Goal: Task Accomplishment & Management: Use online tool/utility

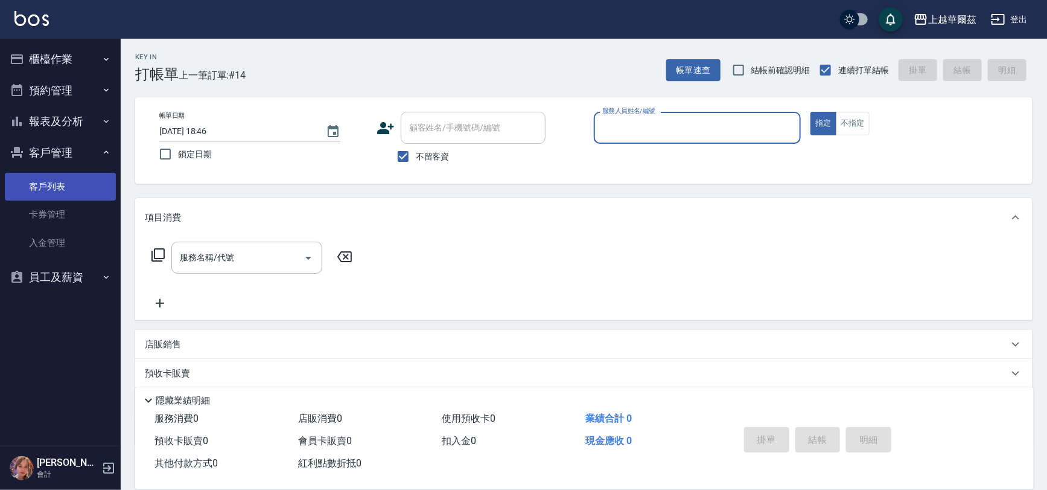
click at [51, 185] on link "客戶列表" at bounding box center [60, 187] width 111 height 28
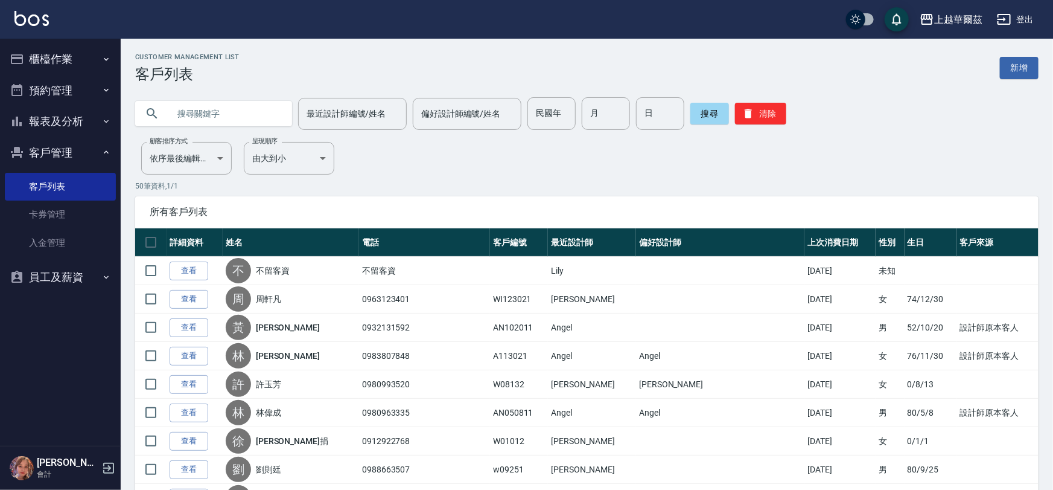
click at [220, 109] on input "text" at bounding box center [225, 113] width 113 height 33
type input "珊"
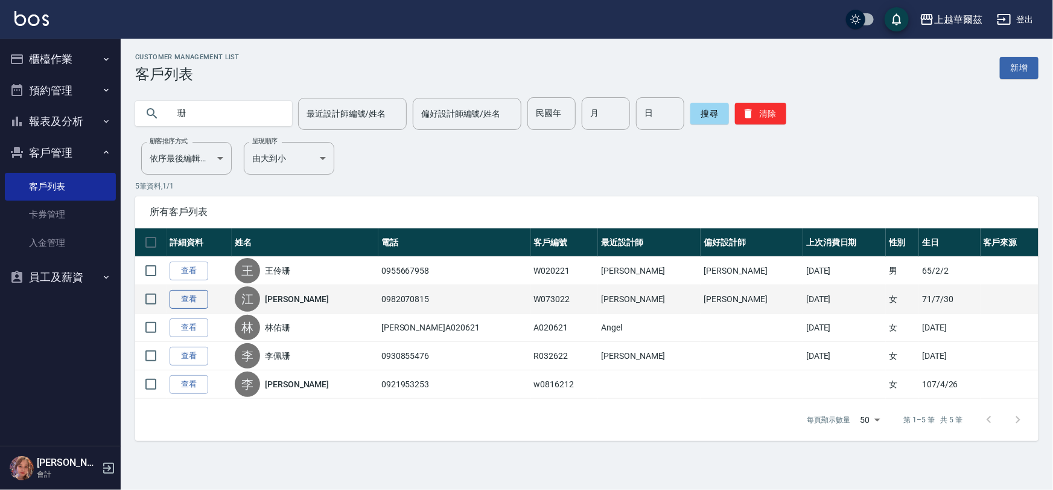
click at [179, 292] on link "查看" at bounding box center [189, 299] width 39 height 19
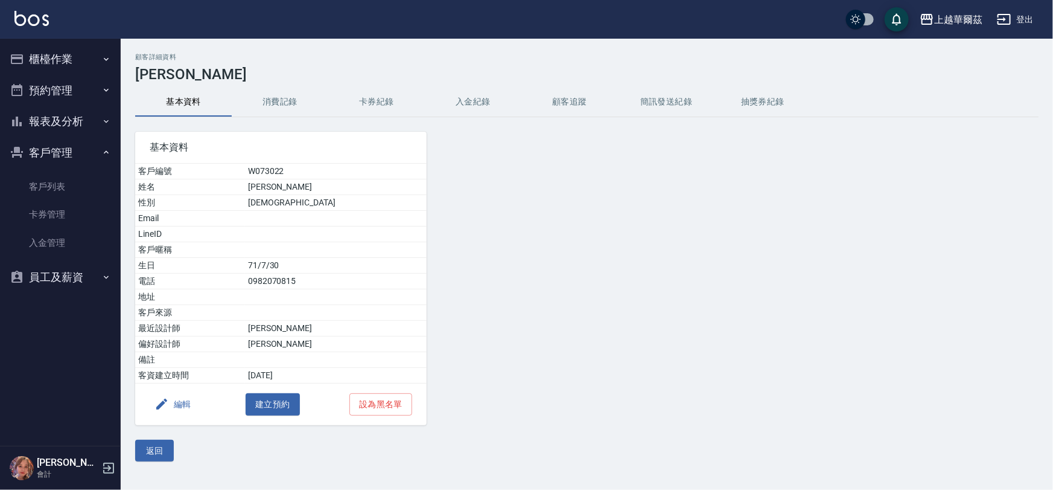
click at [471, 100] on button "入金紀錄" at bounding box center [473, 102] width 97 height 29
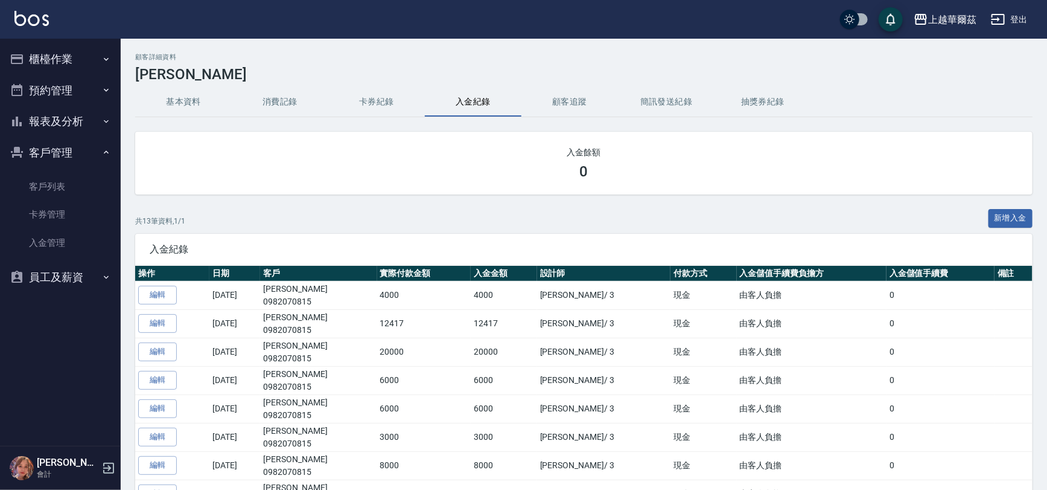
click at [45, 45] on button "櫃檯作業" at bounding box center [60, 58] width 111 height 31
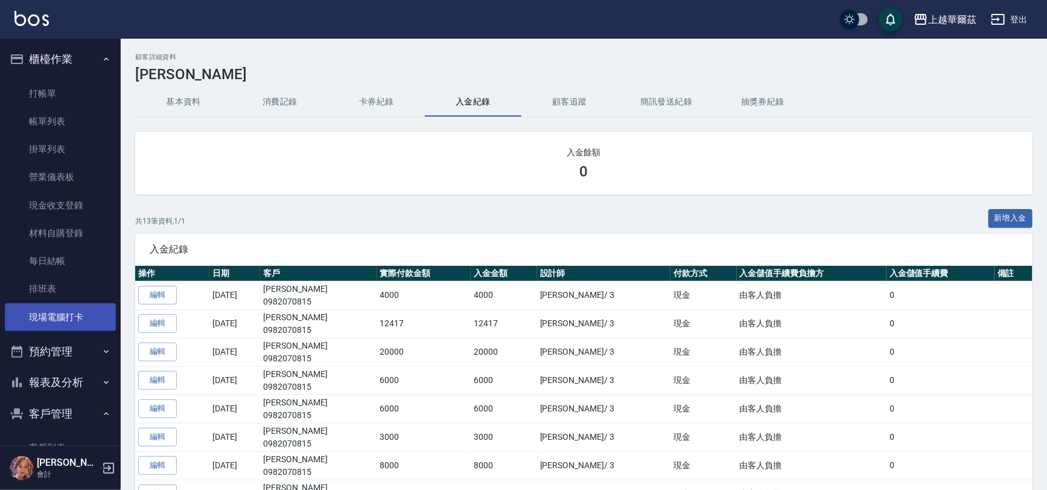
click at [85, 321] on link "現場電腦打卡" at bounding box center [60, 317] width 111 height 28
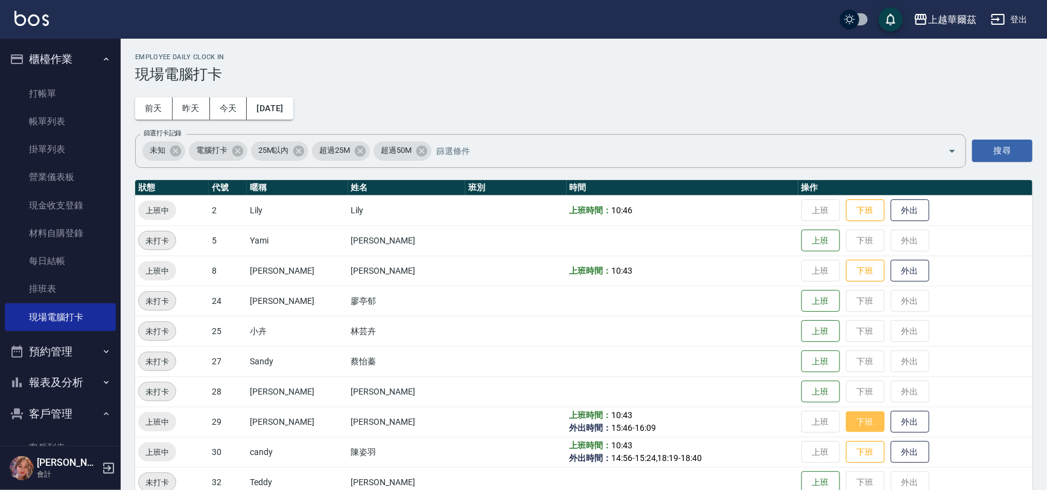
click at [846, 426] on button "下班" at bounding box center [865, 421] width 39 height 21
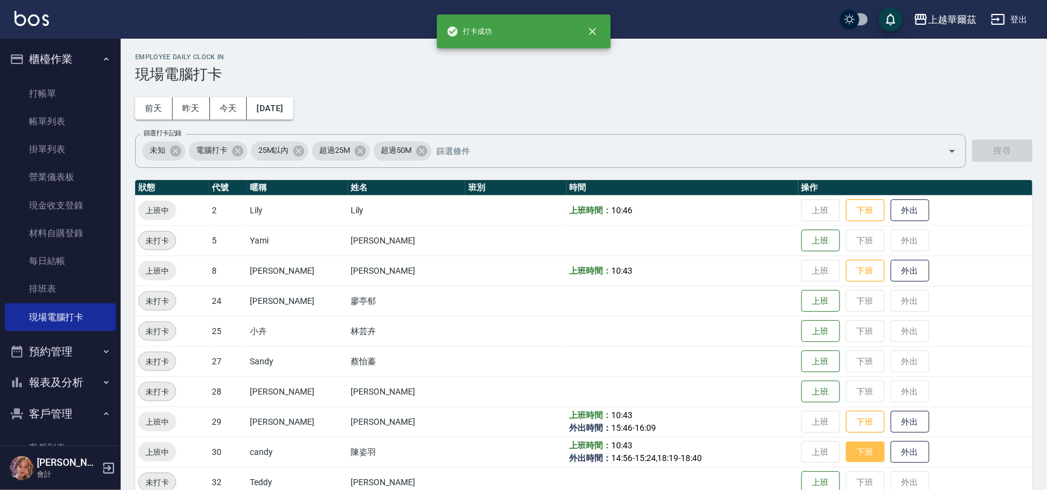
click at [848, 445] on button "下班" at bounding box center [865, 451] width 39 height 21
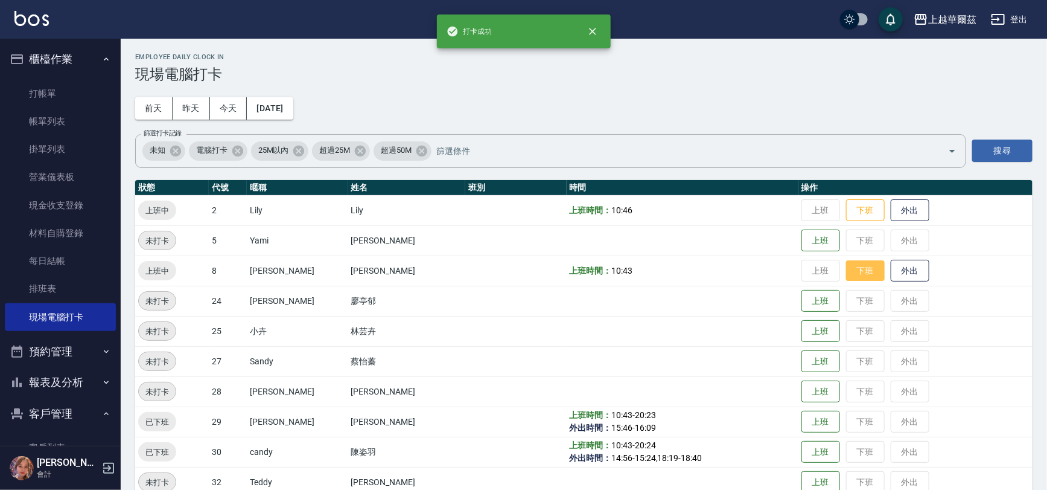
click at [846, 265] on button "下班" at bounding box center [865, 270] width 39 height 21
click at [846, 206] on button "下班" at bounding box center [865, 210] width 39 height 21
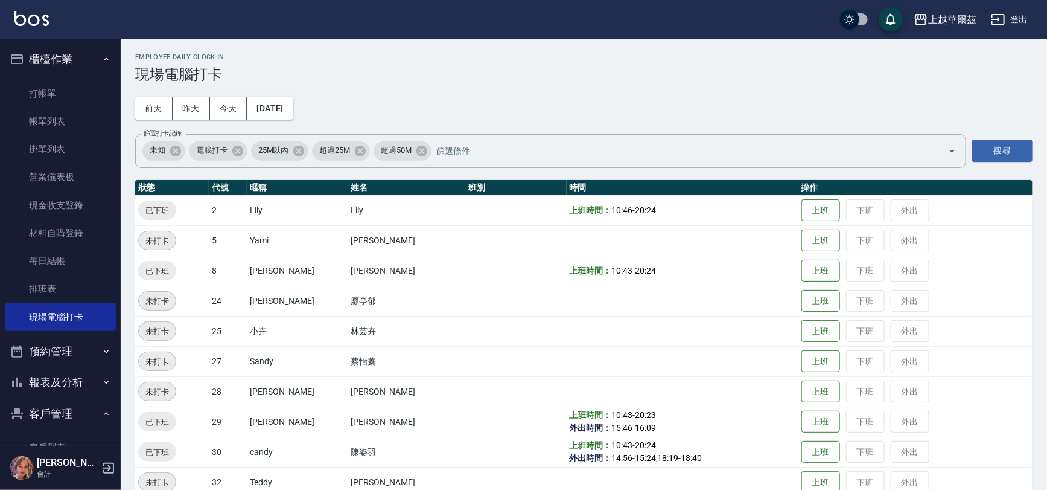
click at [862, 212] on td "上班 下班 外出" at bounding box center [916, 210] width 234 height 30
click at [851, 208] on td "上班 下班 外出" at bounding box center [916, 210] width 234 height 30
click at [48, 120] on link "帳單列表" at bounding box center [60, 121] width 111 height 28
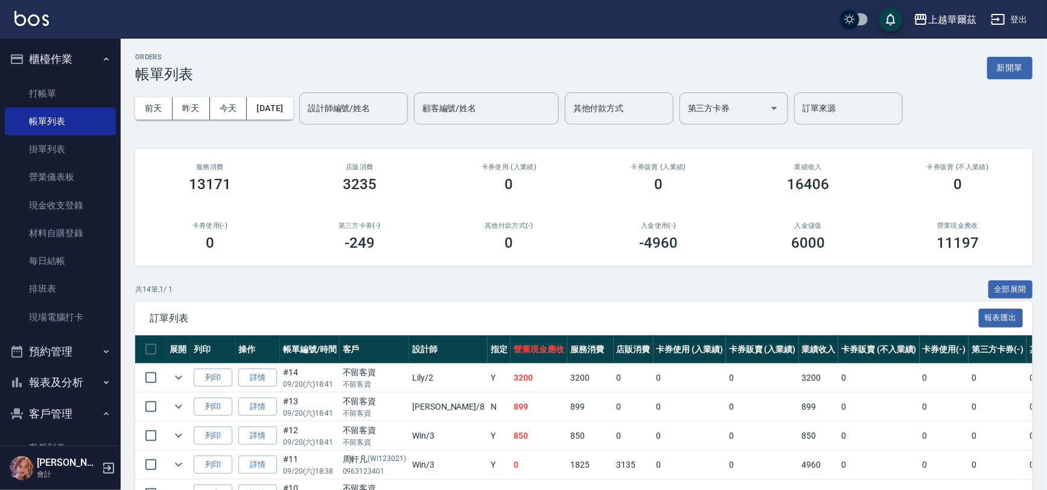
scroll to position [333, 0]
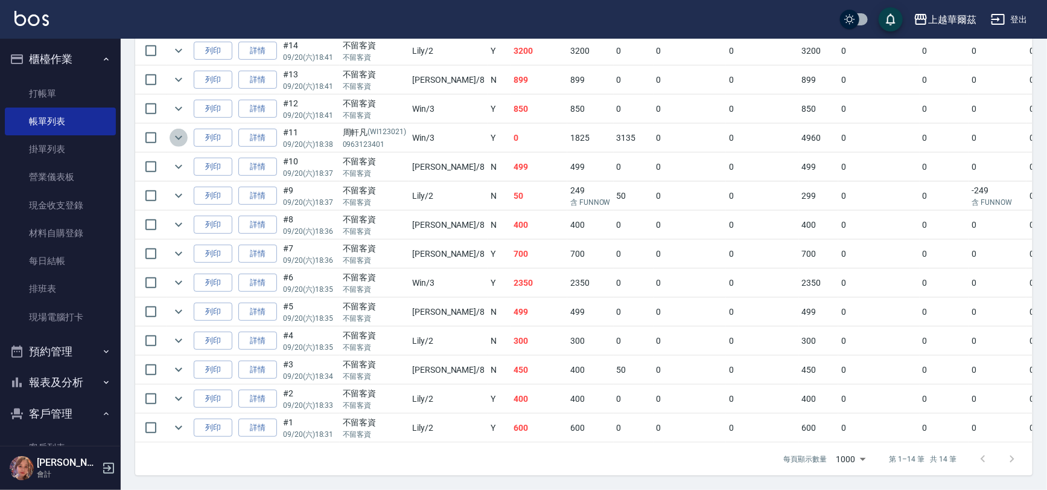
click at [184, 132] on icon "expand row" at bounding box center [178, 137] width 14 height 14
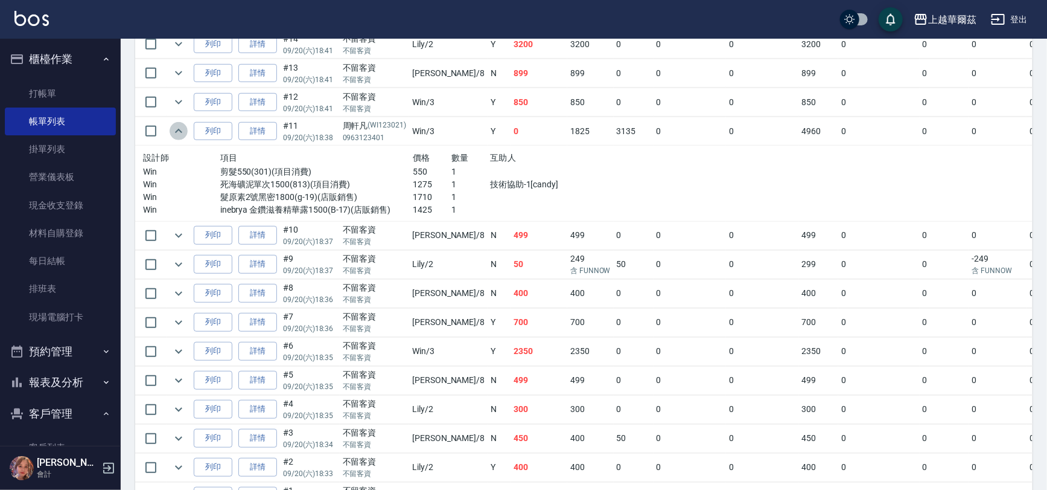
click at [176, 128] on icon "expand row" at bounding box center [178, 131] width 14 height 14
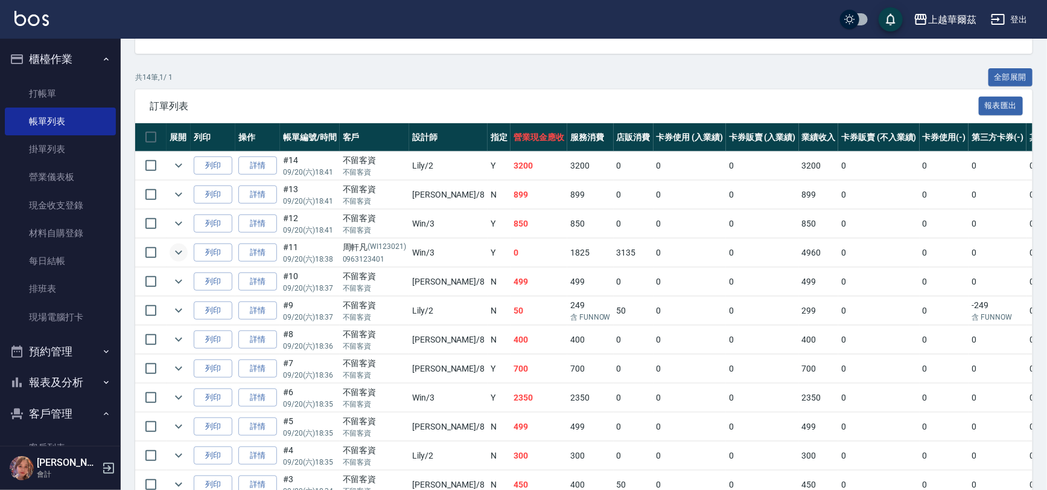
scroll to position [205, 0]
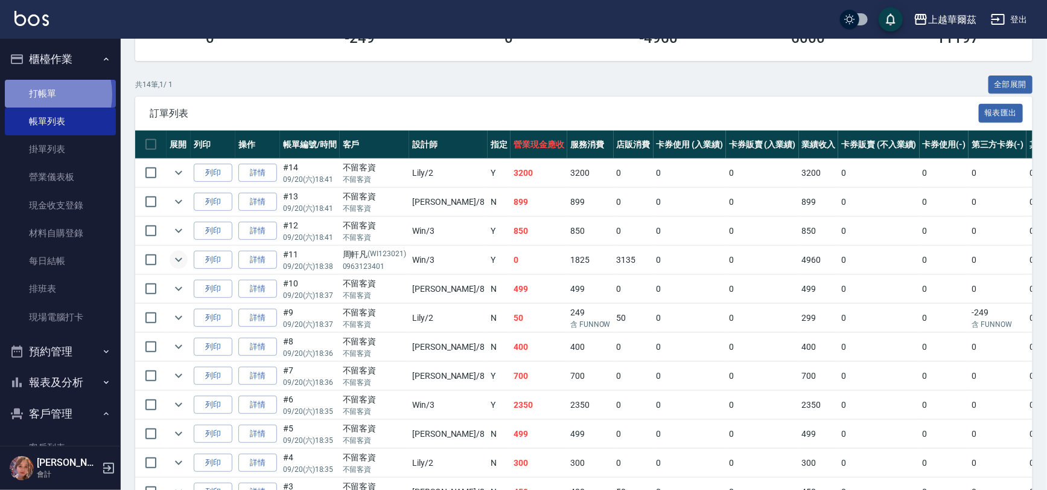
click at [37, 94] on link "打帳單" at bounding box center [60, 94] width 111 height 28
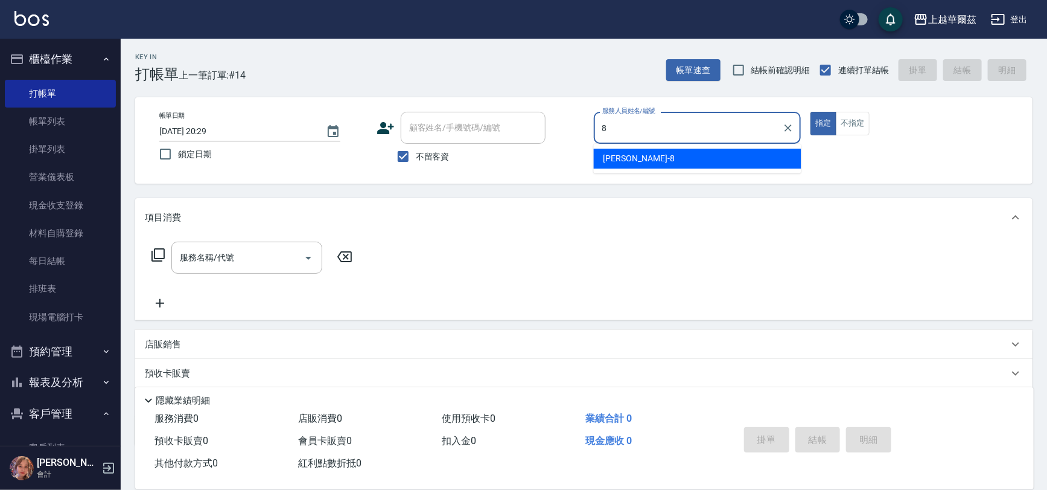
type input "[PERSON_NAME]-8"
type button "true"
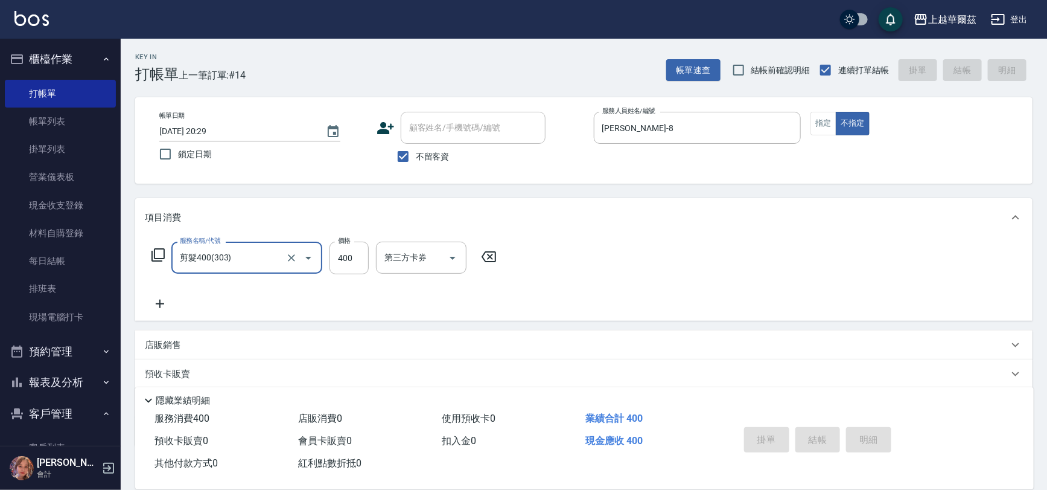
type input "剪髮400(303)"
click at [836, 112] on button "不指定" at bounding box center [853, 124] width 34 height 24
type button "false"
type input "[DATE] 20:30"
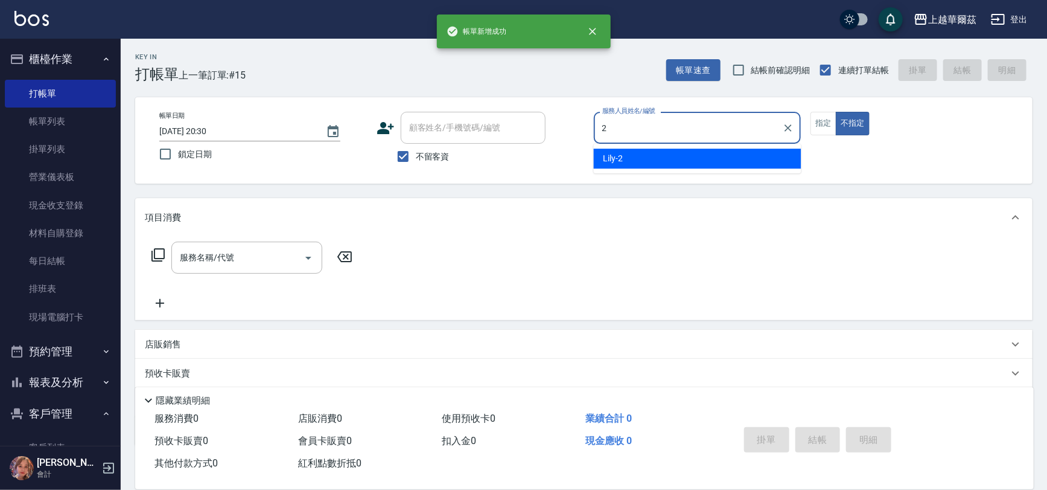
type input "Lily-2"
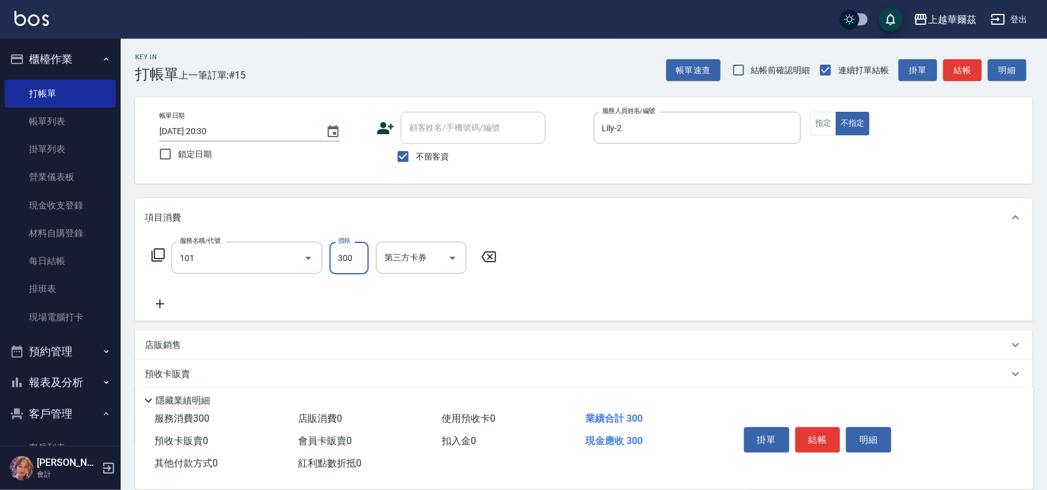
type input "洗髮300(101)"
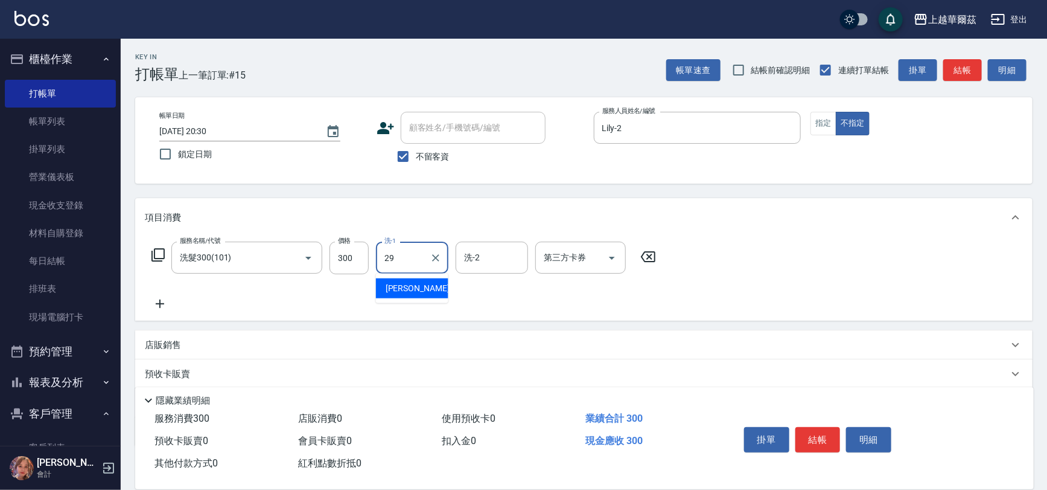
type input "[PERSON_NAME]-29"
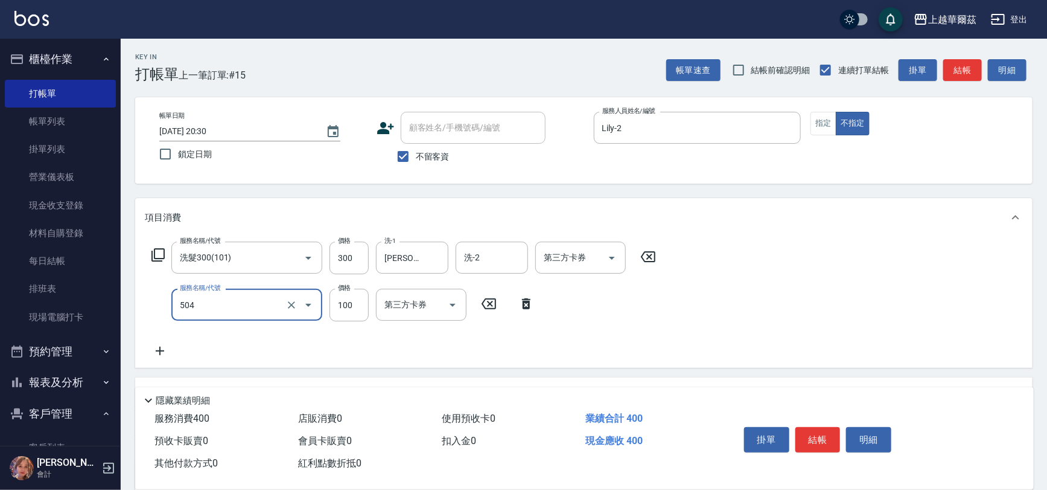
type input "電棒造型(504)"
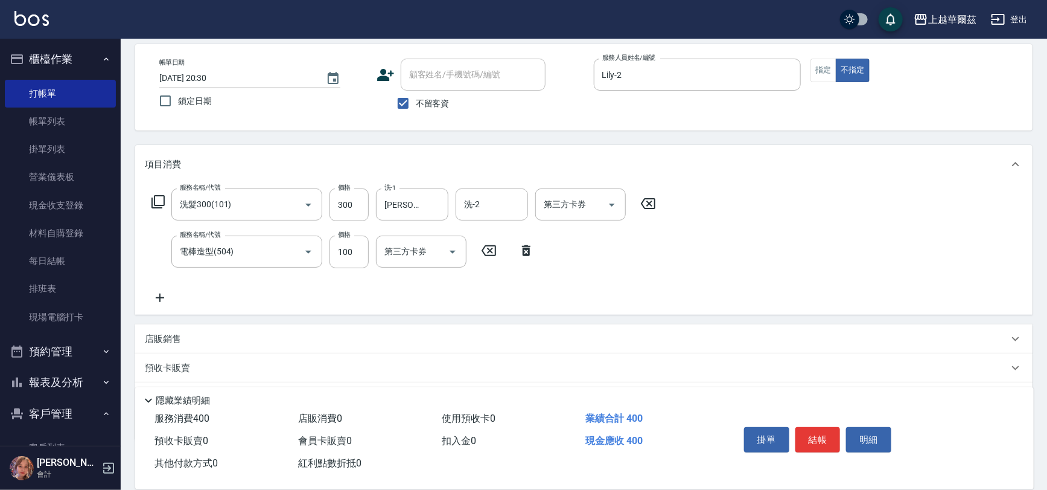
scroll to position [117, 0]
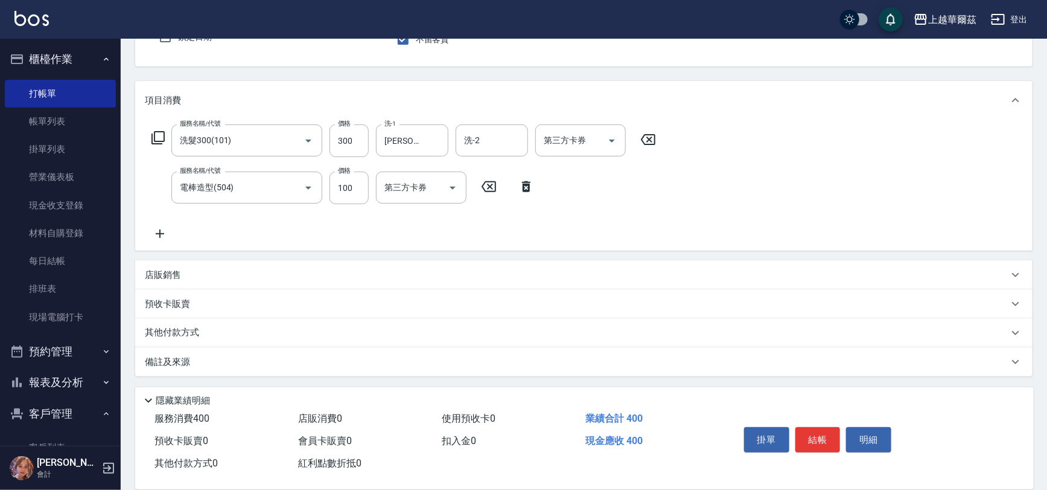
click at [432, 280] on div "店販銷售" at bounding box center [577, 275] width 864 height 13
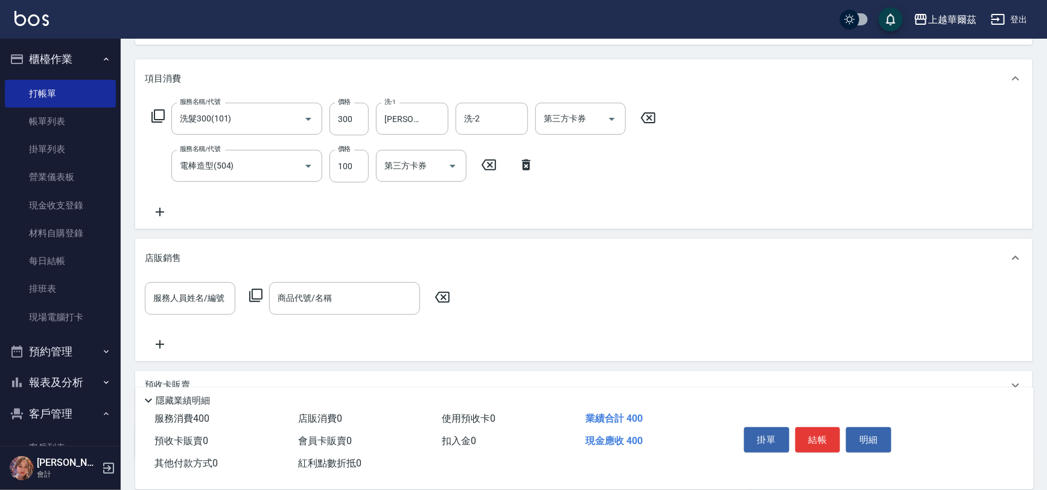
scroll to position [157, 0]
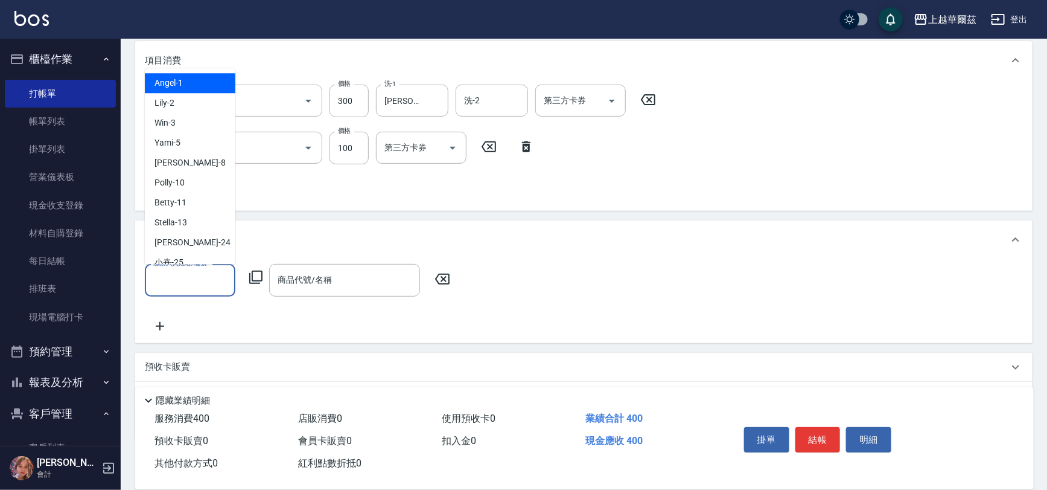
click at [201, 281] on input "服務人員姓名/編號" at bounding box center [190, 279] width 80 height 21
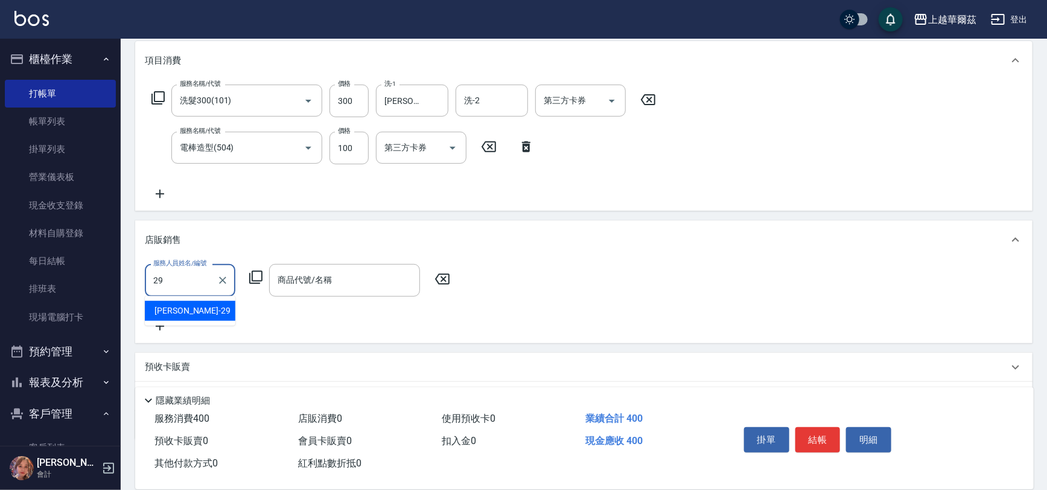
type input "[PERSON_NAME]-29"
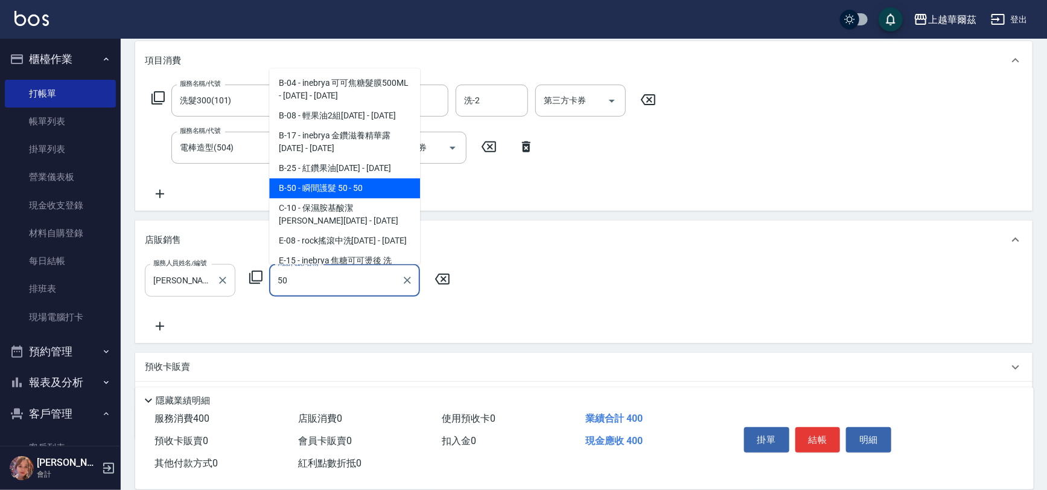
type input "瞬間護髮 50"
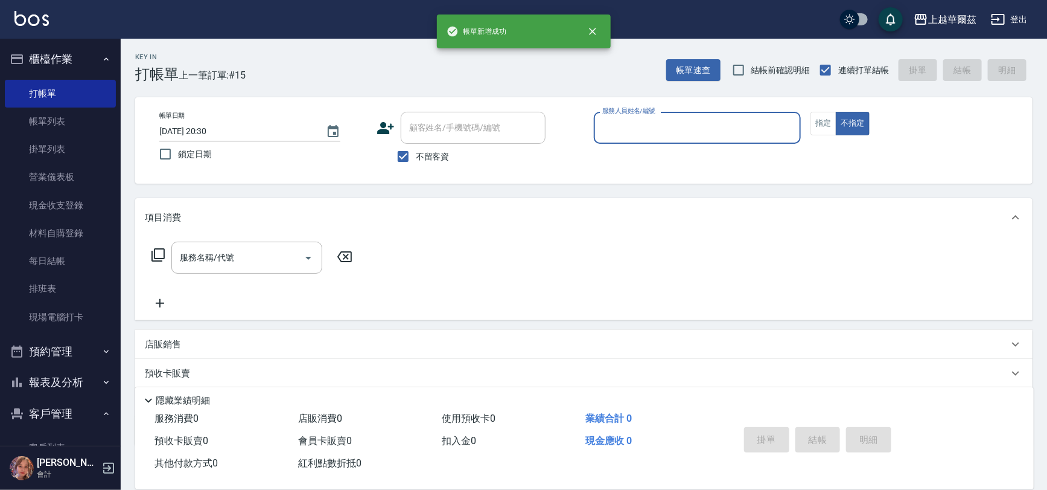
scroll to position [0, 0]
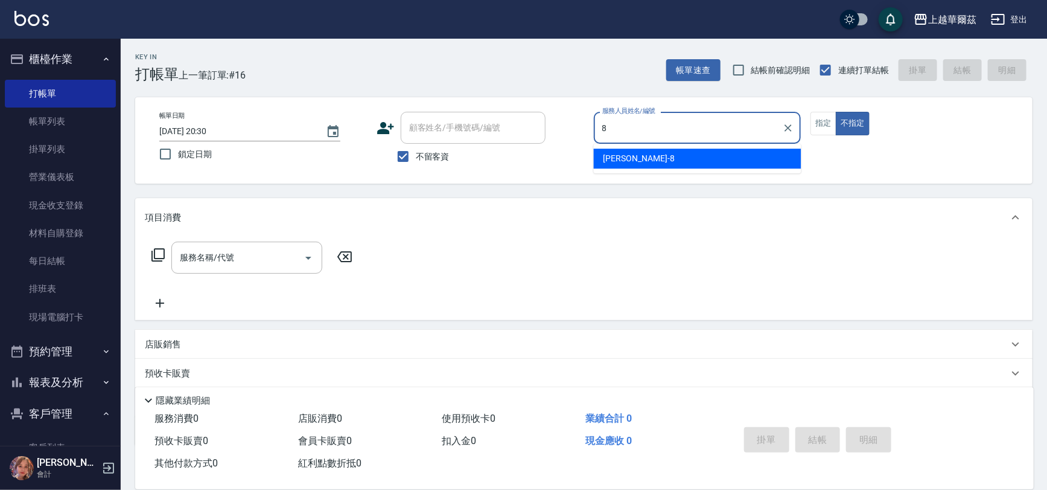
type input "[PERSON_NAME]-8"
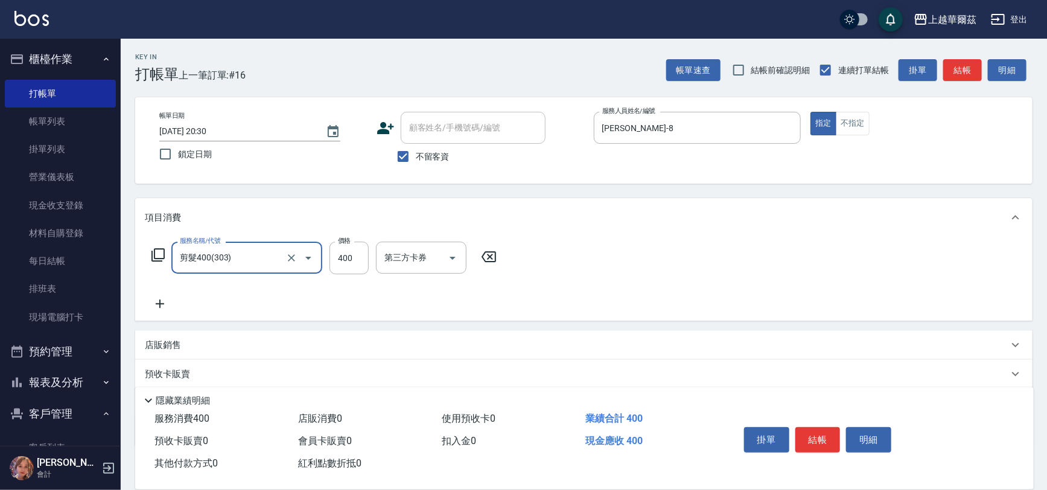
type input "剪髮400(303)"
type input "450"
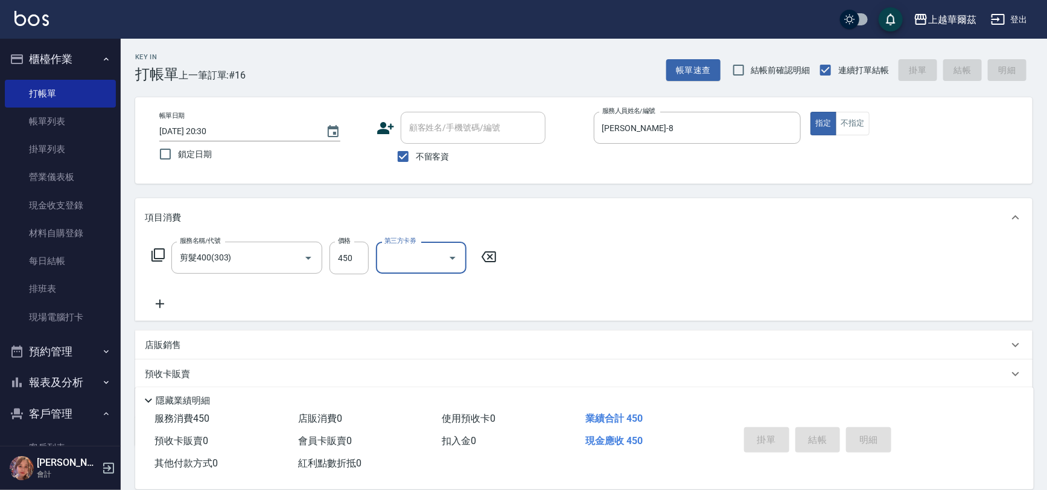
type input "[DATE] 20:31"
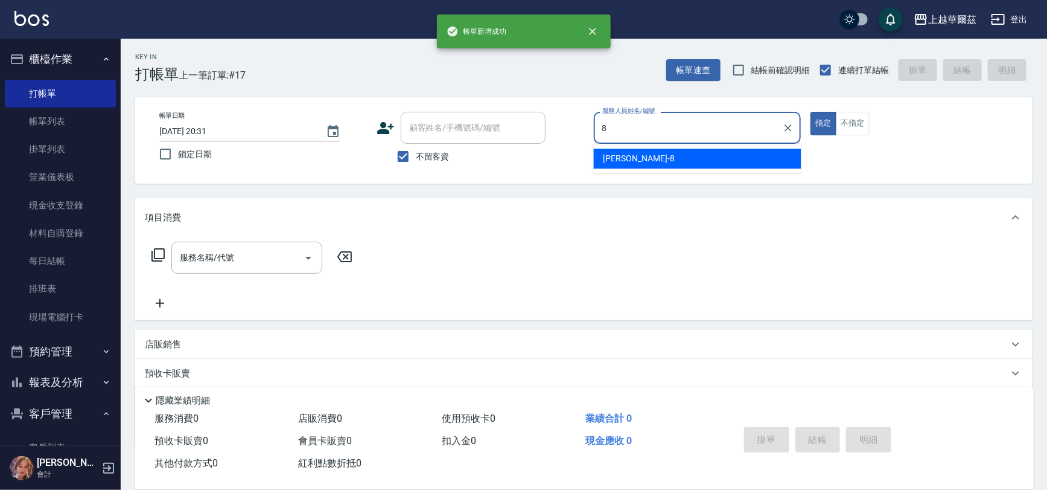
type input "[PERSON_NAME]-8"
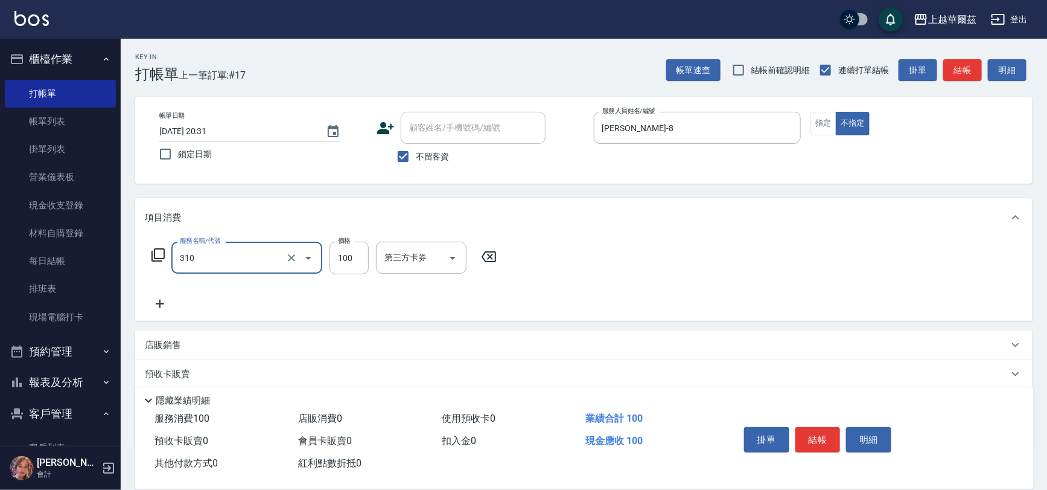
type input "瀏海100(310)"
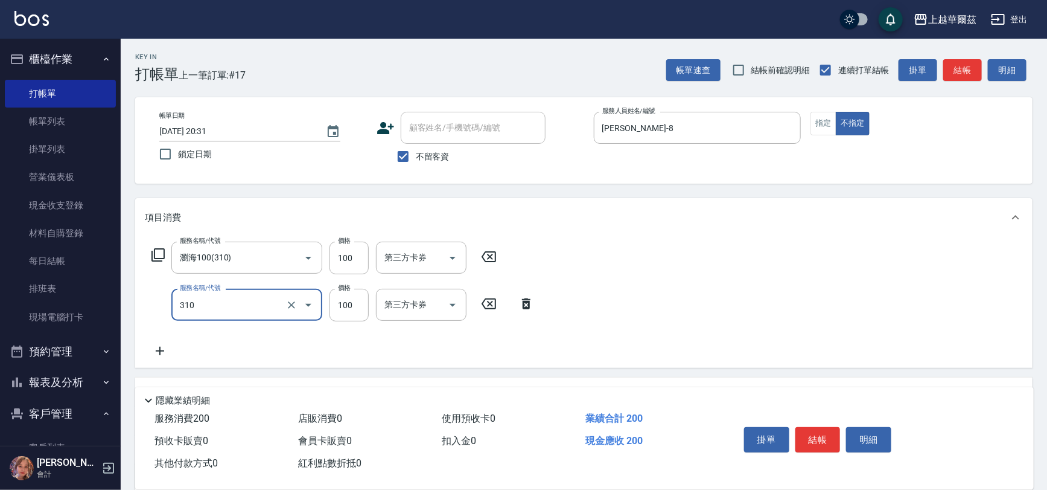
type input "瀏海100(310)"
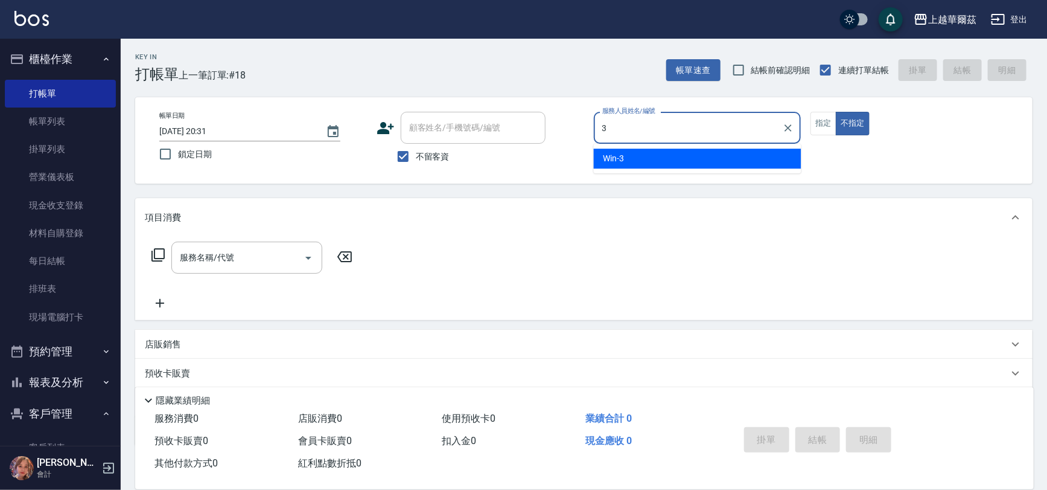
type input "Win-3"
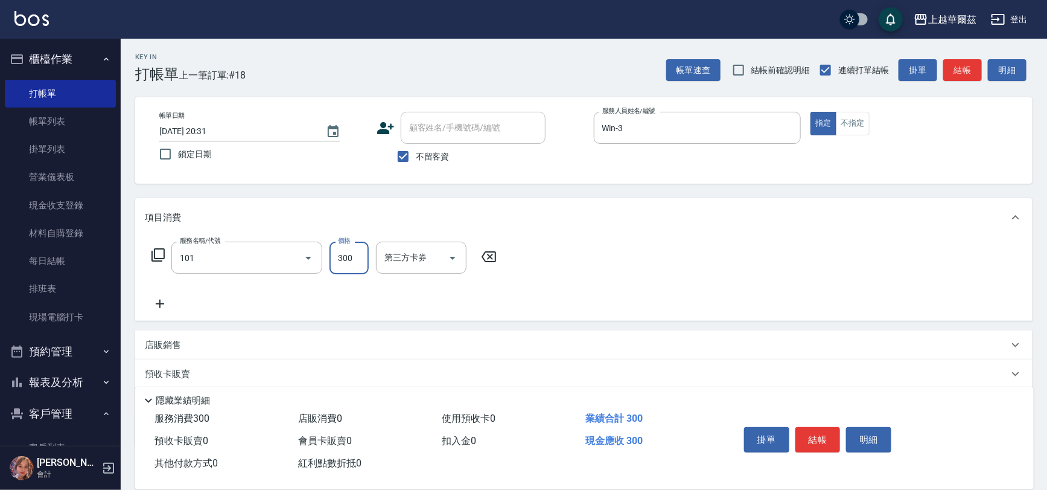
type input "洗髮300(101)"
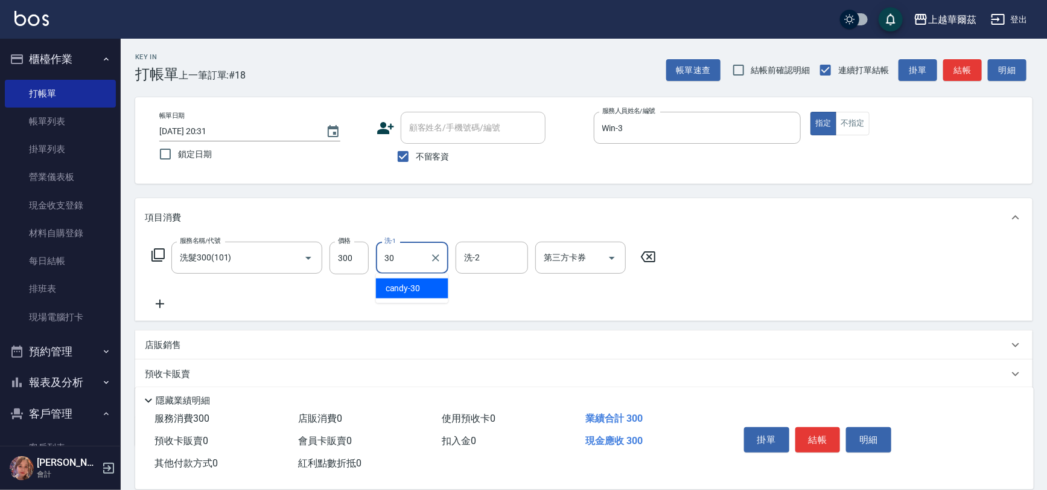
type input "candy-30"
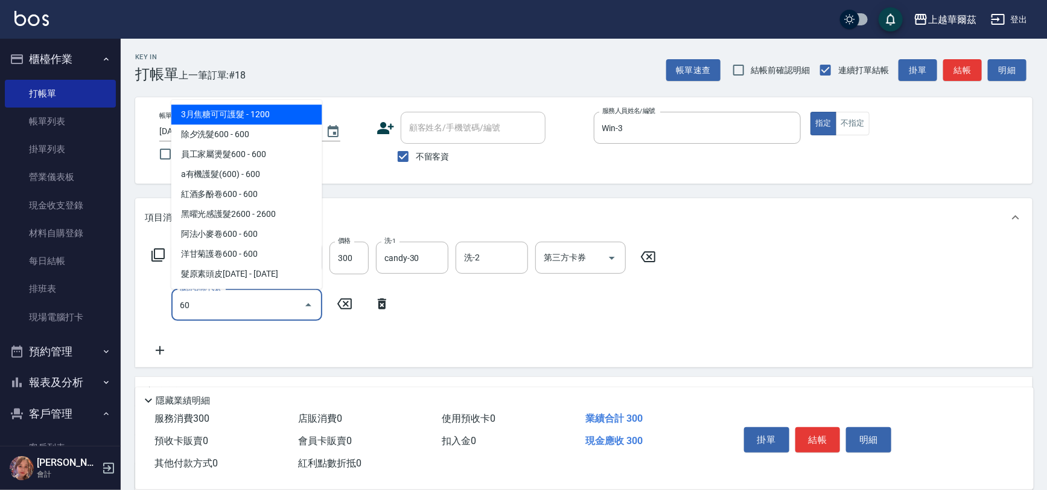
type input "6"
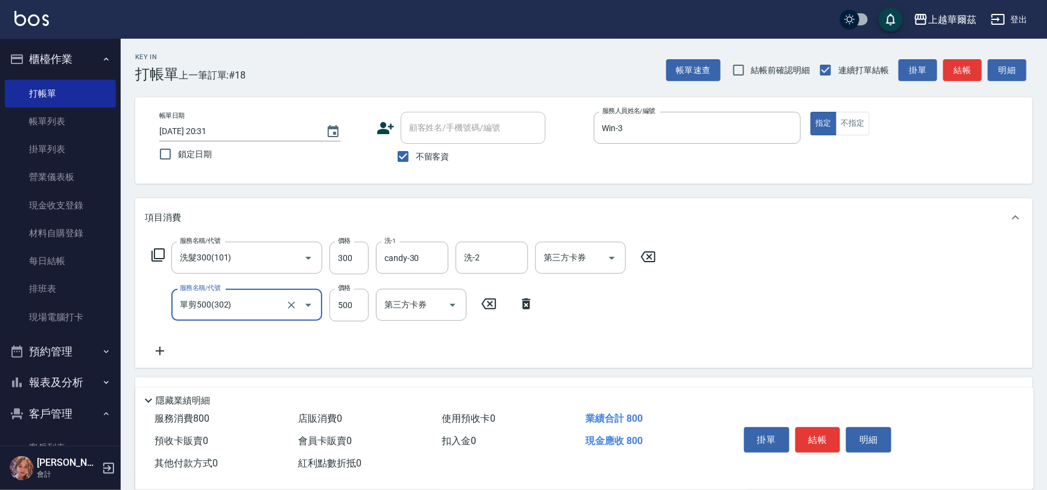
type input "單剪500(302)"
type input "650"
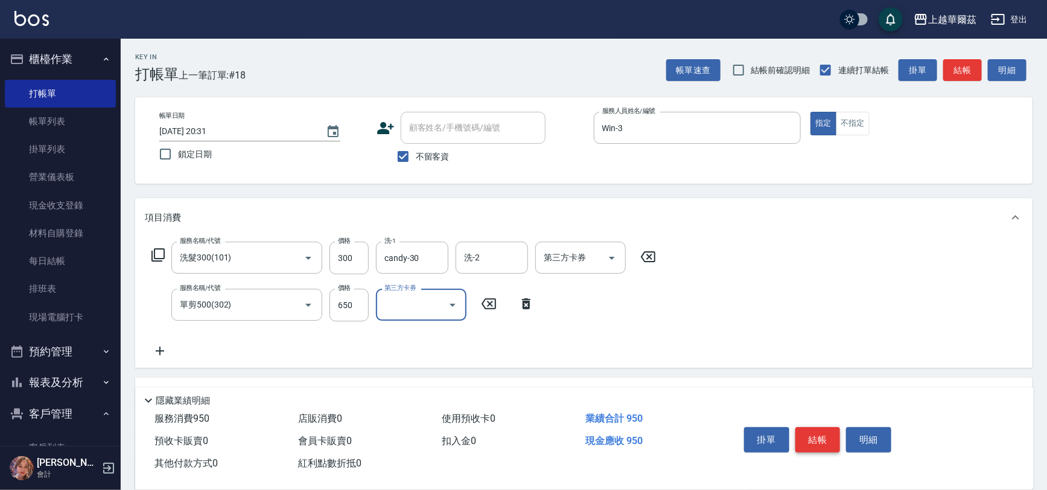
click at [813, 436] on button "結帳" at bounding box center [818, 439] width 45 height 25
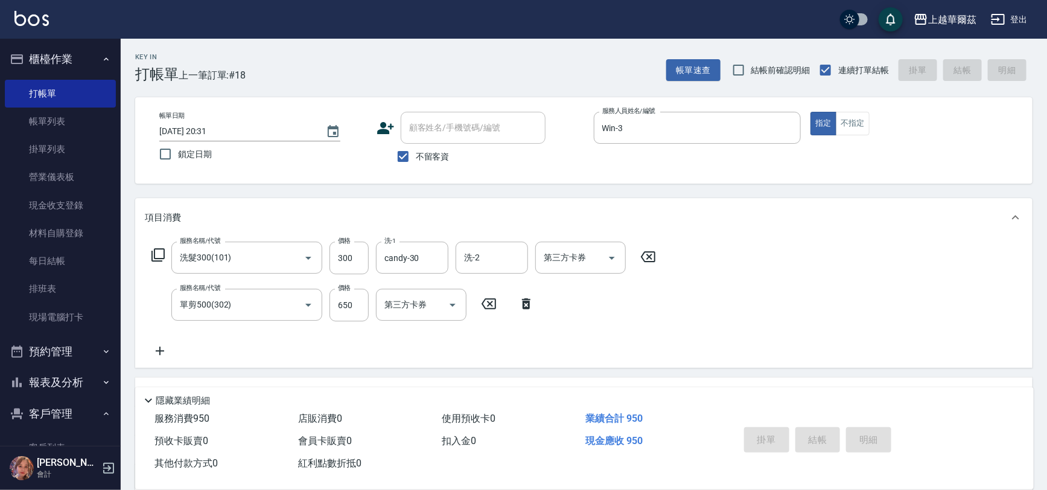
type input "[DATE] 20:35"
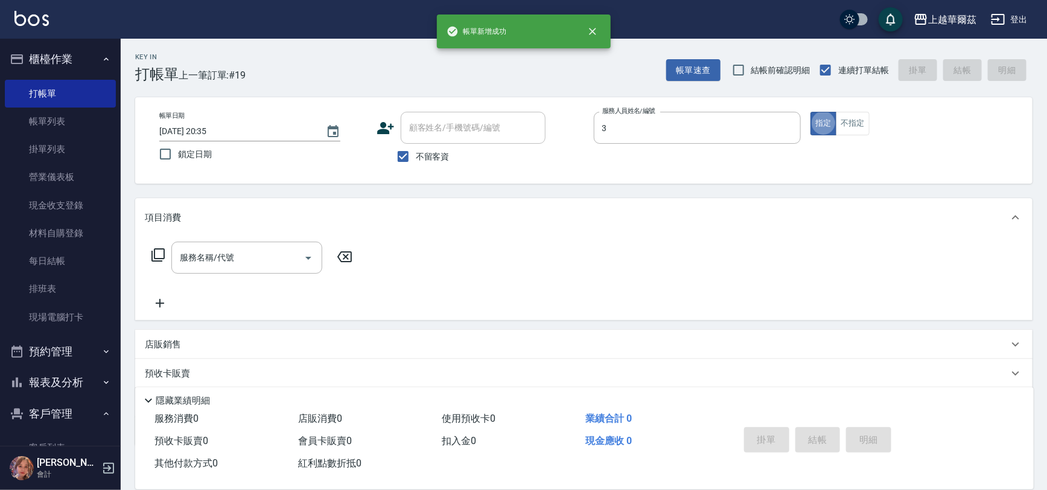
type input "Win-3"
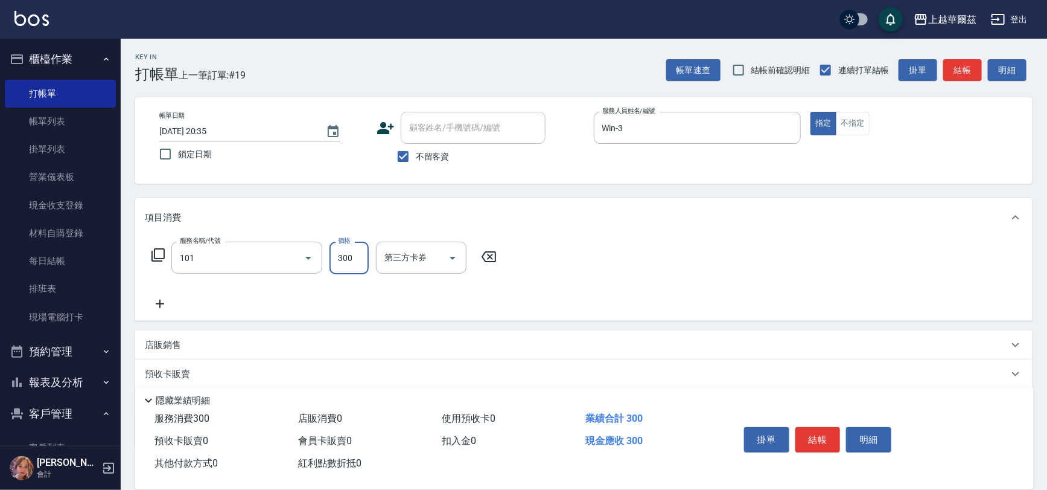
type input "洗髮300(101)"
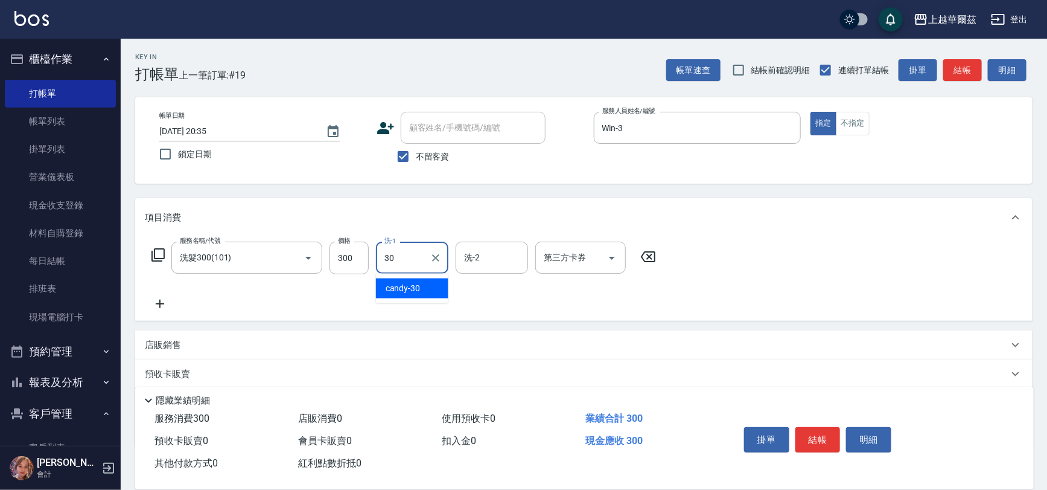
type input "candy-30"
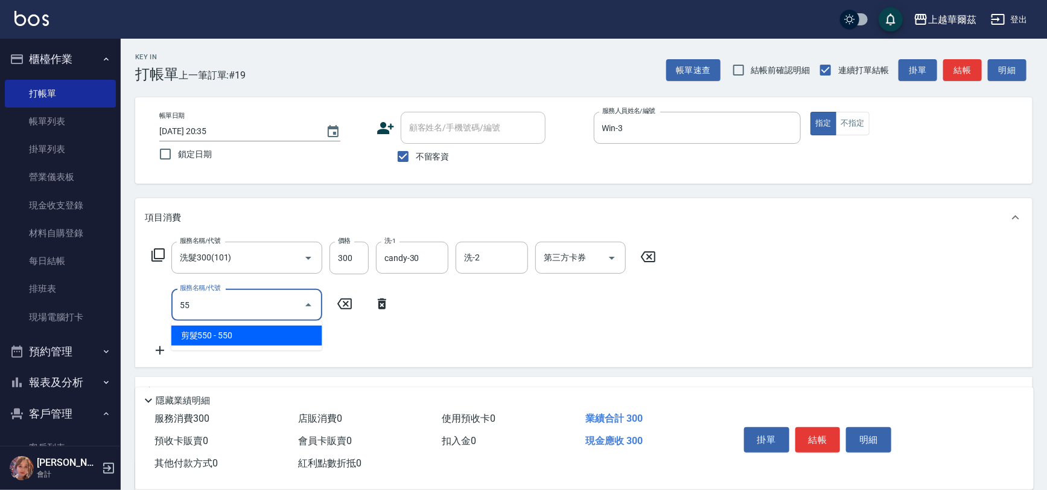
type input "剪髮550(301)"
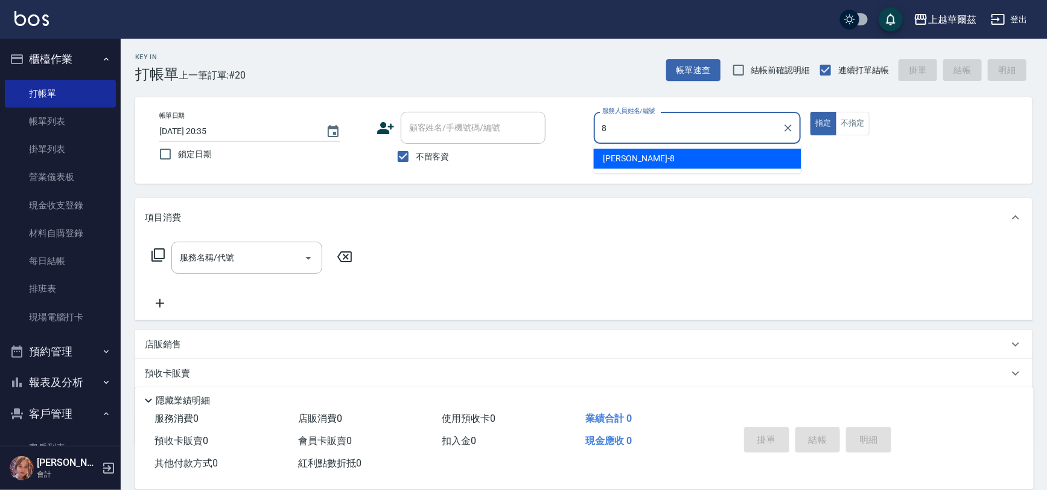
type input "[PERSON_NAME]-8"
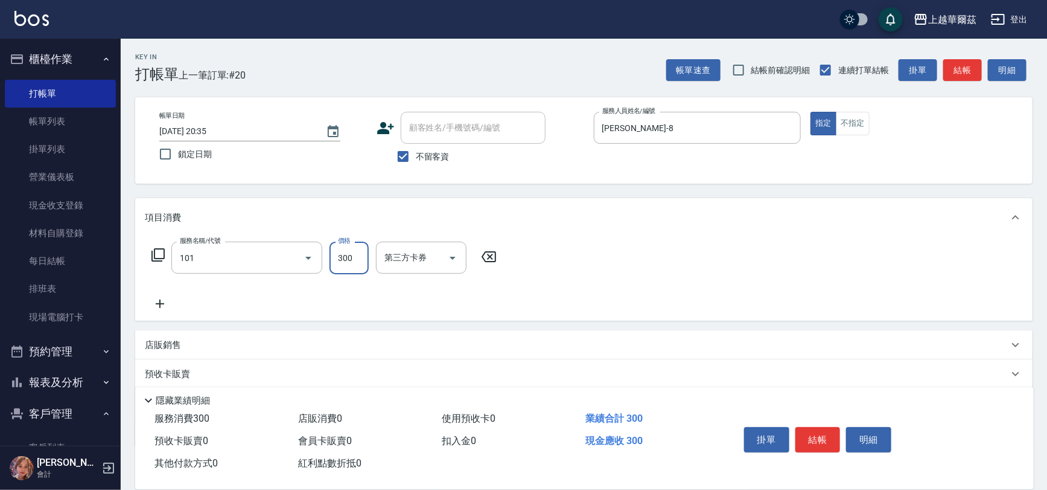
type input "洗髮300(101)"
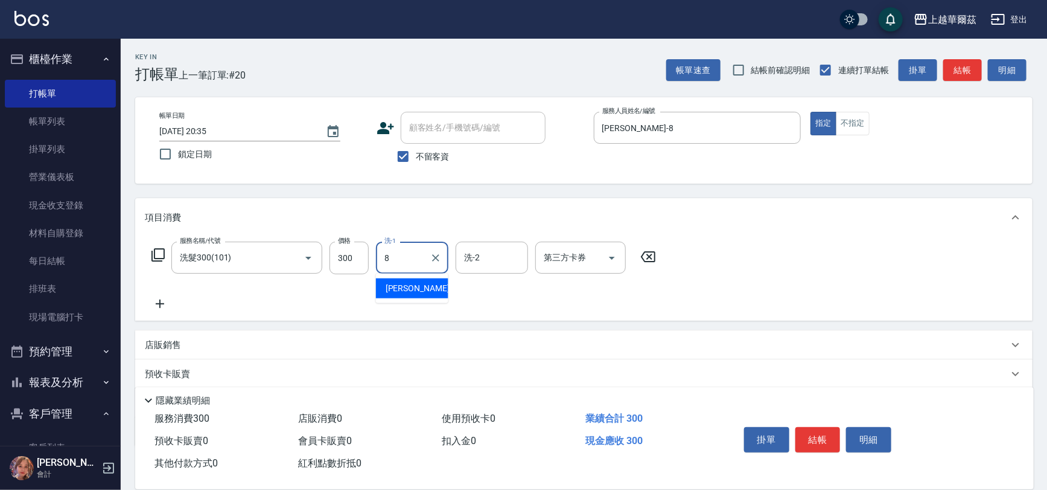
type input "[PERSON_NAME]-8"
click at [273, 340] on div "店販銷售" at bounding box center [577, 345] width 864 height 13
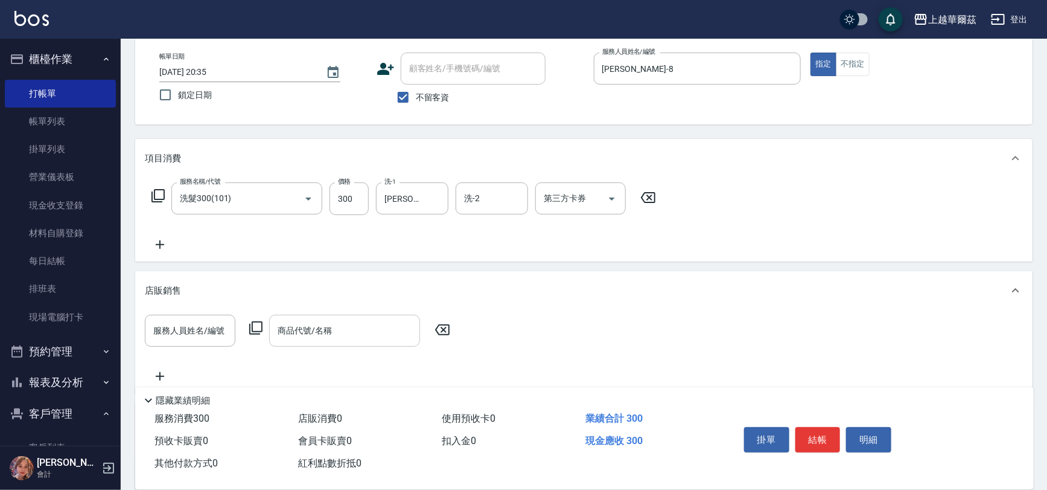
scroll to position [91, 0]
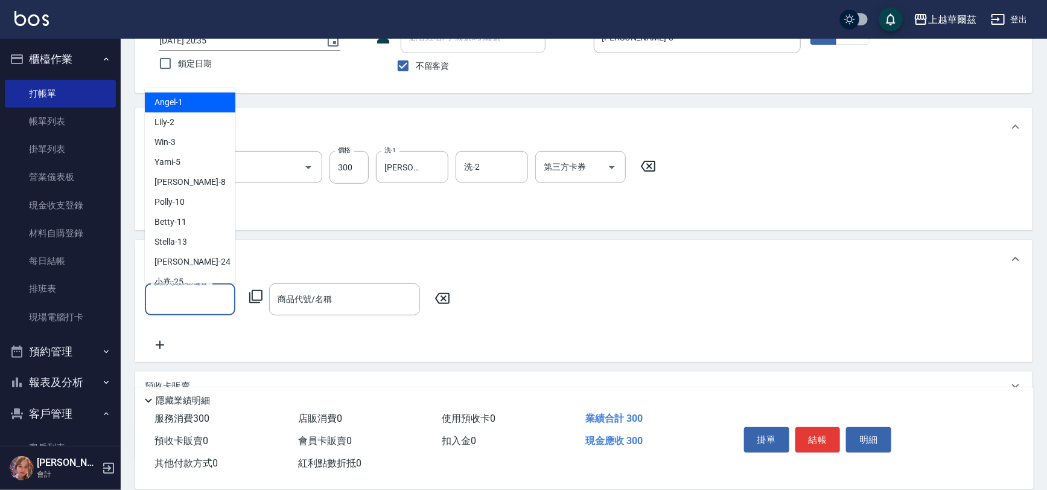
click at [197, 295] on input "服務人員姓名/編號" at bounding box center [190, 299] width 80 height 21
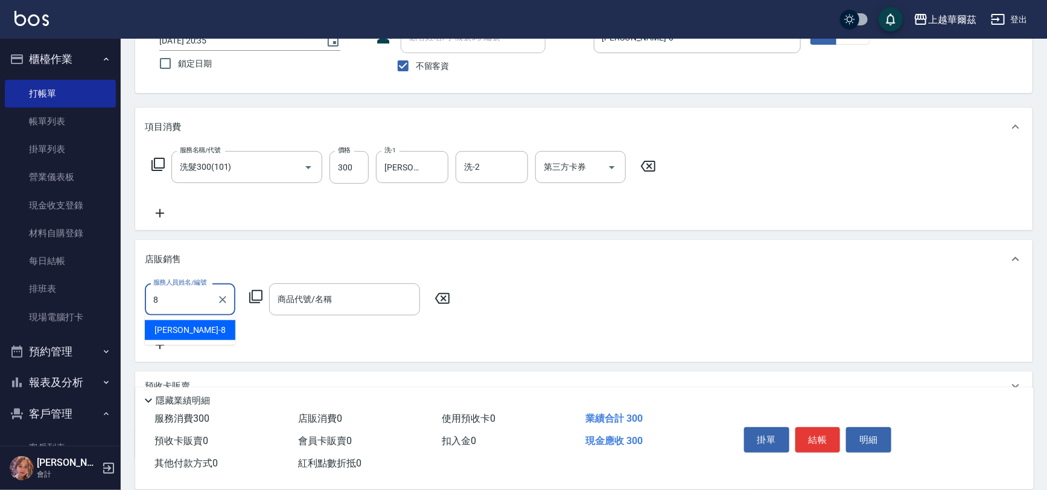
type input "[PERSON_NAME]-8"
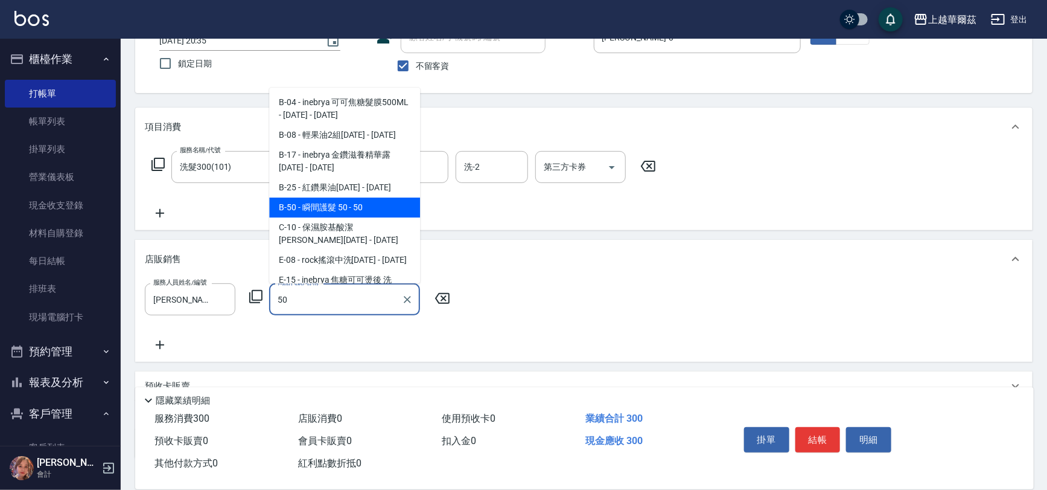
type input "瞬間護髮 50"
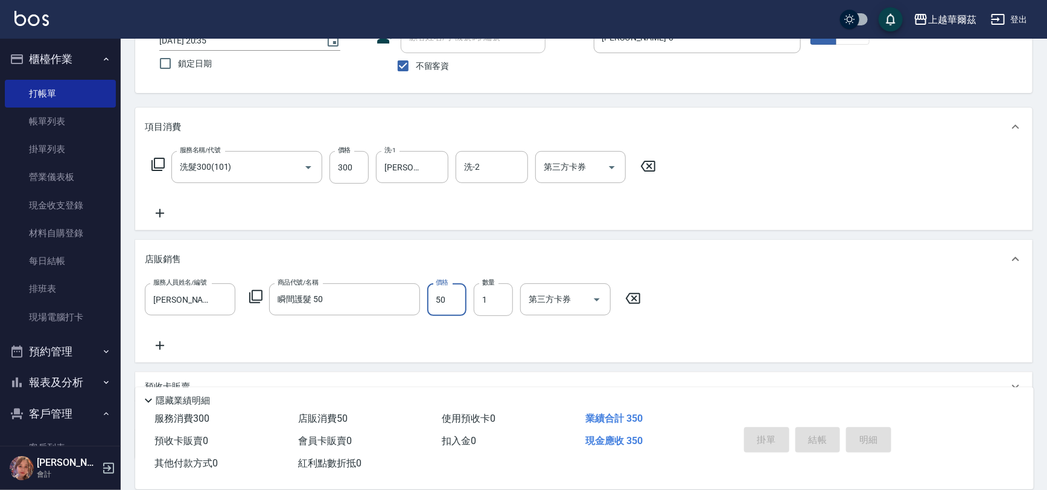
type input "[DATE] 20:36"
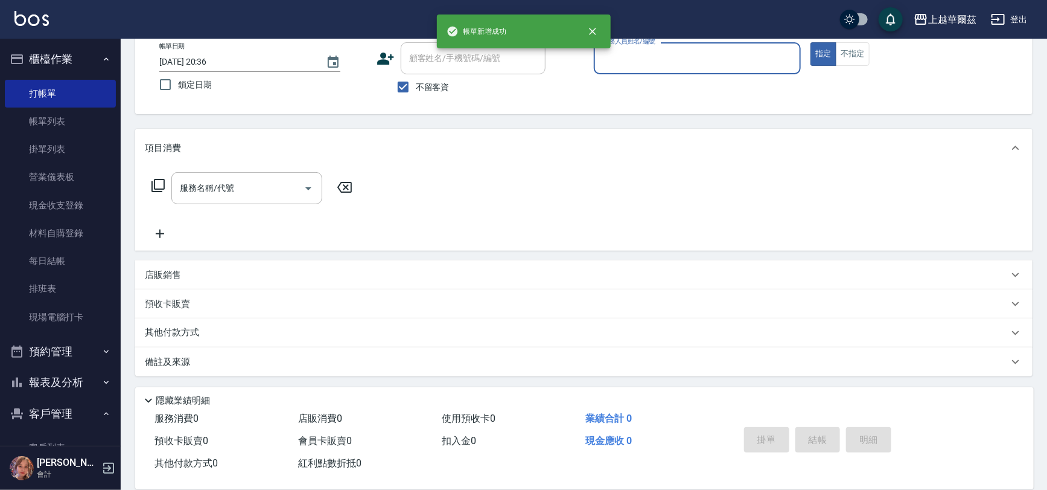
scroll to position [0, 0]
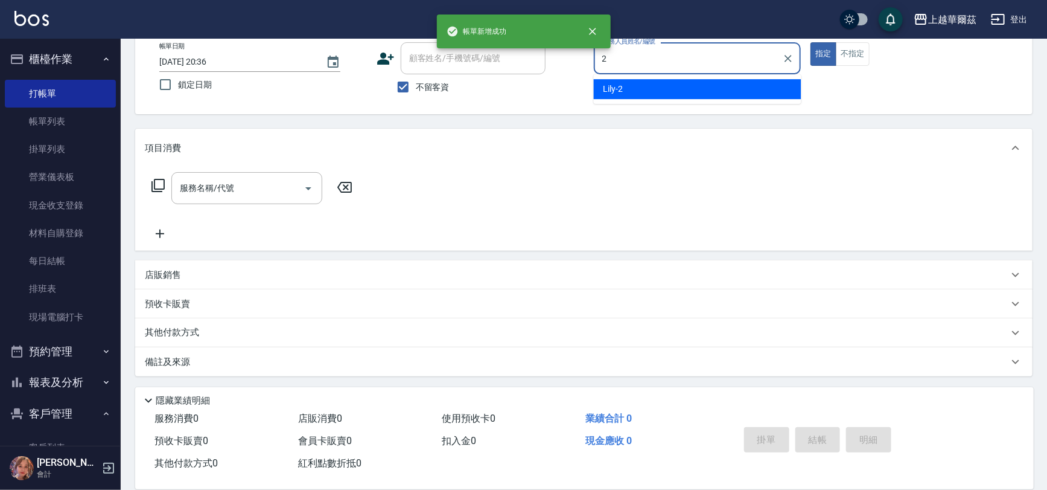
type input "Lily-2"
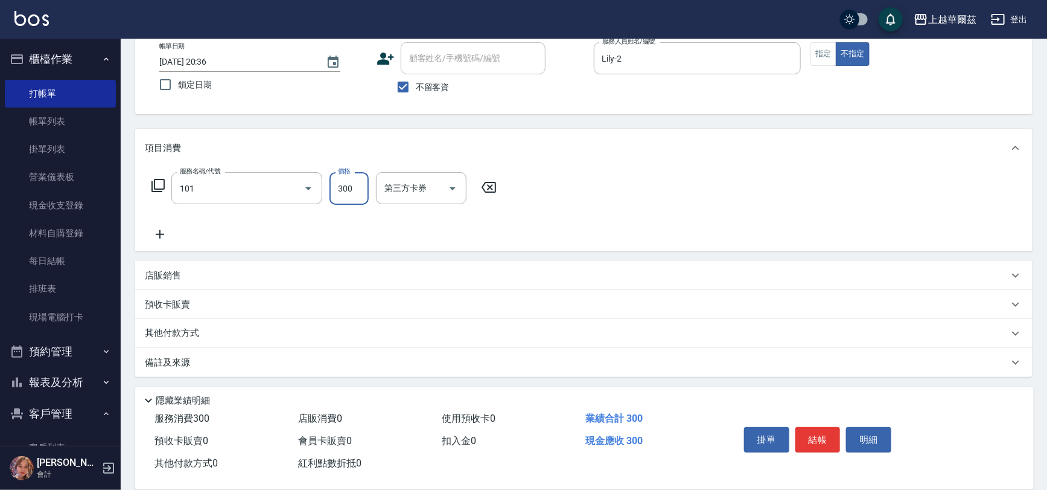
type input "洗髮300(101)"
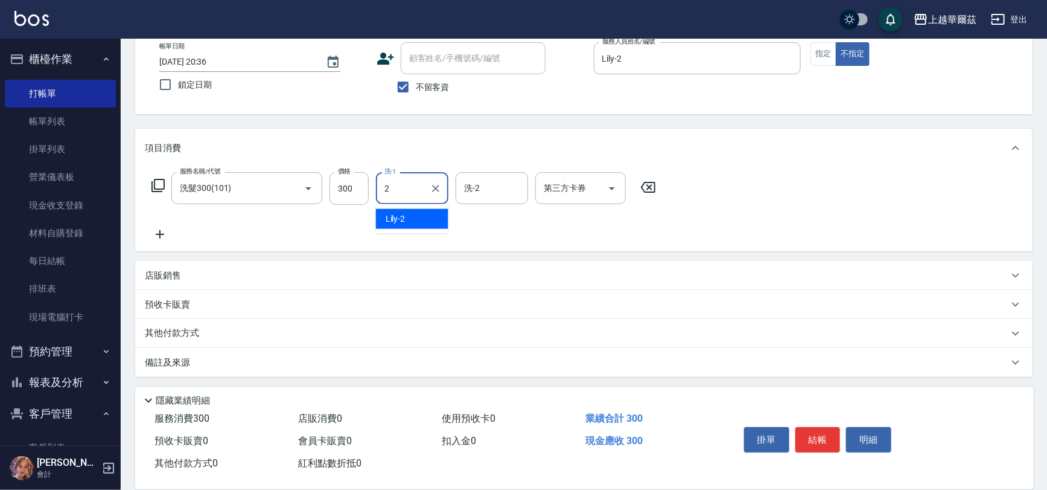
type input "Lily-2"
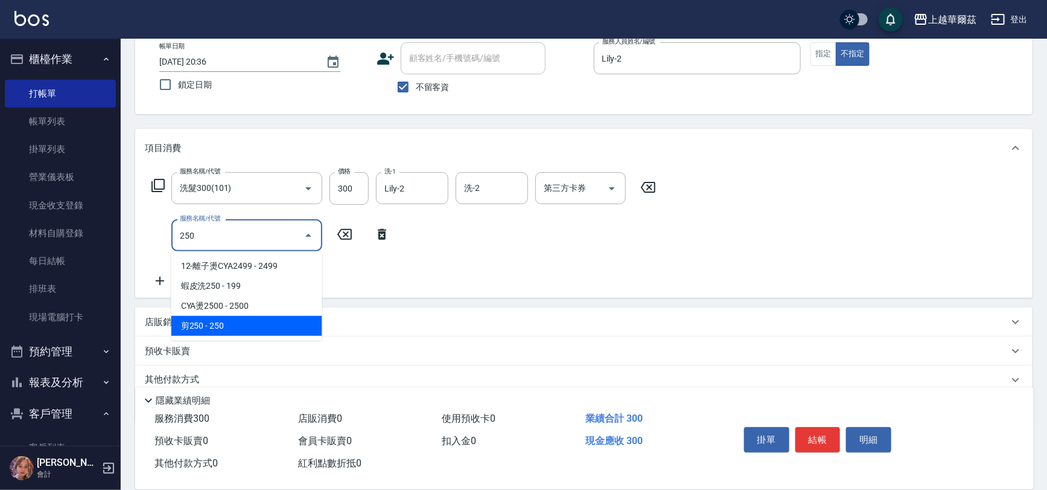
type input "剪250(306)"
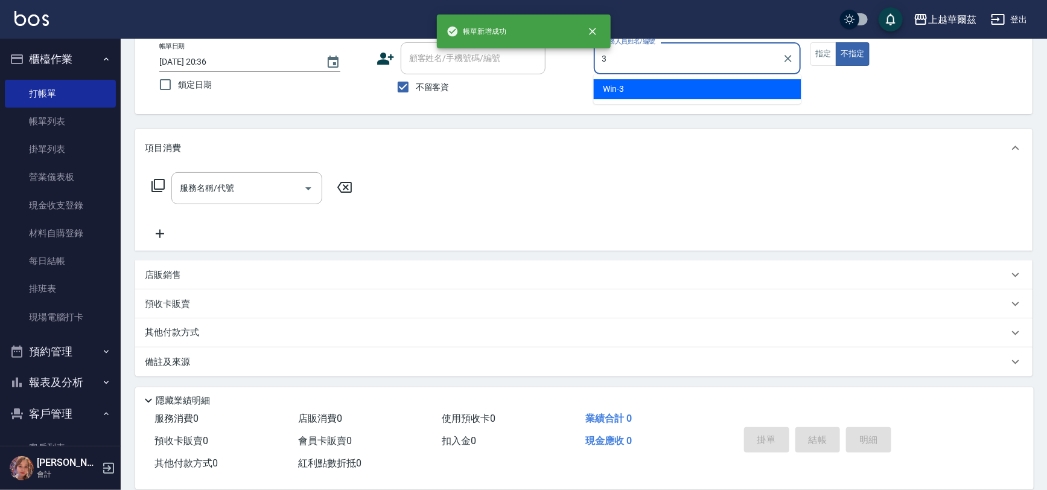
type input "Win-3"
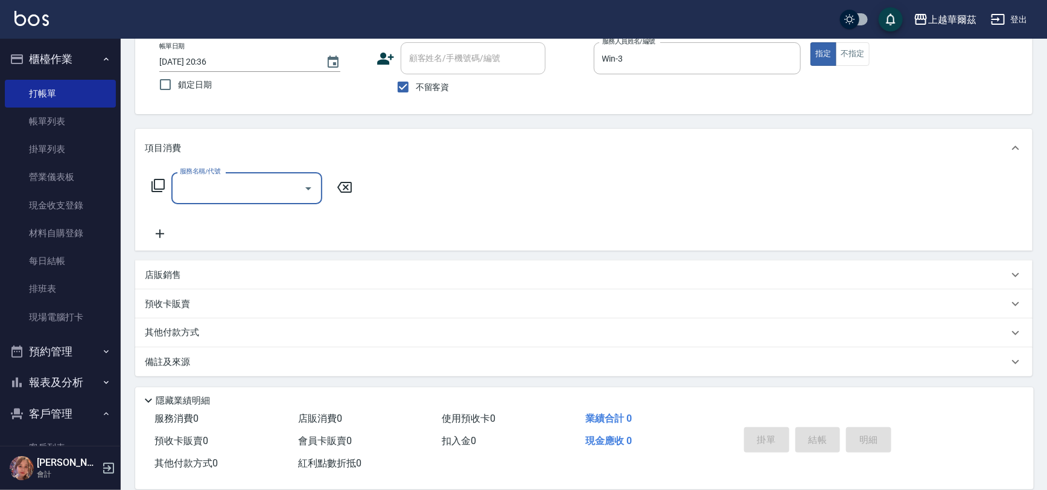
type input "8"
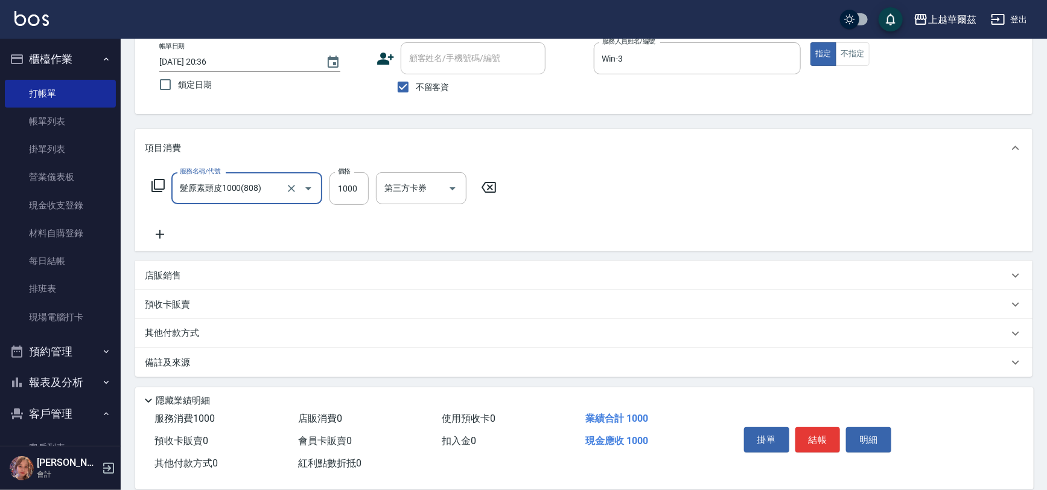
type input "髮原素頭皮1000(808)"
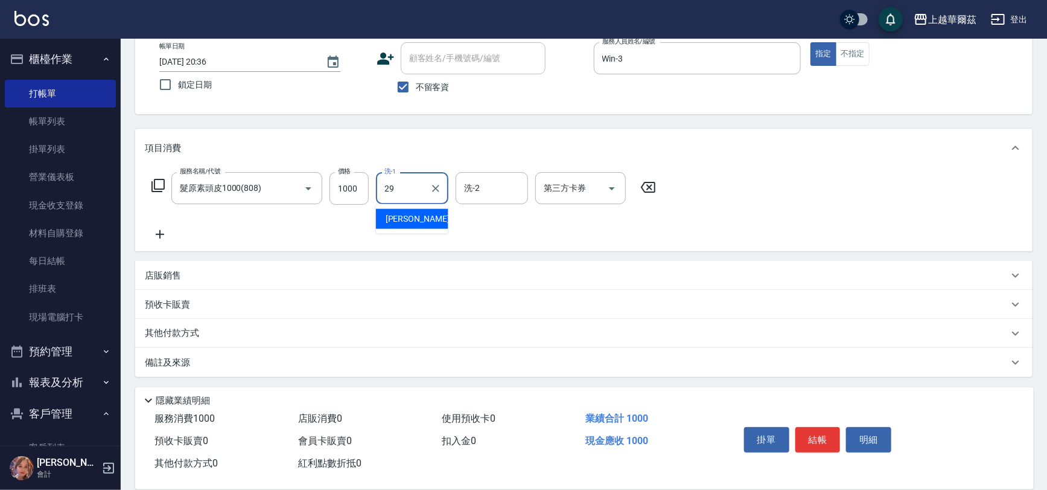
type input "[PERSON_NAME]-29"
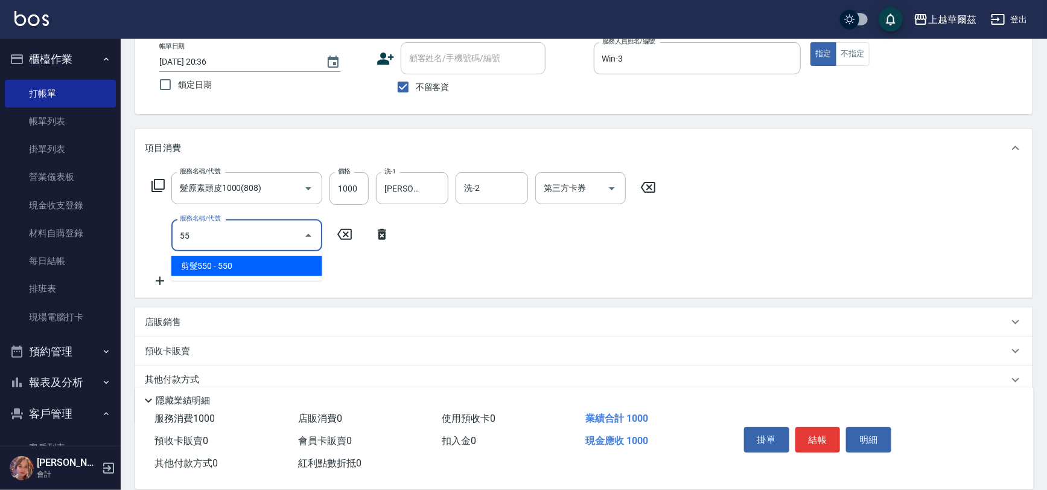
type input "剪髮550(301)"
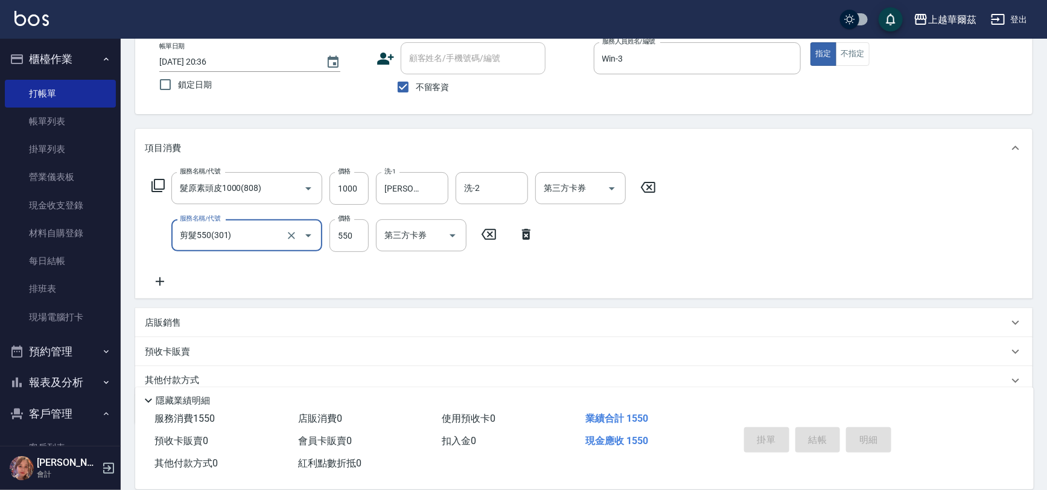
type input "[DATE] 20:37"
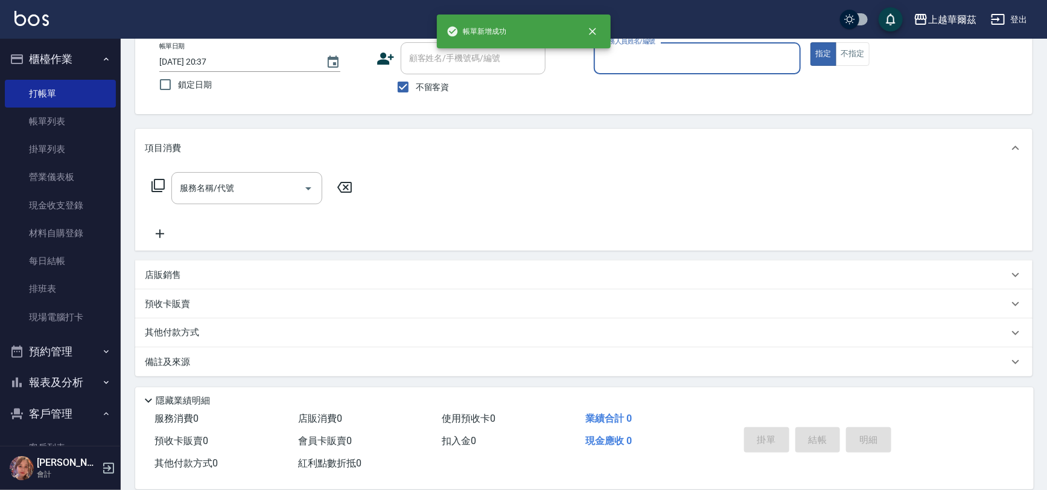
click at [811, 42] on button "指定" at bounding box center [824, 54] width 26 height 24
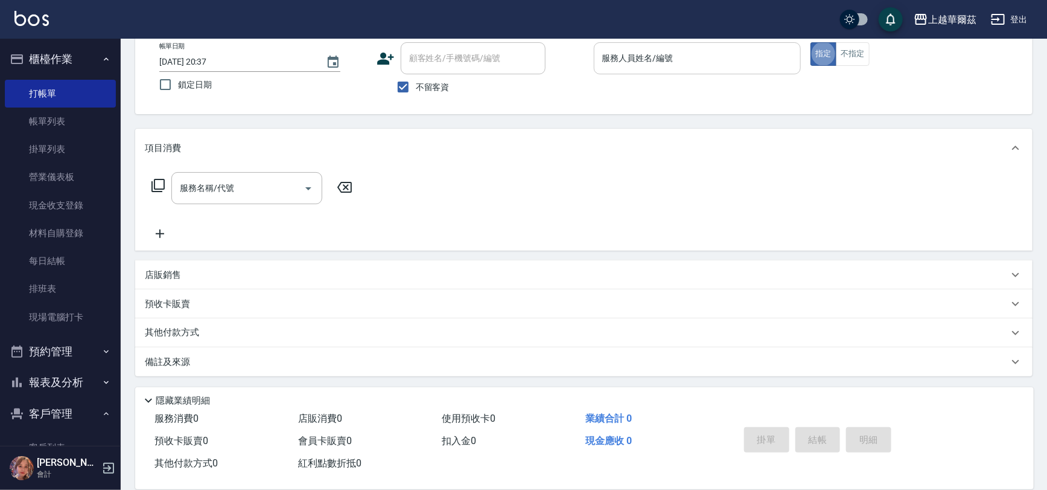
click at [678, 57] on input "服務人員姓名/編號" at bounding box center [697, 58] width 197 height 21
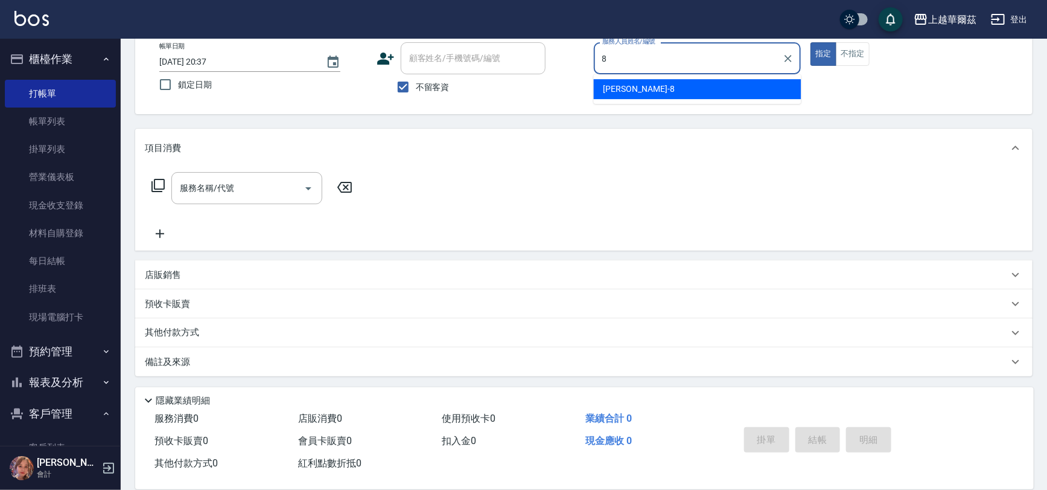
type input "[PERSON_NAME]-8"
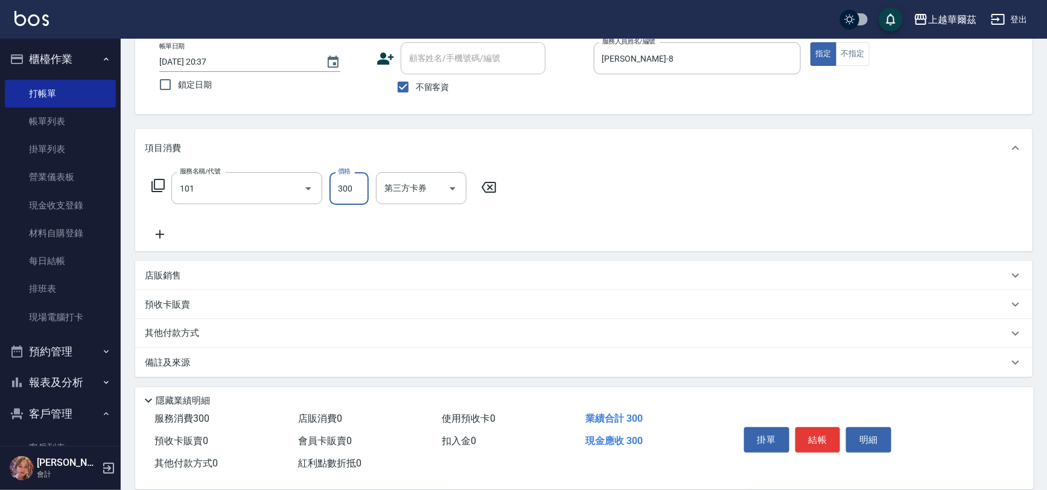
type input "洗髮300(101)"
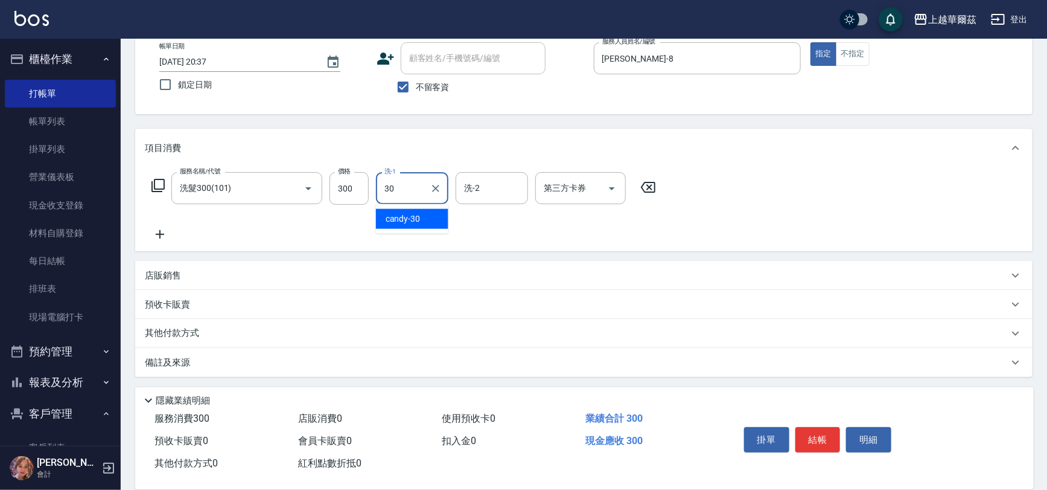
type input "candy-30"
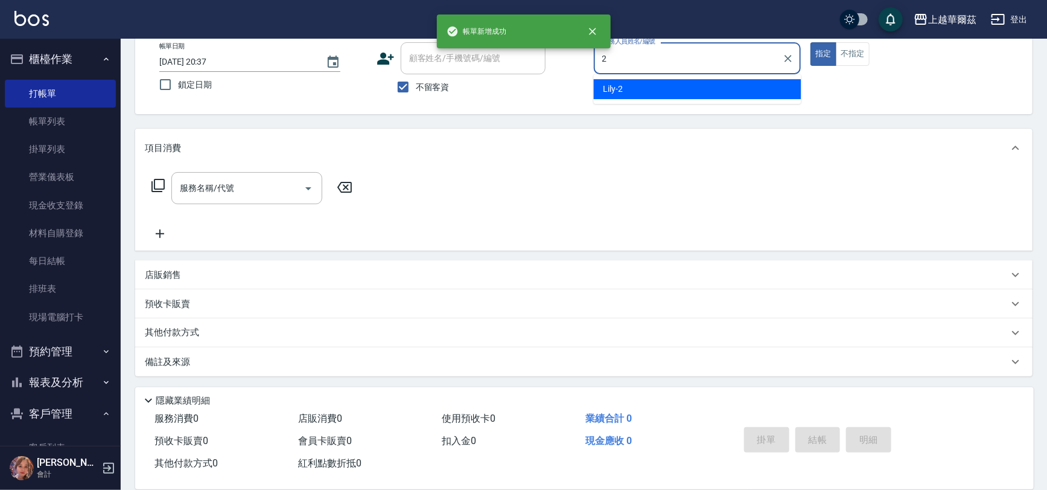
type input "Lily-2"
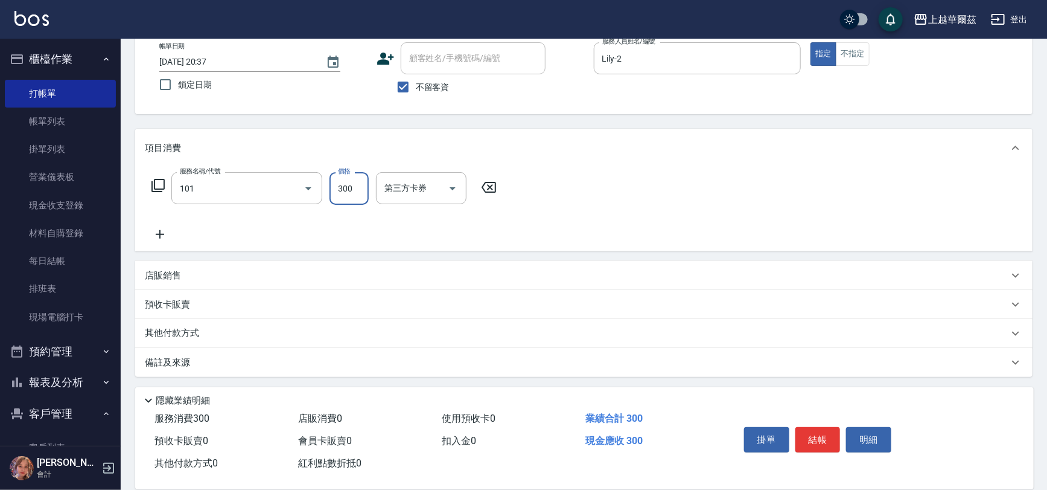
type input "洗髮300(101)"
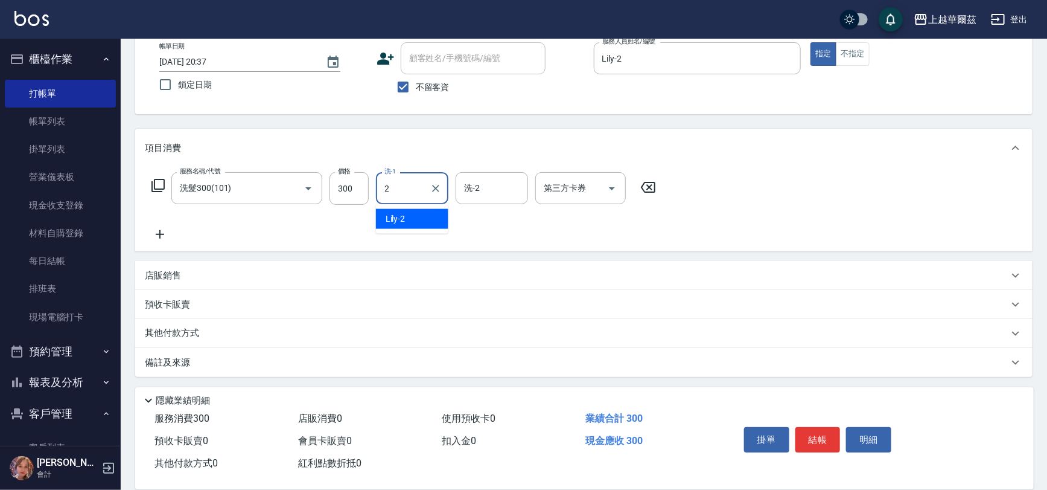
type input "Lily-2"
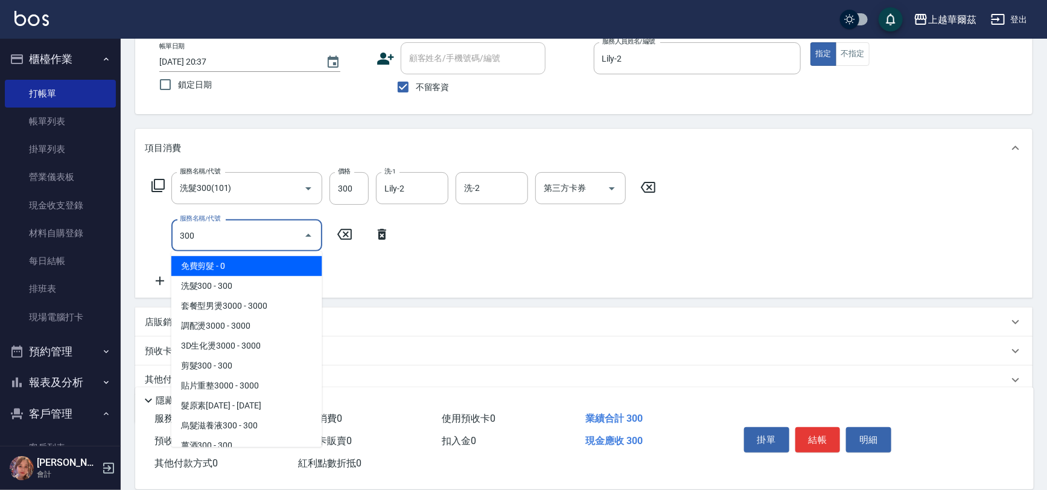
scroll to position [8, 0]
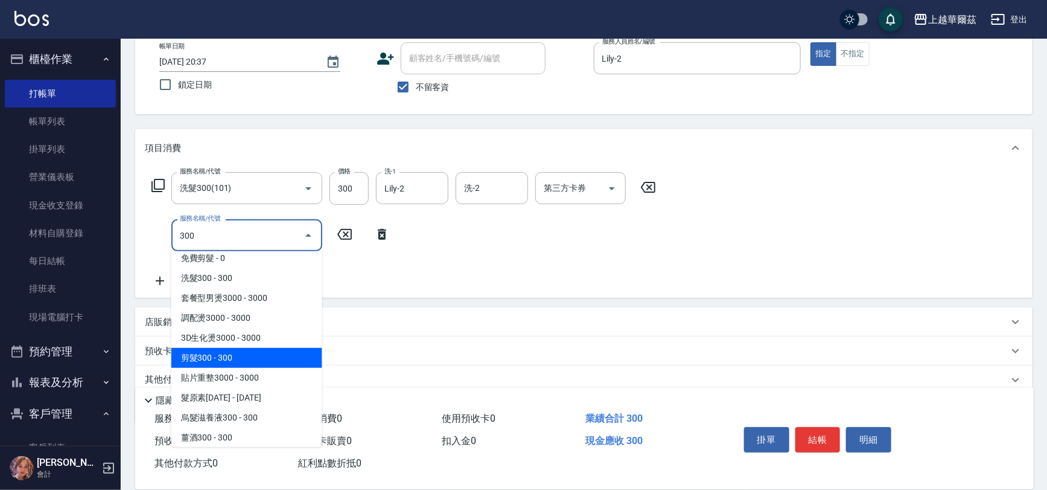
type input "剪髮300(305)"
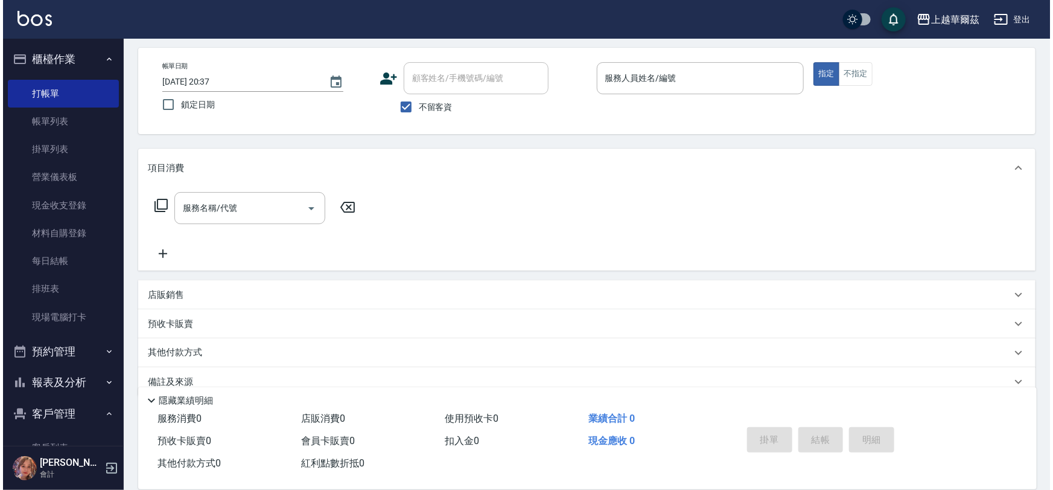
scroll to position [0, 0]
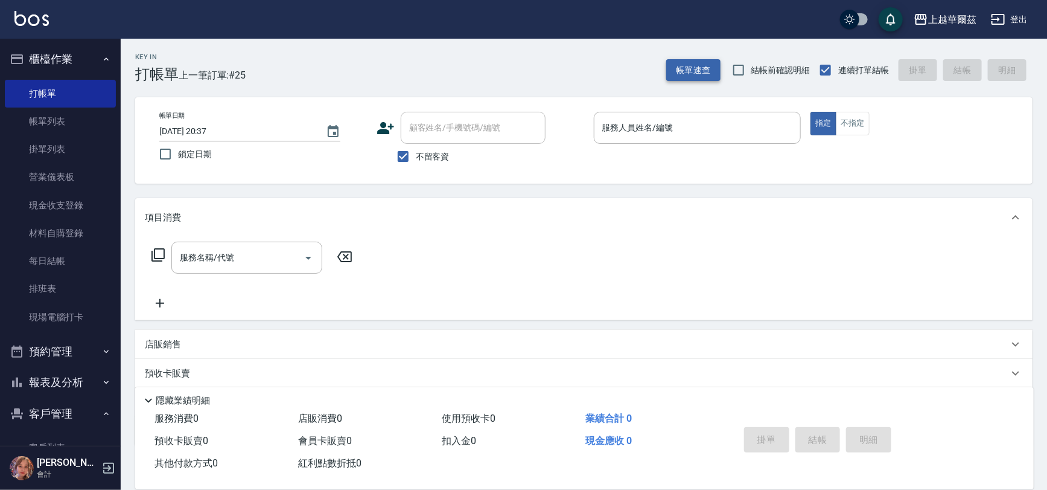
click at [693, 68] on button "帳單速查" at bounding box center [693, 70] width 54 height 22
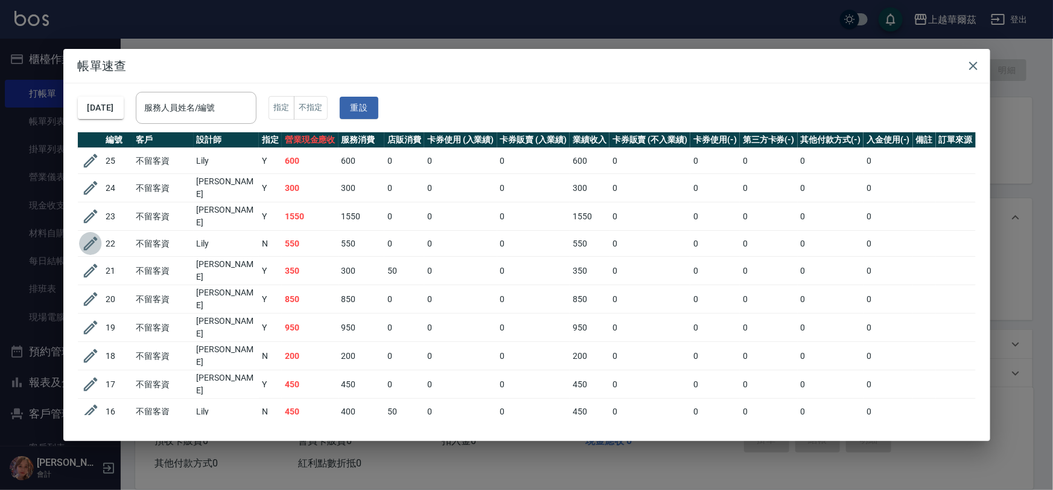
click at [90, 237] on icon "button" at bounding box center [90, 244] width 14 height 14
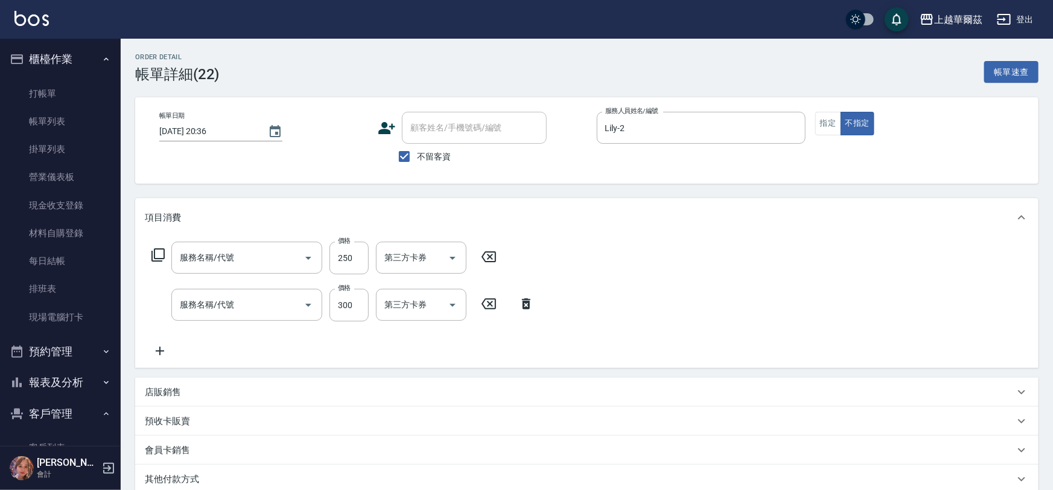
type input "[DATE] 20:36"
checkbox input "true"
type input "Lily-2"
type input "剪250(306)"
type input "洗髮300(101)"
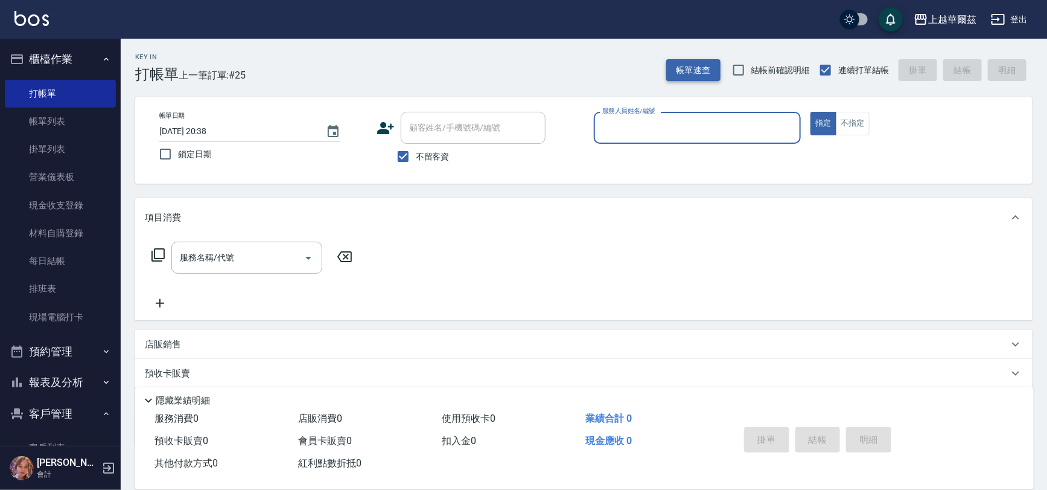
click at [686, 65] on button "帳單速查" at bounding box center [693, 70] width 54 height 22
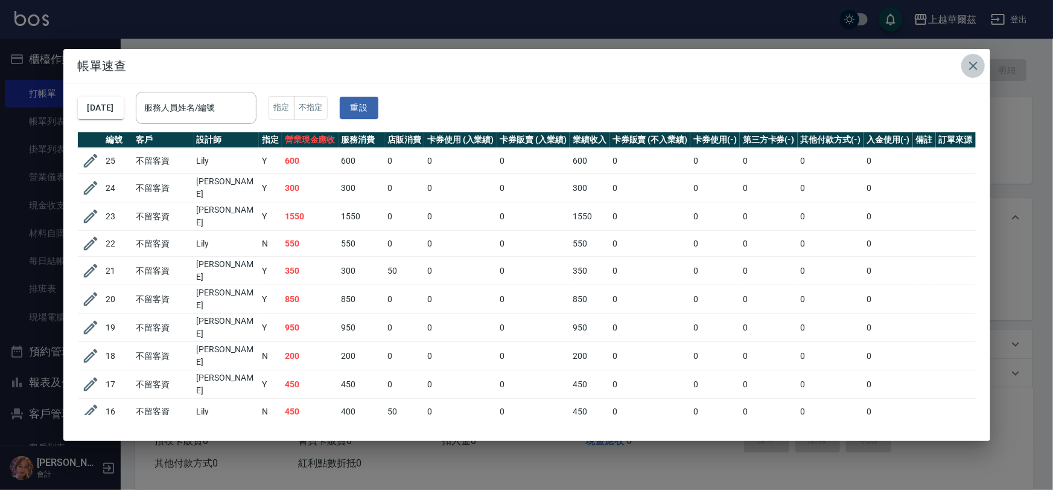
click at [978, 67] on icon "button" at bounding box center [973, 66] width 14 height 14
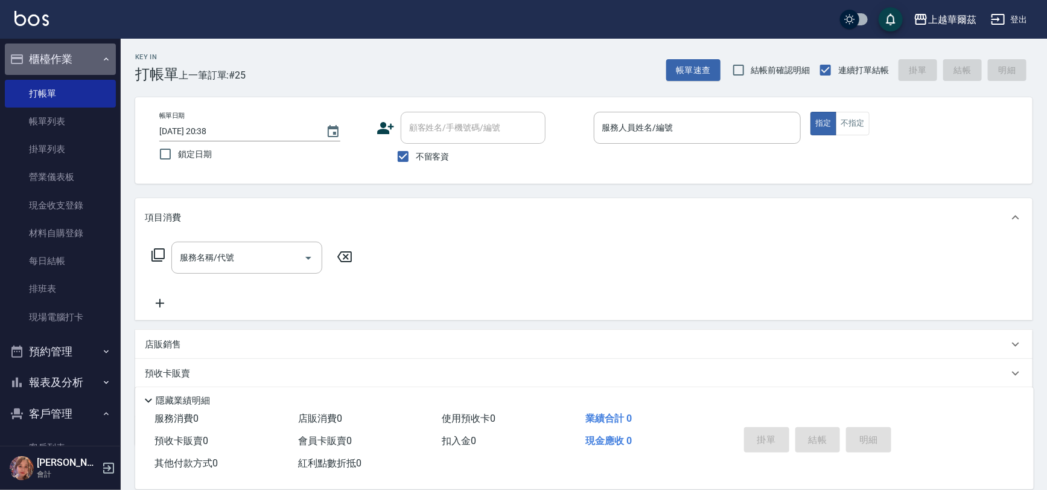
click at [79, 56] on button "櫃檯作業" at bounding box center [60, 58] width 111 height 31
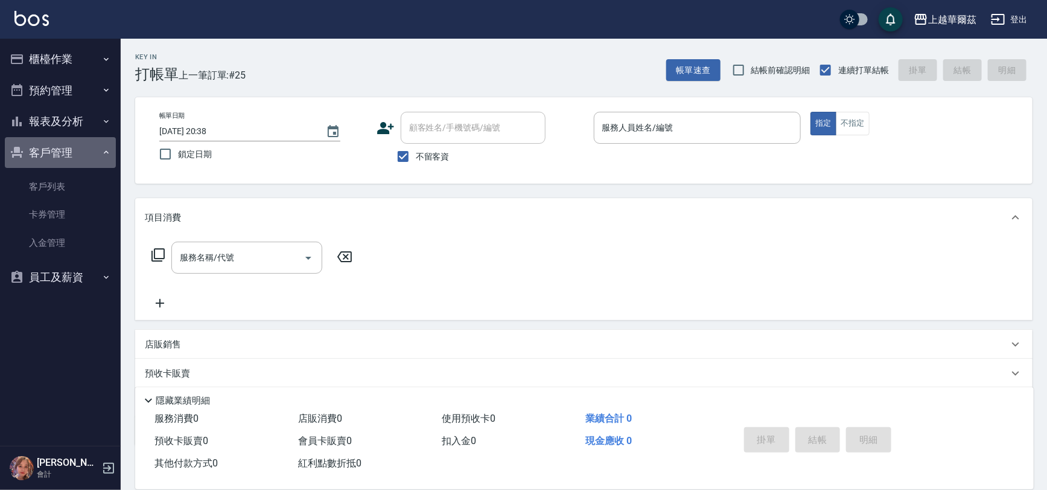
drag, startPoint x: 73, startPoint y: 152, endPoint x: 88, endPoint y: 129, distance: 27.1
click at [74, 151] on button "客戶管理" at bounding box center [60, 152] width 111 height 31
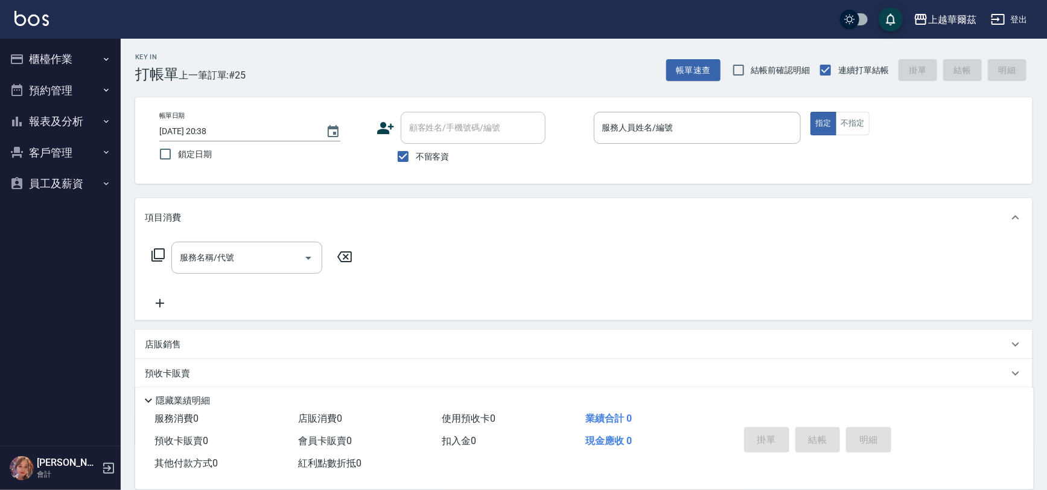
click at [91, 123] on button "報表及分析" at bounding box center [60, 121] width 111 height 31
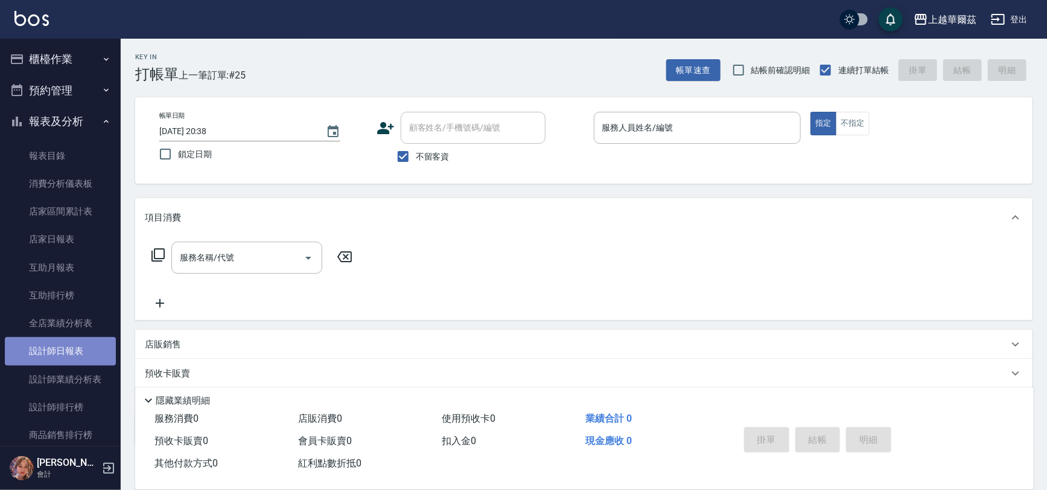
click at [72, 349] on link "設計師日報表" at bounding box center [60, 351] width 111 height 28
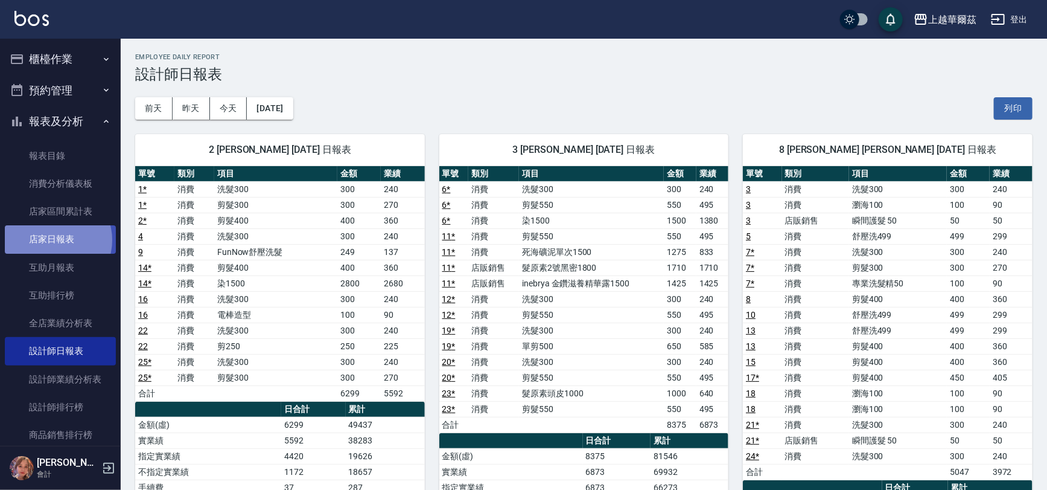
click at [56, 240] on link "店家日報表" at bounding box center [60, 239] width 111 height 28
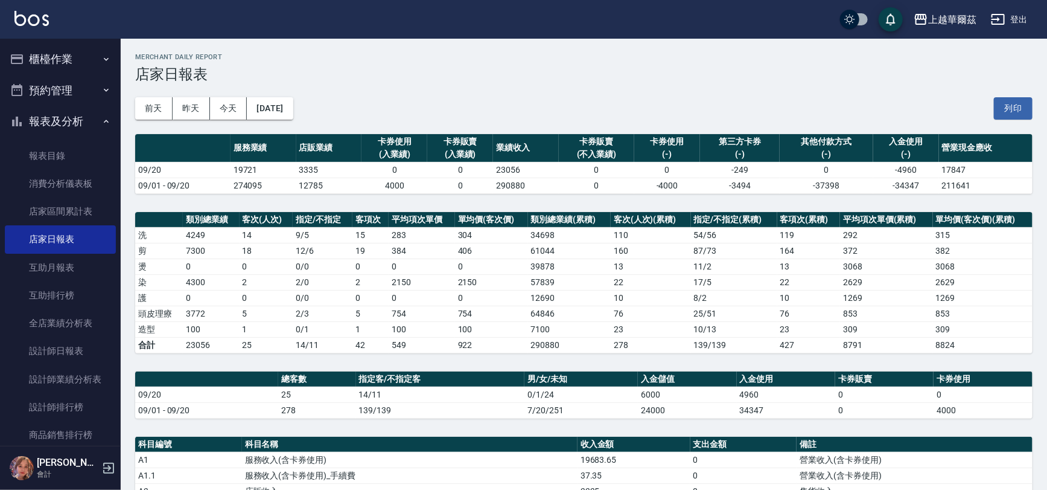
scroll to position [337, 0]
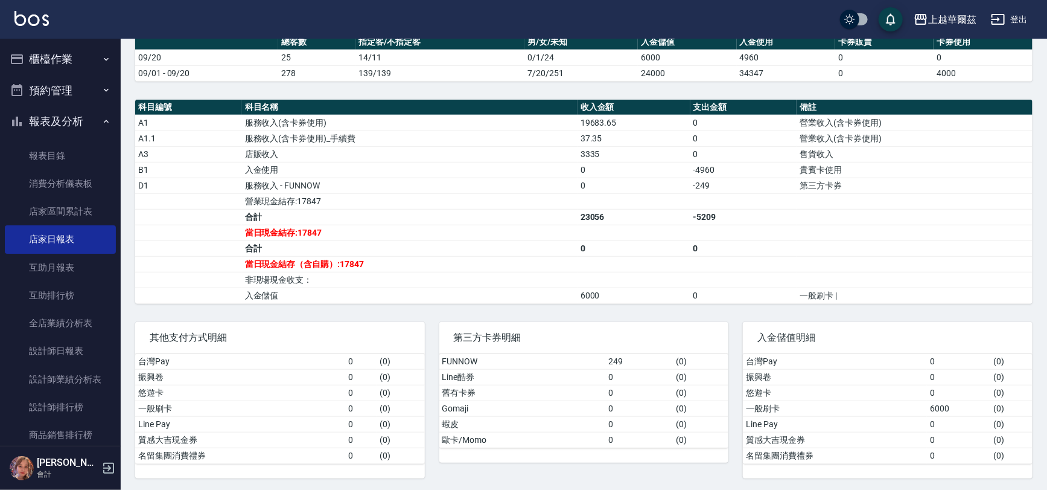
click at [72, 50] on button "櫃檯作業" at bounding box center [60, 58] width 111 height 31
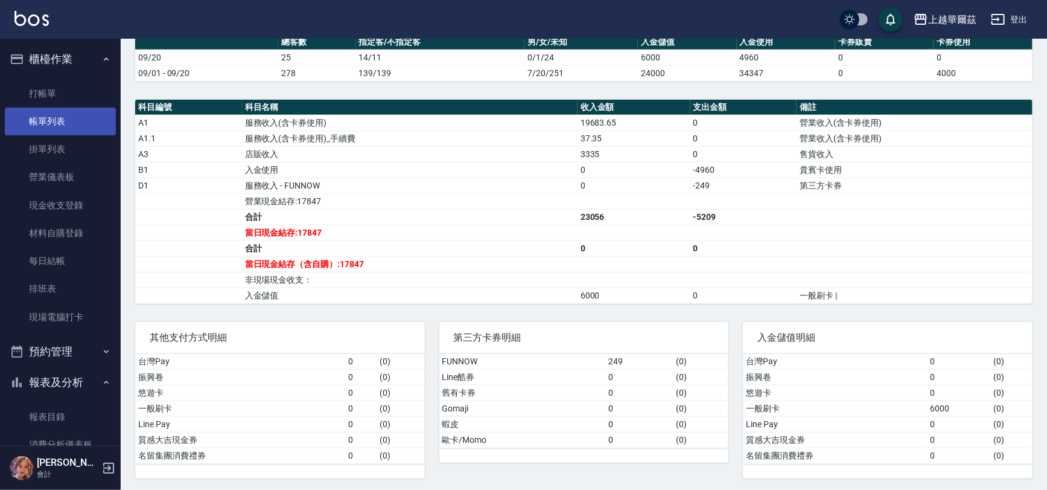
click at [75, 119] on link "帳單列表" at bounding box center [60, 121] width 111 height 28
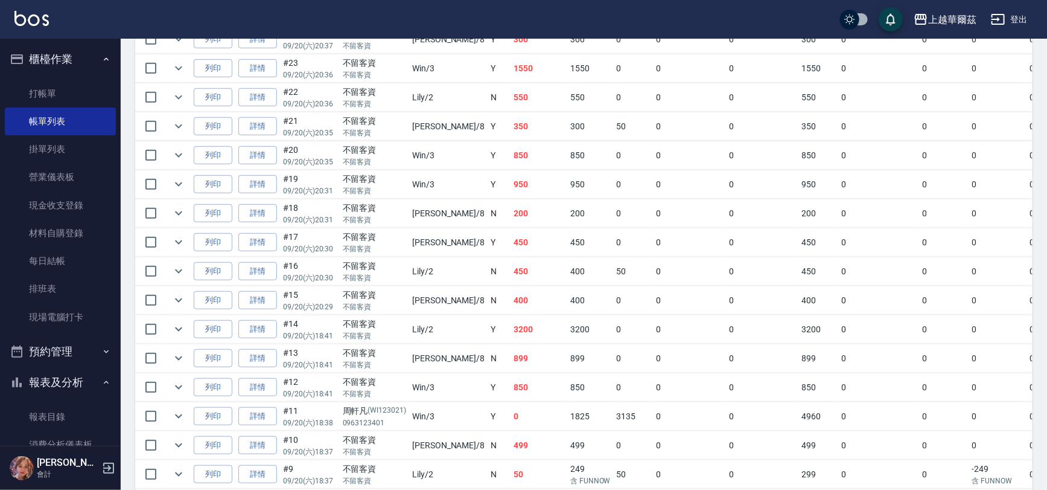
scroll to position [341, 0]
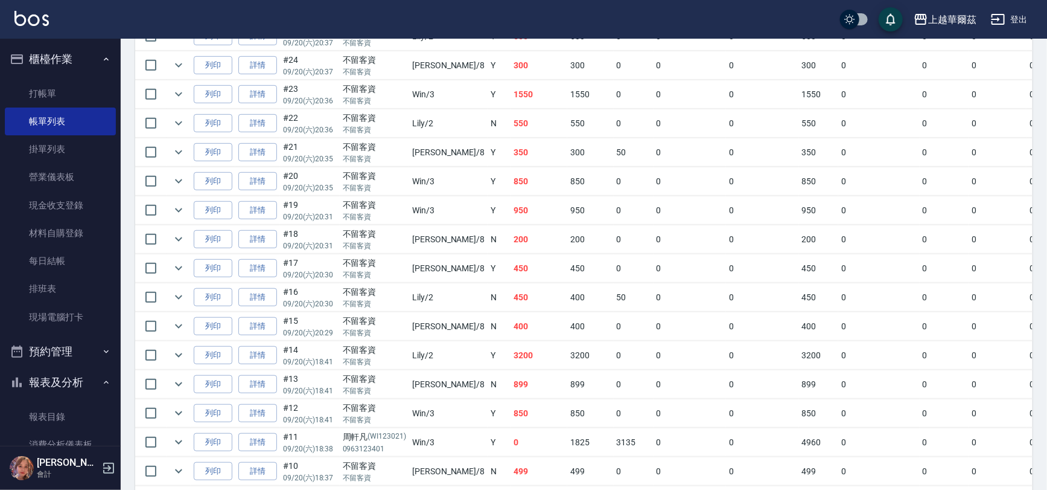
click at [49, 54] on button "櫃檯作業" at bounding box center [60, 58] width 111 height 31
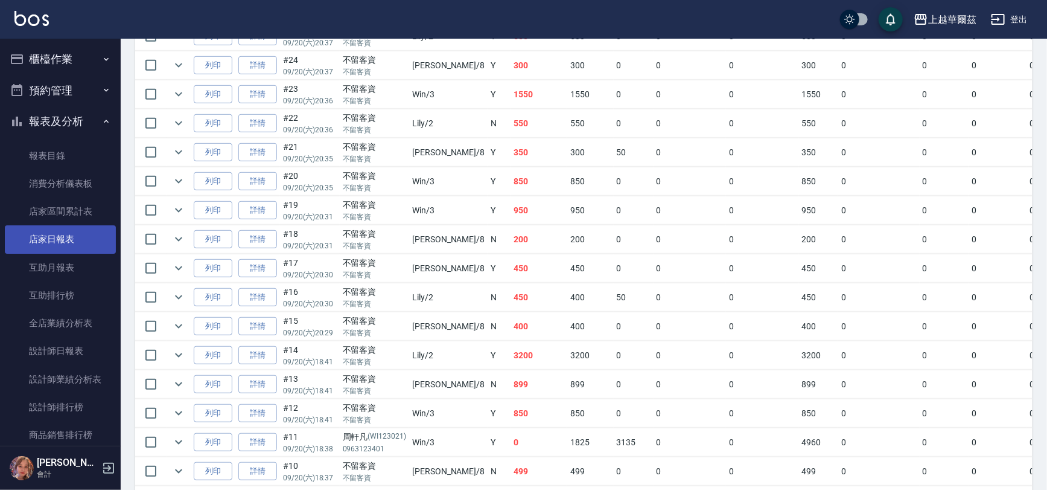
click at [80, 242] on link "店家日報表" at bounding box center [60, 239] width 111 height 28
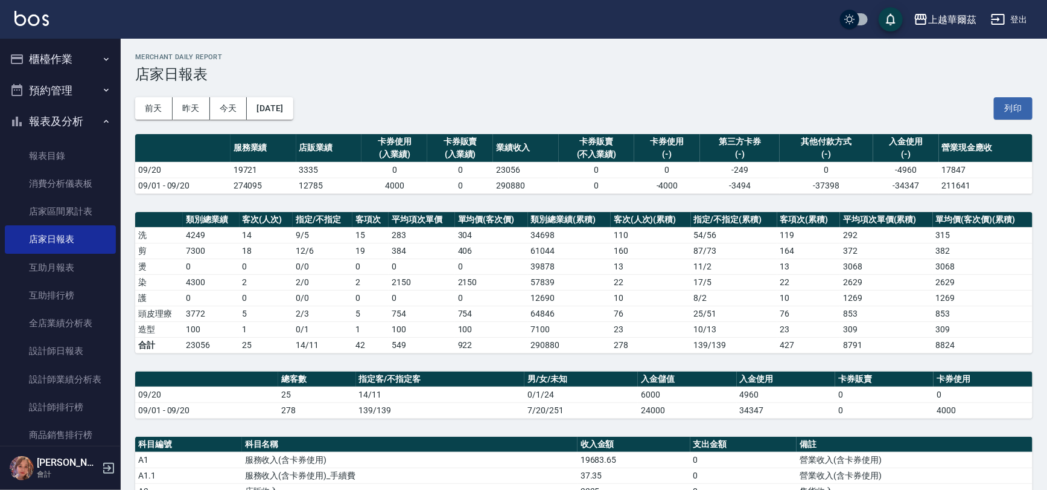
scroll to position [337, 0]
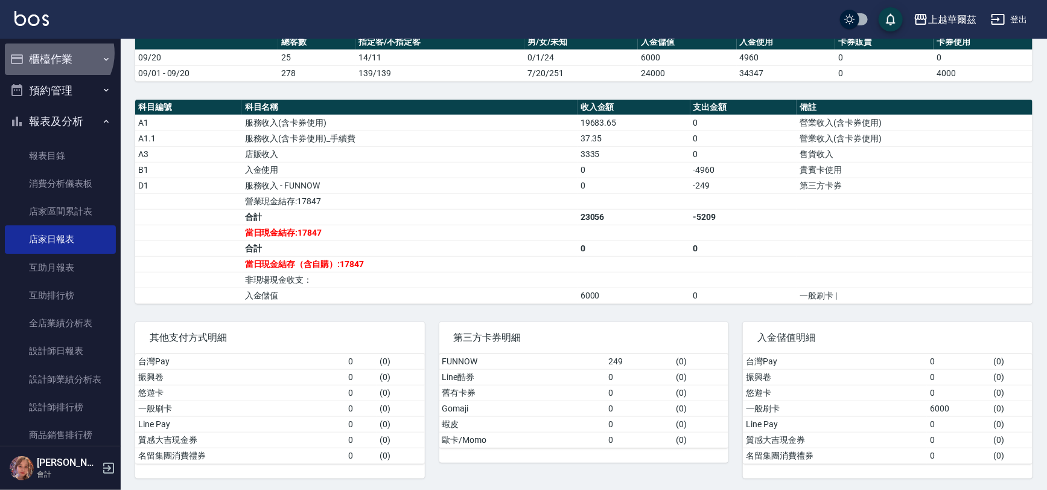
click at [57, 53] on button "櫃檯作業" at bounding box center [60, 58] width 111 height 31
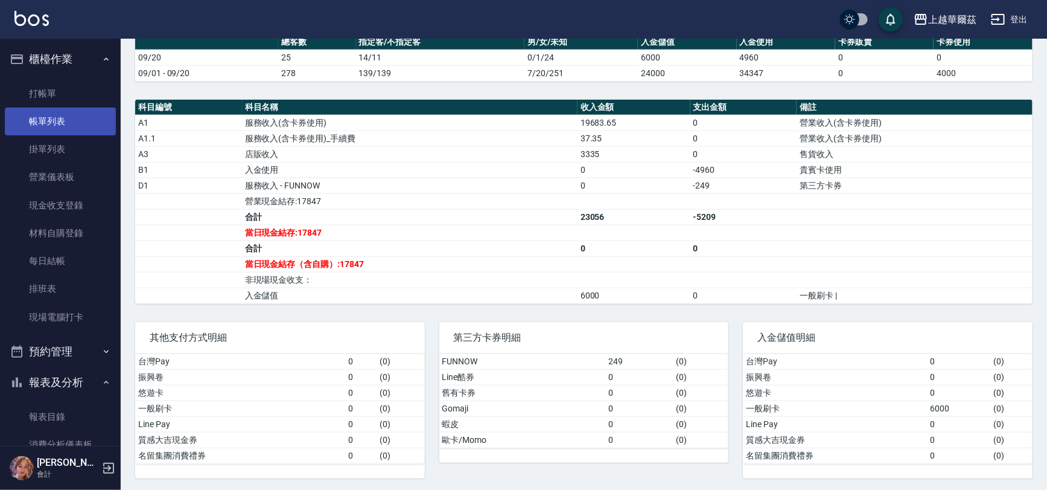
click at [62, 115] on link "帳單列表" at bounding box center [60, 121] width 111 height 28
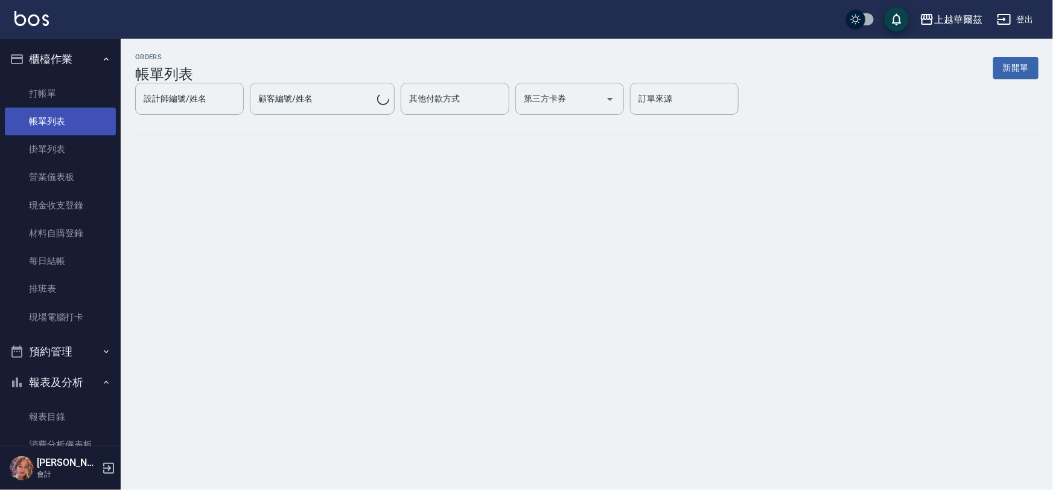
click at [64, 121] on link "帳單列表" at bounding box center [60, 121] width 111 height 28
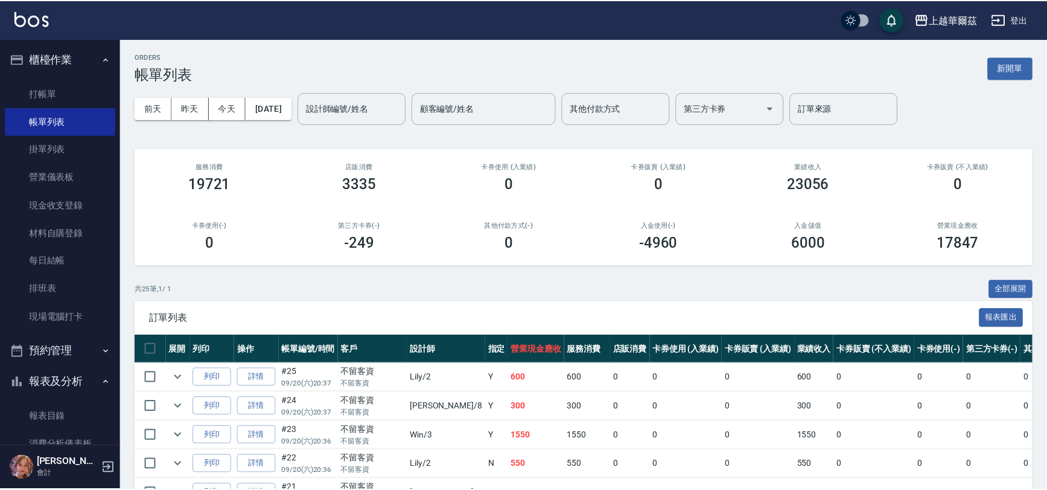
scroll to position [651, 0]
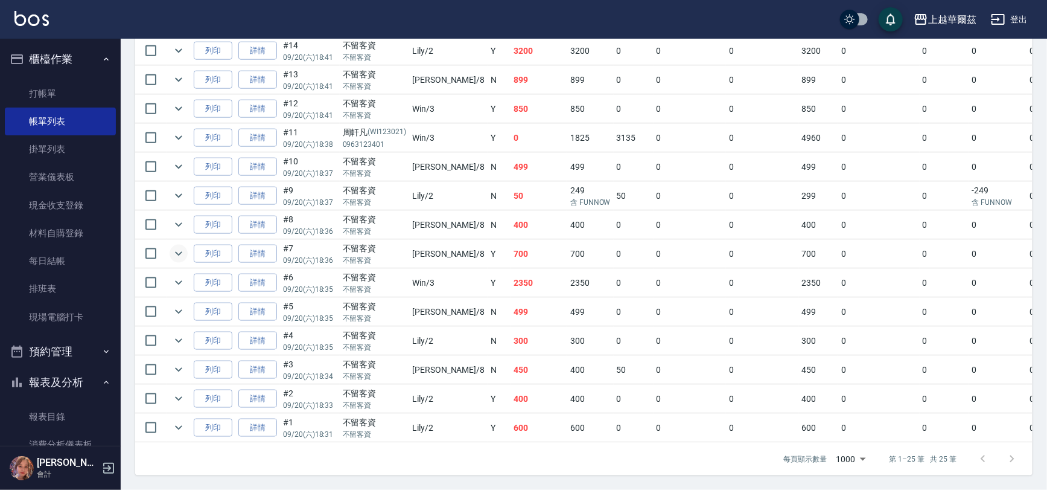
click at [175, 246] on icon "expand row" at bounding box center [178, 253] width 14 height 14
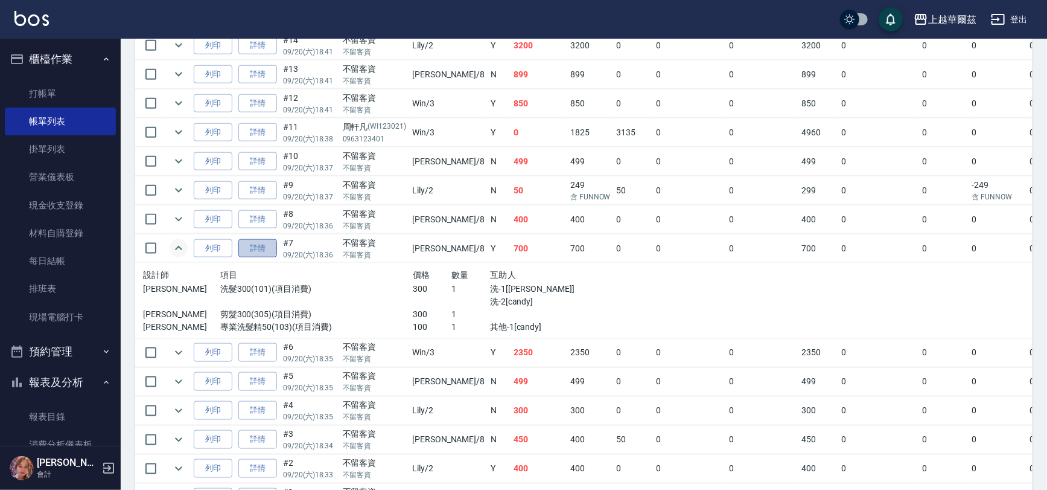
click at [256, 241] on link "詳情" at bounding box center [257, 248] width 39 height 19
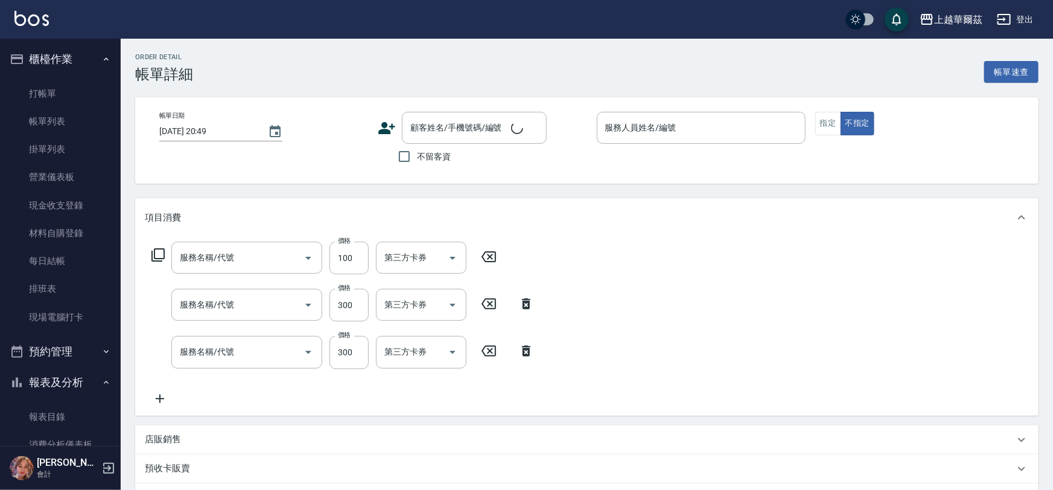
type input "[DATE] 18:36"
checkbox input "true"
type input "[PERSON_NAME]-8"
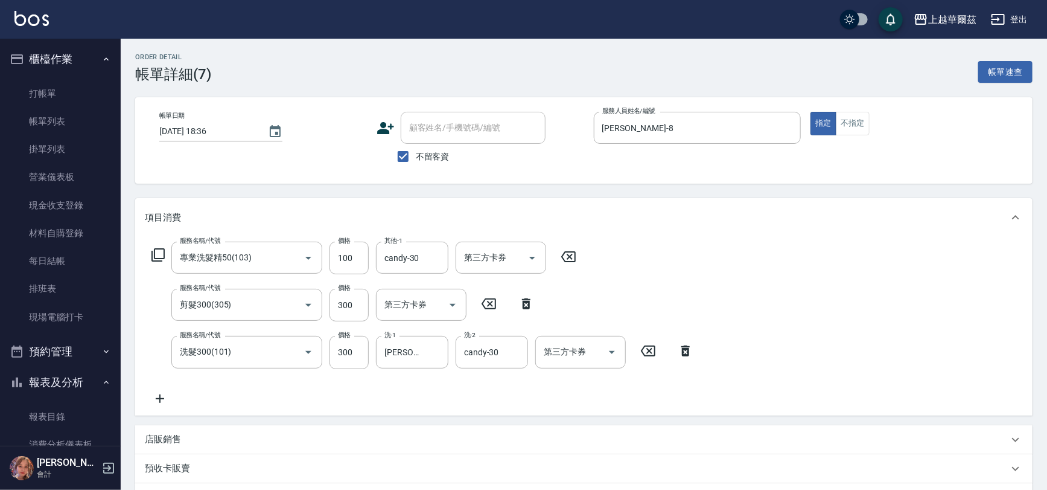
type input "專業洗髮精50(103)"
type input "剪髮300(305)"
type input "洗髮300(101)"
click at [437, 254] on icon "Clear" at bounding box center [436, 258] width 12 height 12
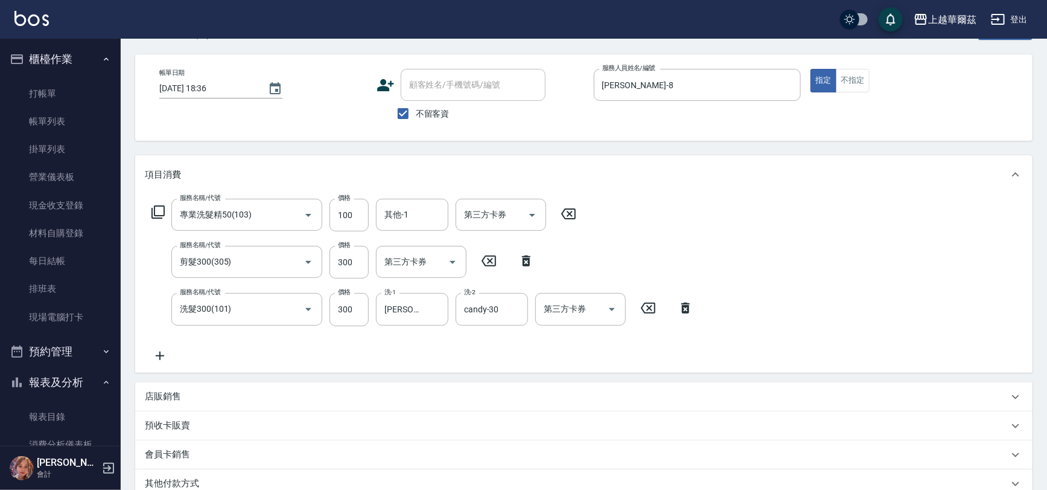
scroll to position [208, 0]
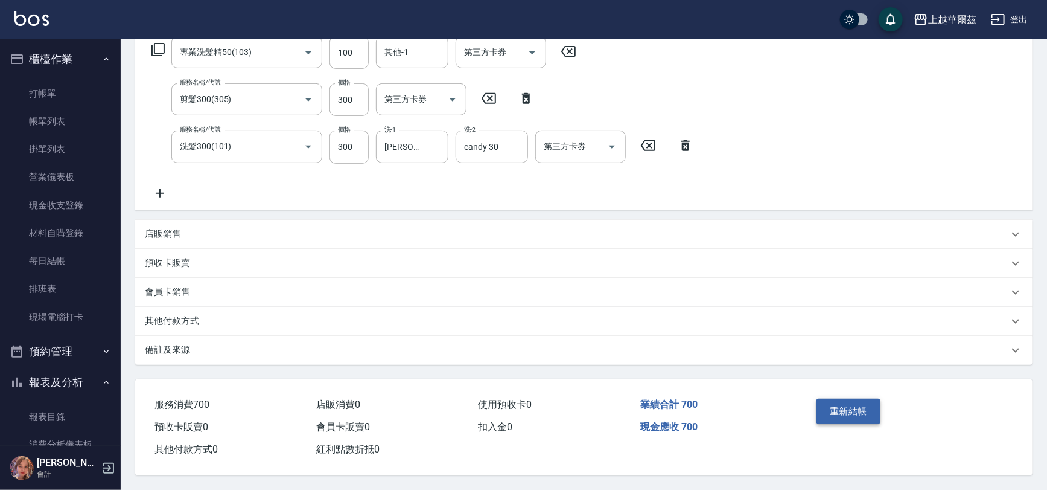
click at [833, 405] on button "重新結帳" at bounding box center [849, 410] width 64 height 25
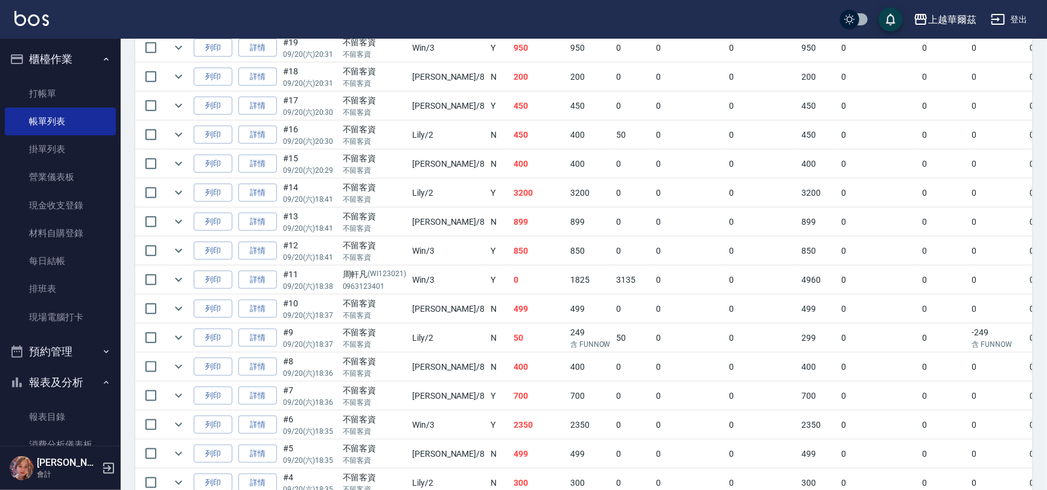
scroll to position [500, 0]
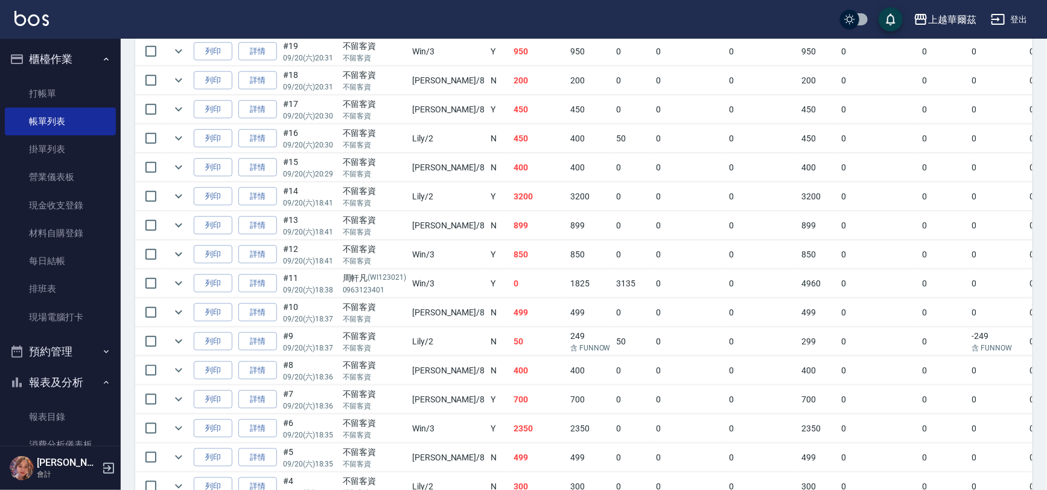
click at [83, 61] on button "櫃檯作業" at bounding box center [60, 58] width 111 height 31
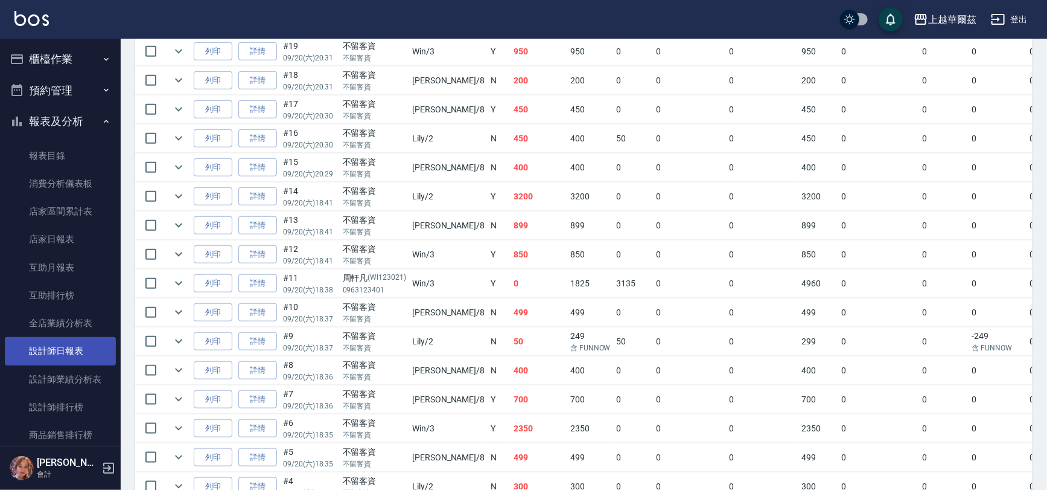
click at [69, 344] on link "設計師日報表" at bounding box center [60, 351] width 111 height 28
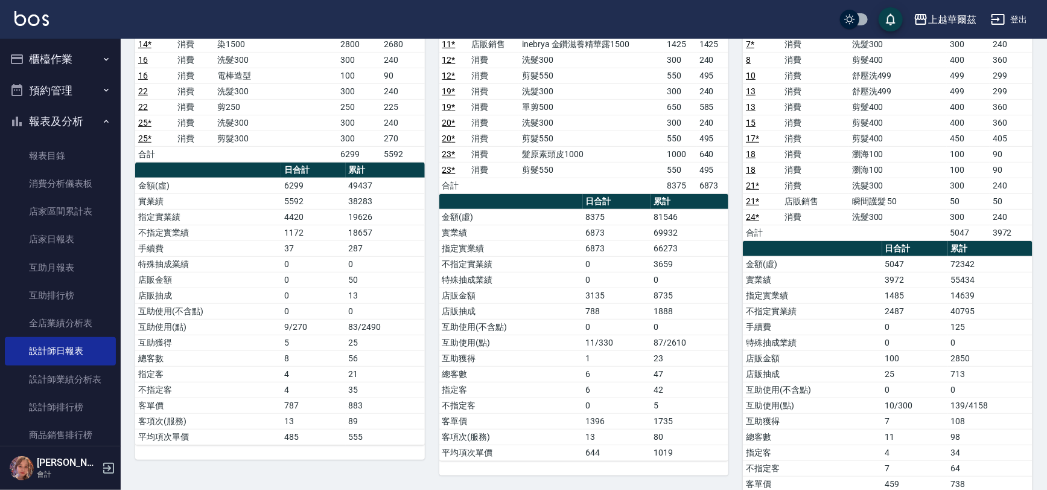
scroll to position [300, 0]
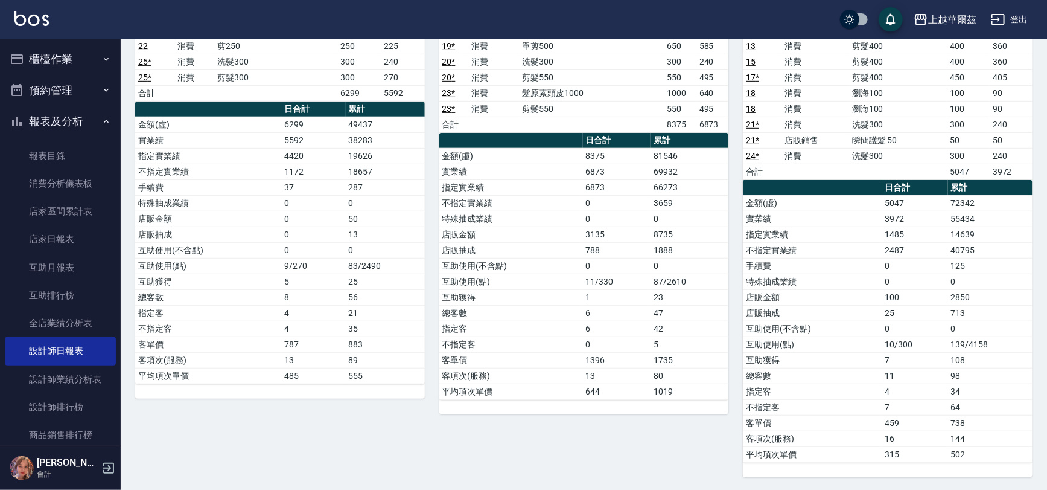
click at [76, 110] on button "報表及分析" at bounding box center [60, 121] width 111 height 31
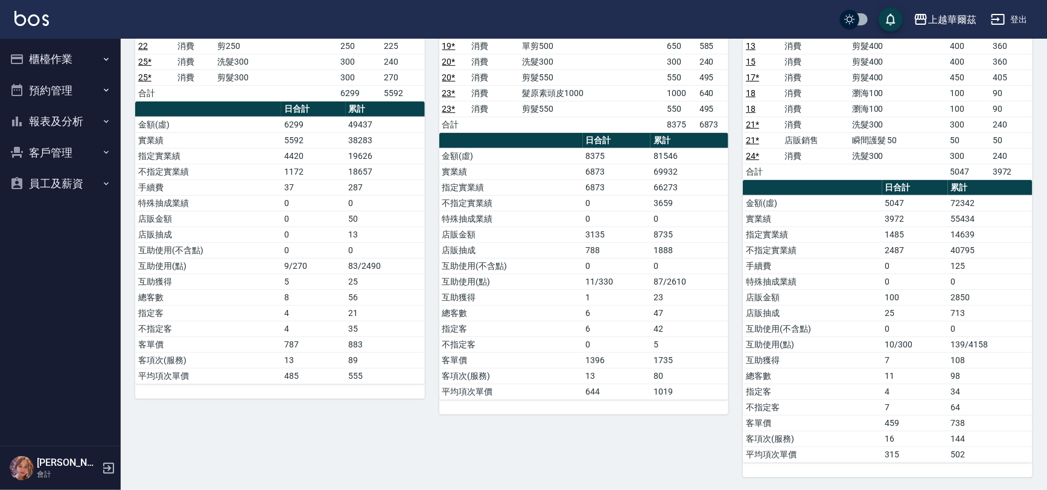
click at [56, 54] on button "櫃檯作業" at bounding box center [60, 58] width 111 height 31
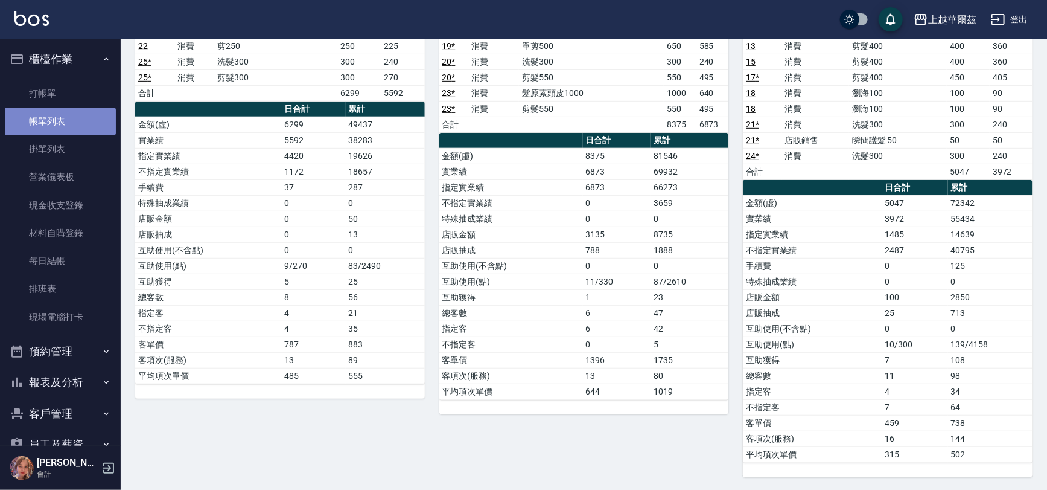
click at [67, 117] on link "帳單列表" at bounding box center [60, 121] width 111 height 28
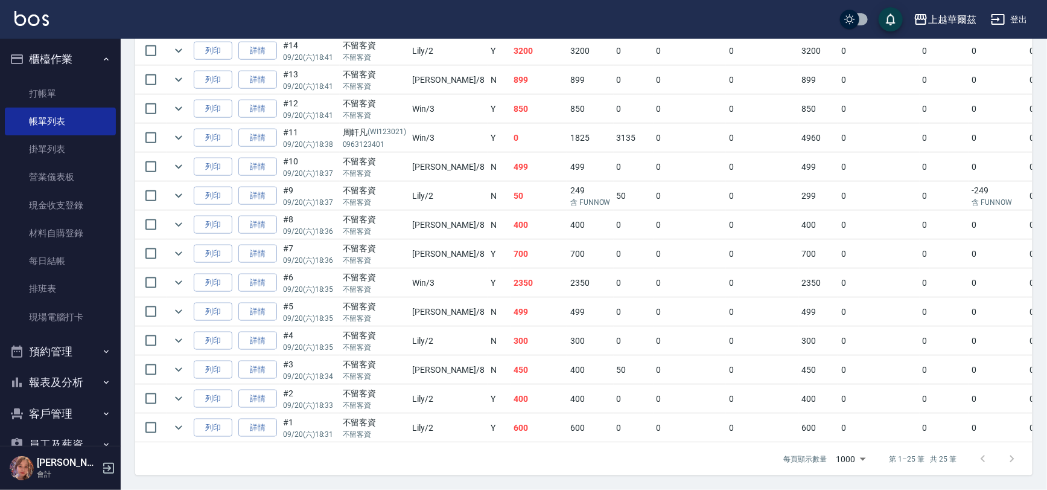
scroll to position [651, 0]
click at [174, 363] on icon "expand row" at bounding box center [178, 369] width 14 height 14
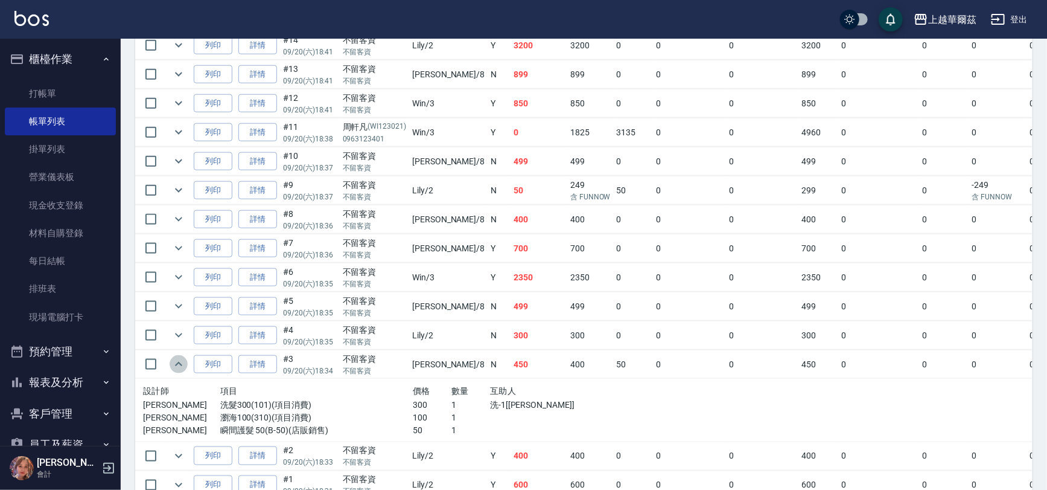
click at [174, 363] on icon "expand row" at bounding box center [178, 364] width 14 height 14
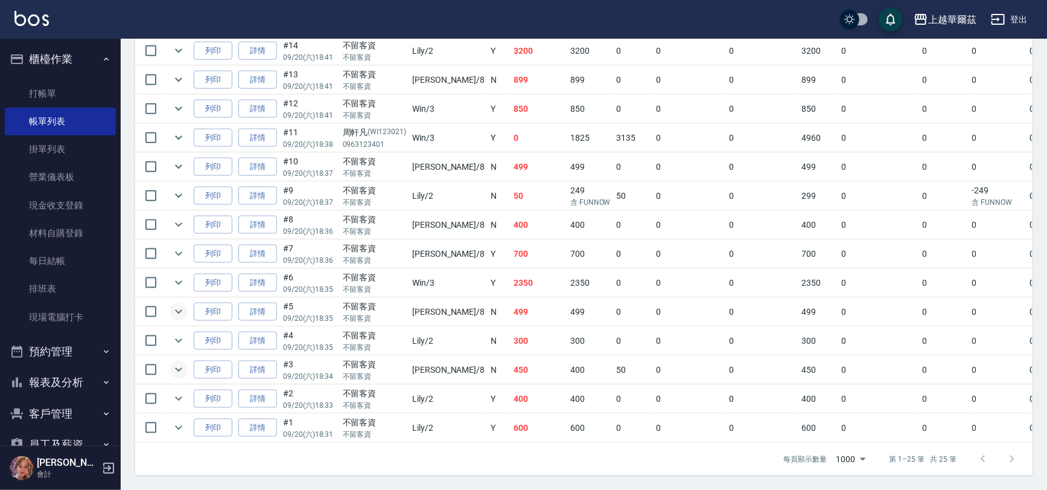
click at [182, 305] on icon "expand row" at bounding box center [178, 311] width 14 height 14
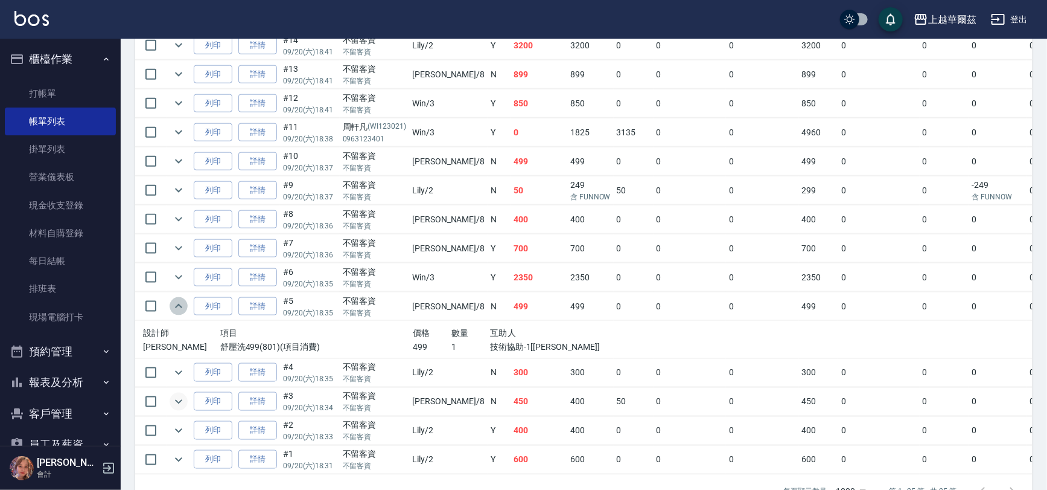
click at [182, 305] on icon "expand row" at bounding box center [178, 306] width 14 height 14
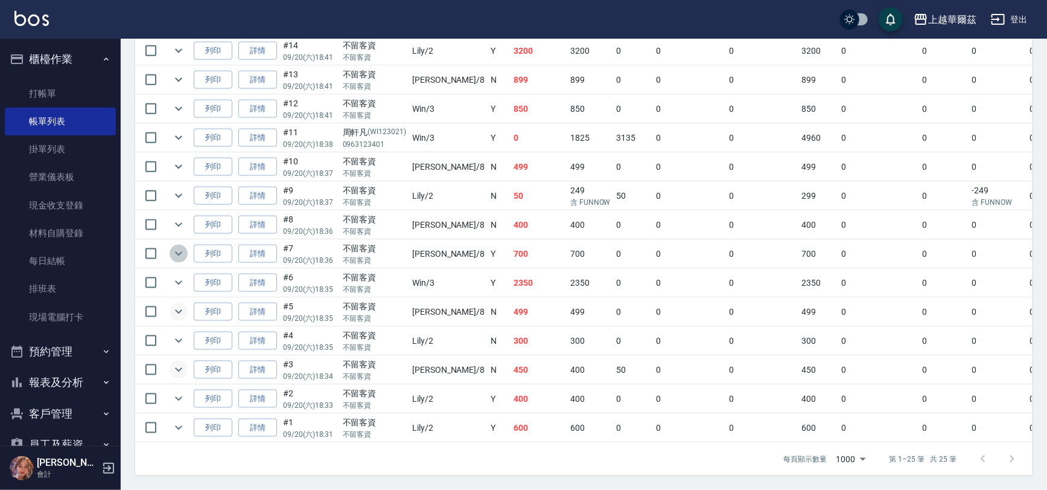
click at [181, 252] on icon "expand row" at bounding box center [178, 254] width 7 height 4
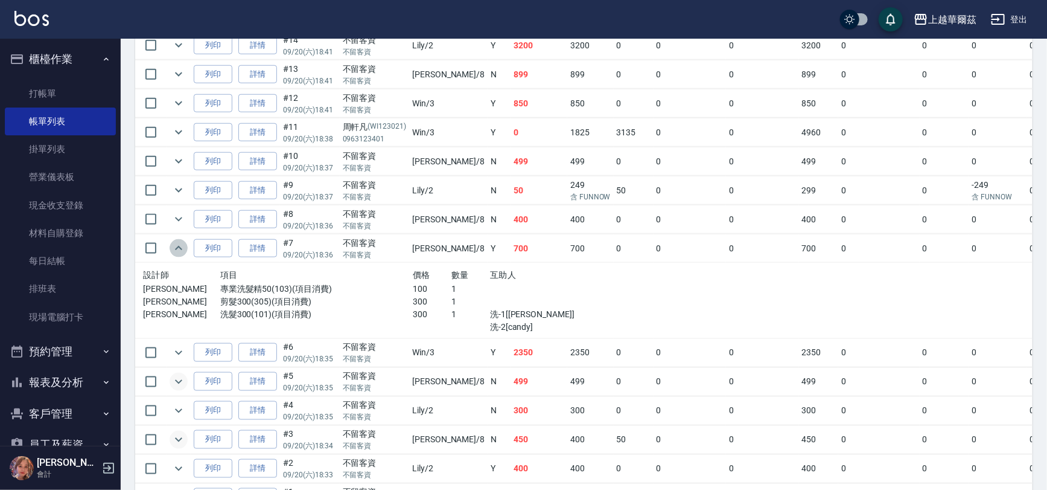
click at [181, 244] on icon "expand row" at bounding box center [178, 248] width 14 height 14
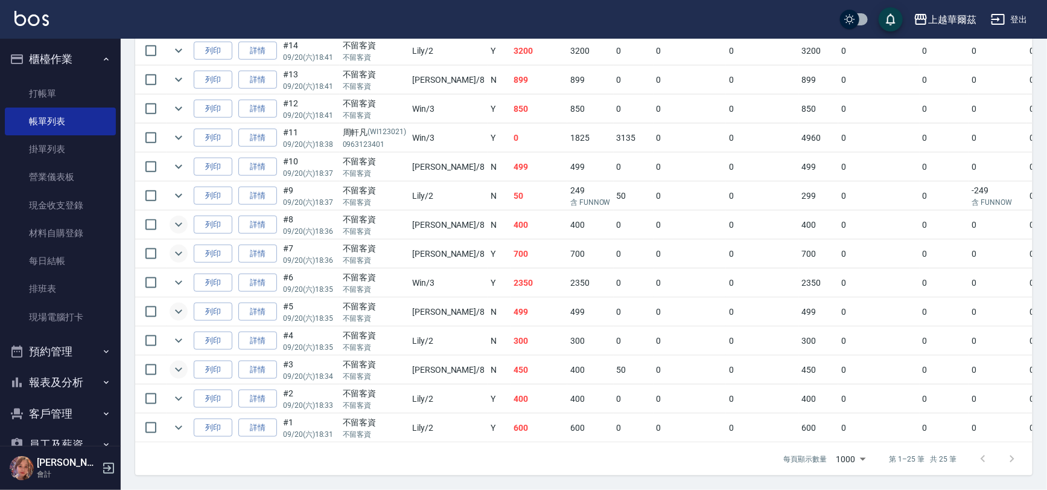
click at [175, 217] on icon "expand row" at bounding box center [178, 224] width 14 height 14
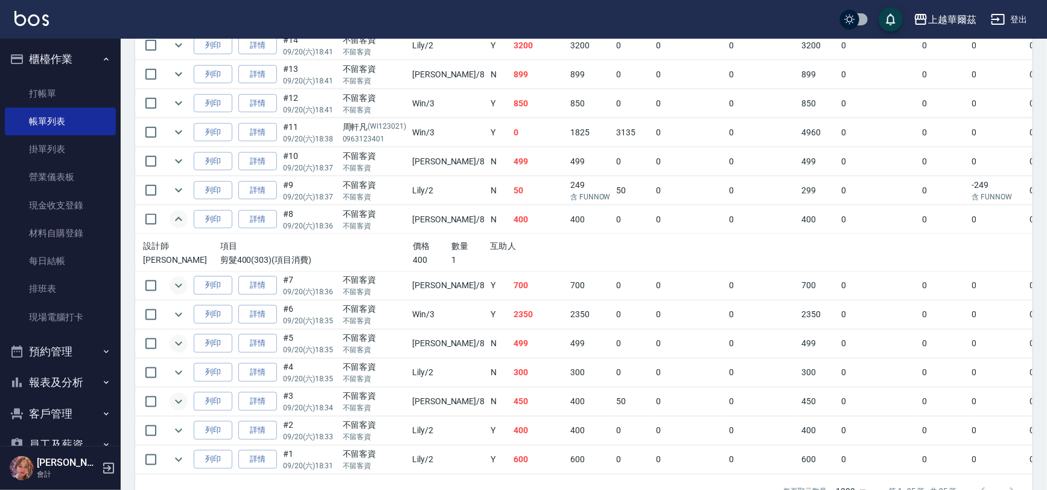
click at [175, 217] on icon "expand row" at bounding box center [178, 219] width 14 height 14
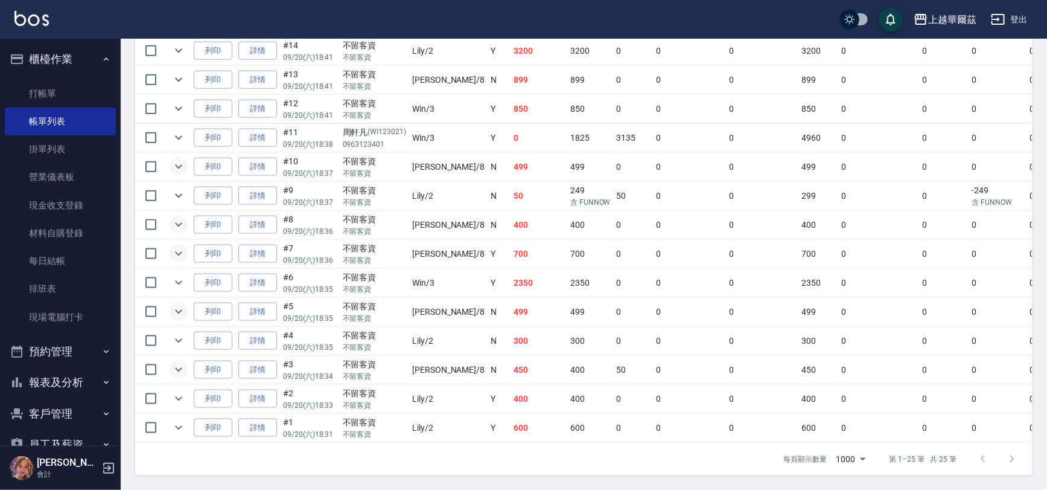
click at [179, 159] on icon "expand row" at bounding box center [178, 166] width 14 height 14
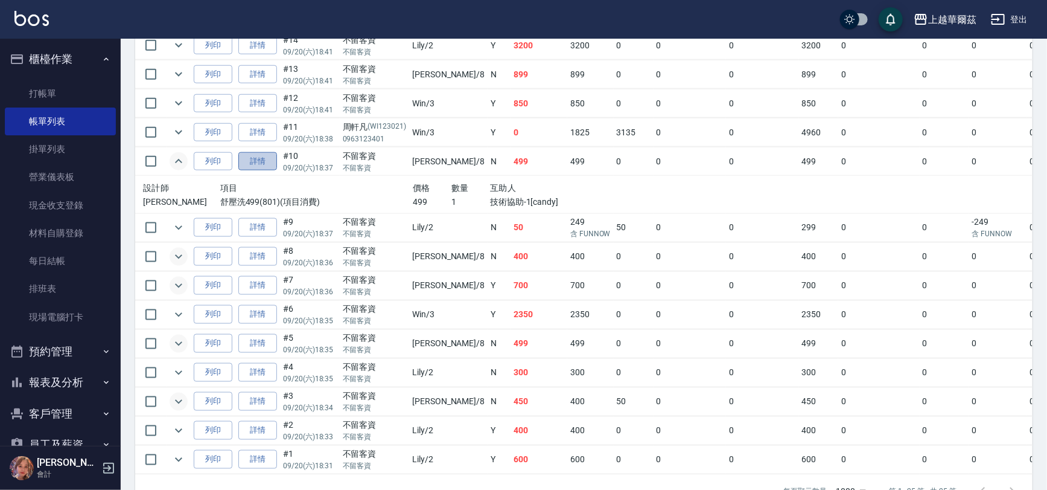
click at [258, 163] on link "詳情" at bounding box center [257, 161] width 39 height 19
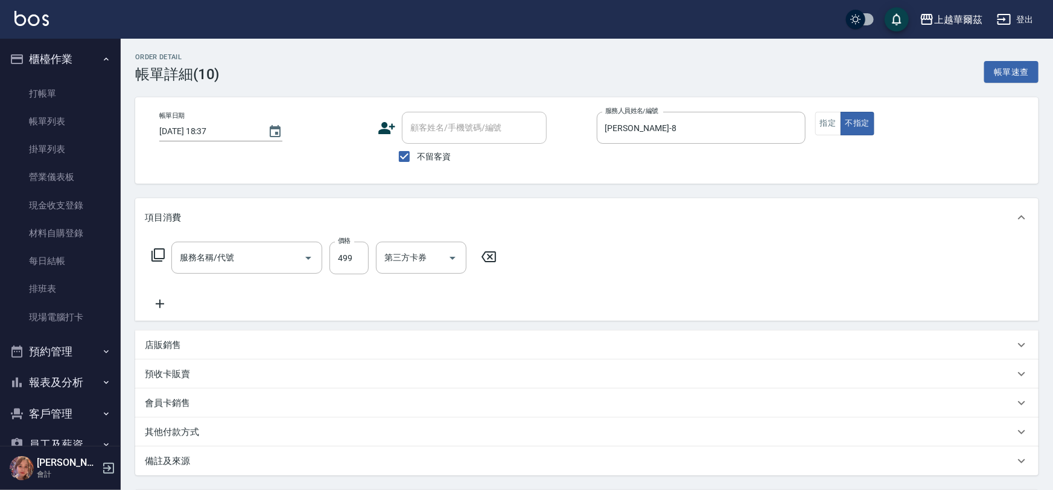
type input "[DATE] 18:37"
checkbox input "true"
type input "[PERSON_NAME]-8"
type input "舒壓洗499(801)"
click at [485, 259] on div "技術協助-2 技術協助-2" at bounding box center [492, 257] width 72 height 32
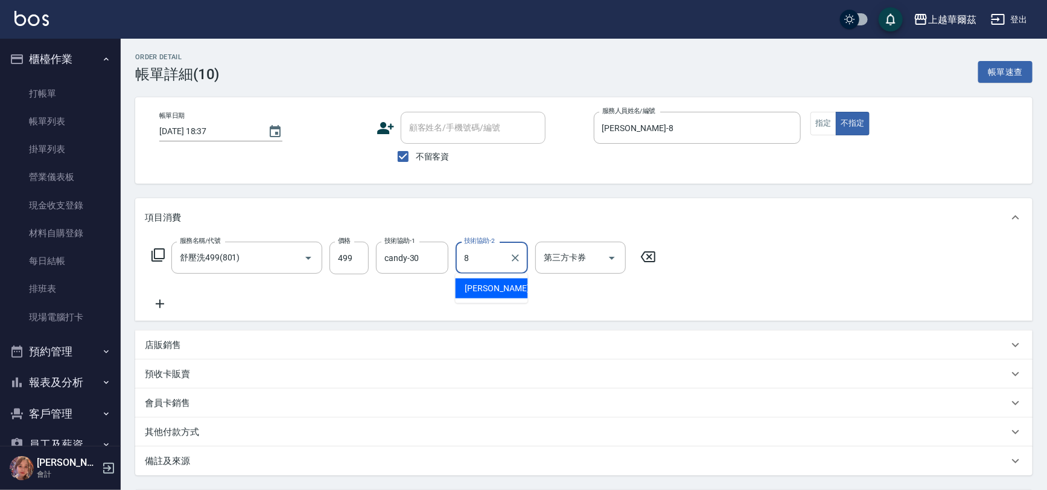
type input "[PERSON_NAME]-8"
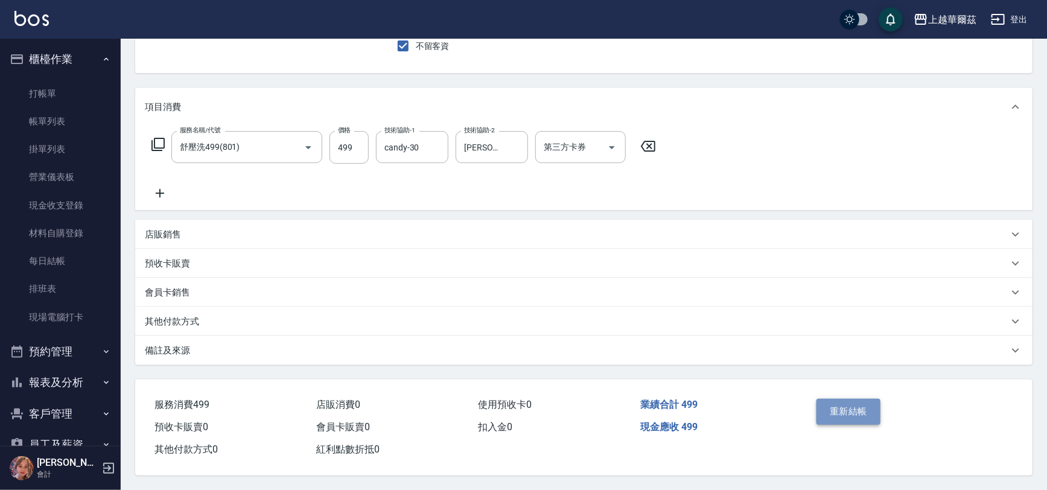
click at [860, 406] on button "重新結帳" at bounding box center [849, 410] width 64 height 25
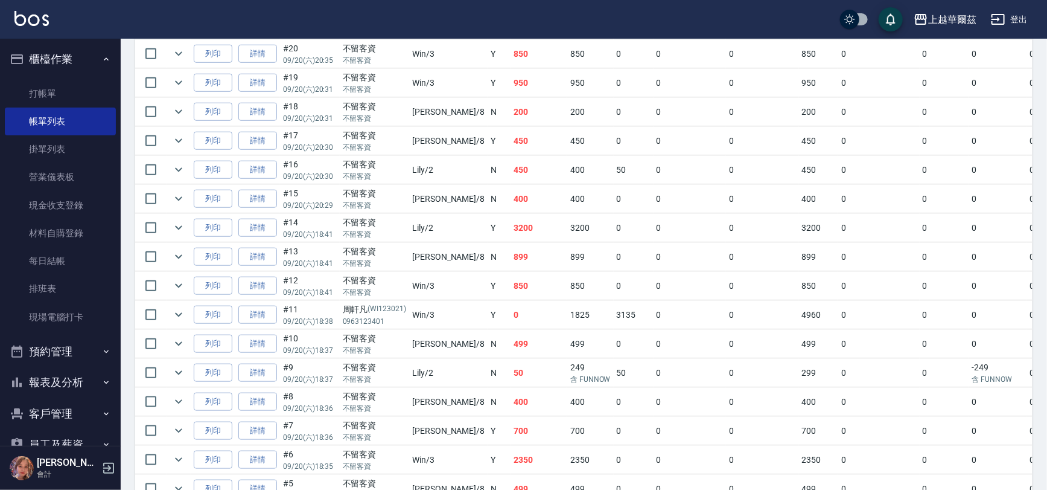
scroll to position [500, 0]
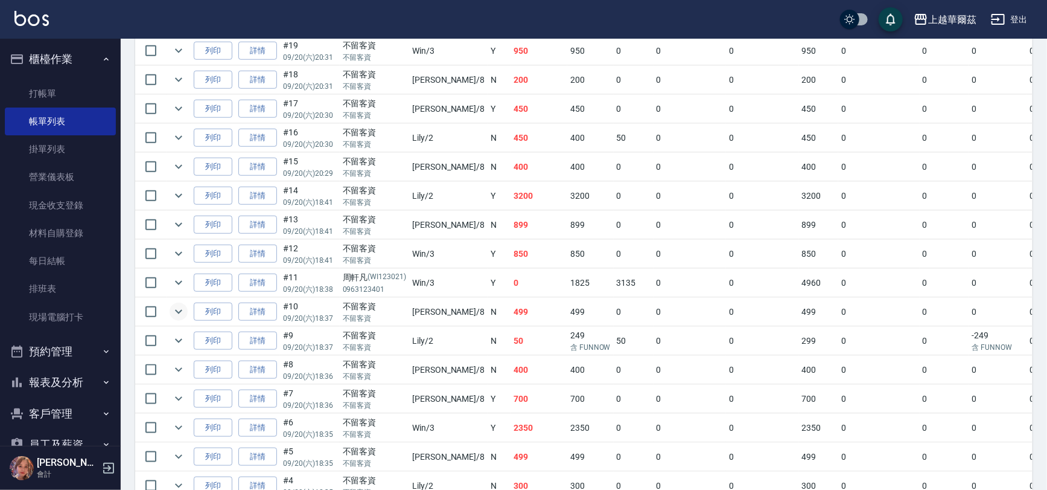
click at [176, 304] on icon "expand row" at bounding box center [178, 311] width 14 height 14
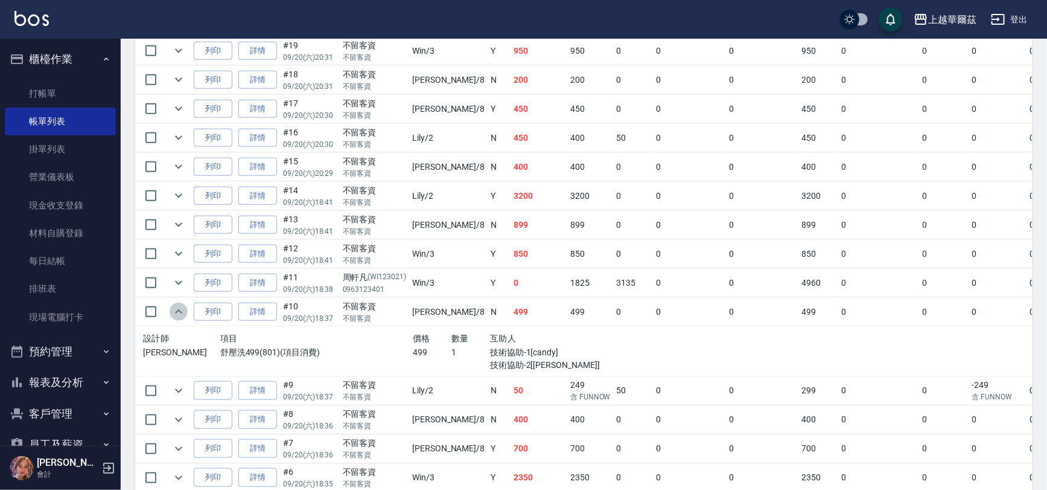
click at [176, 304] on icon "expand row" at bounding box center [178, 311] width 14 height 14
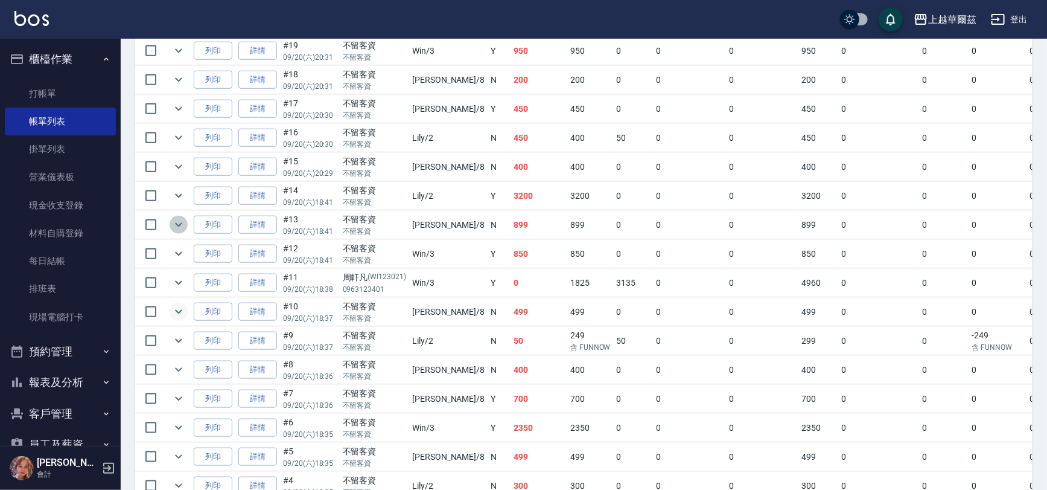
click at [183, 217] on icon "expand row" at bounding box center [178, 224] width 14 height 14
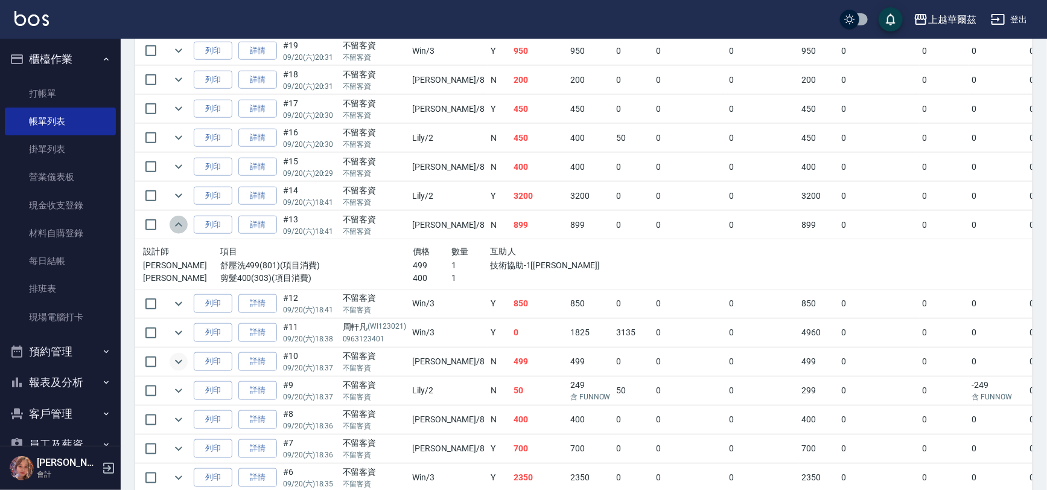
click at [183, 217] on icon "expand row" at bounding box center [178, 224] width 14 height 14
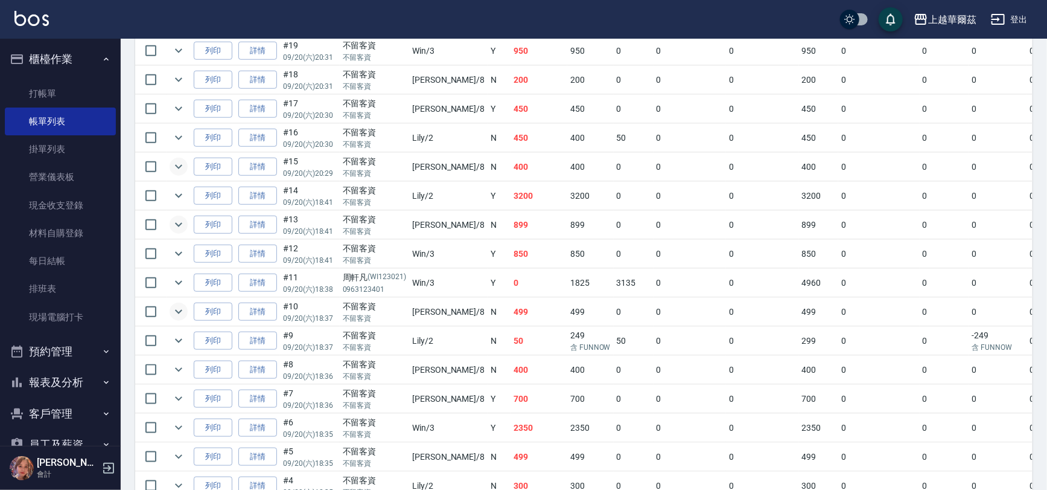
click at [179, 164] on icon "expand row" at bounding box center [178, 166] width 14 height 14
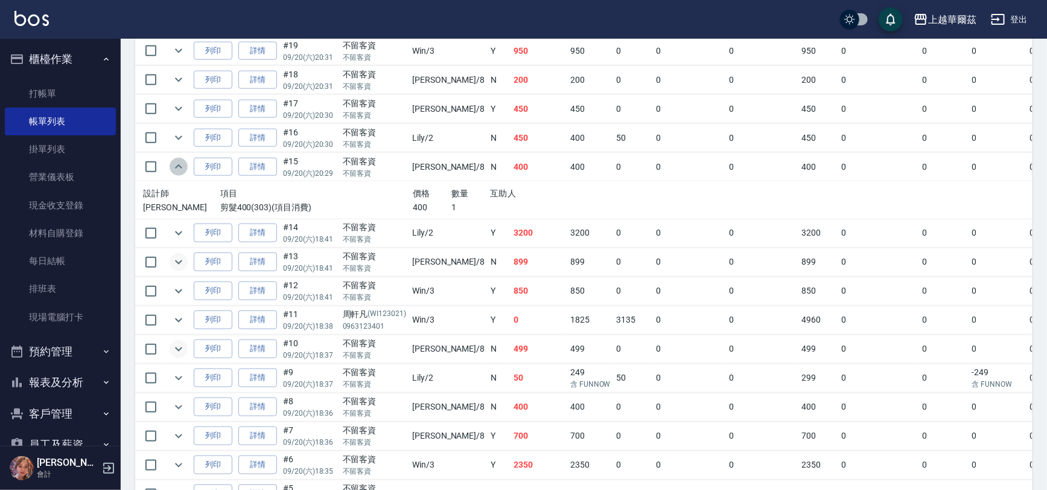
click at [179, 164] on icon "expand row" at bounding box center [178, 166] width 7 height 4
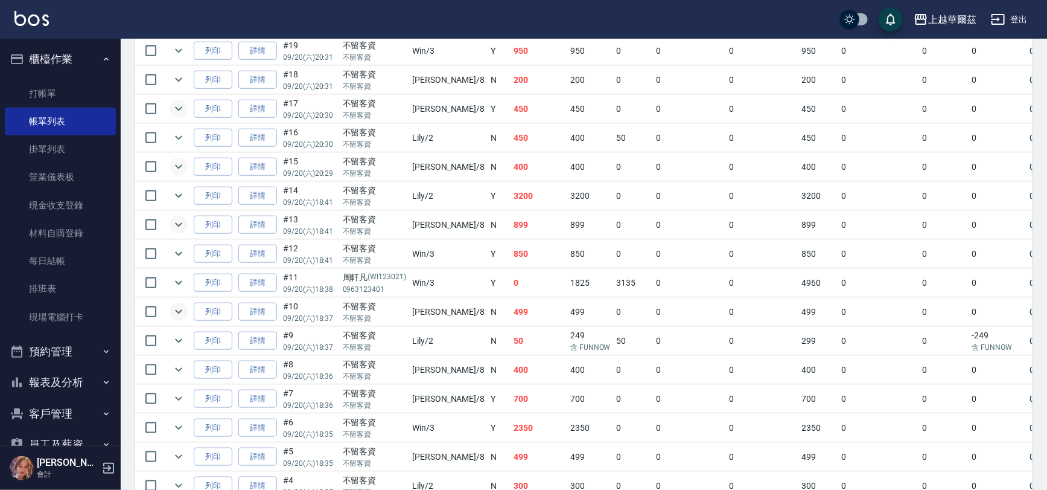
click at [179, 101] on icon "expand row" at bounding box center [178, 108] width 14 height 14
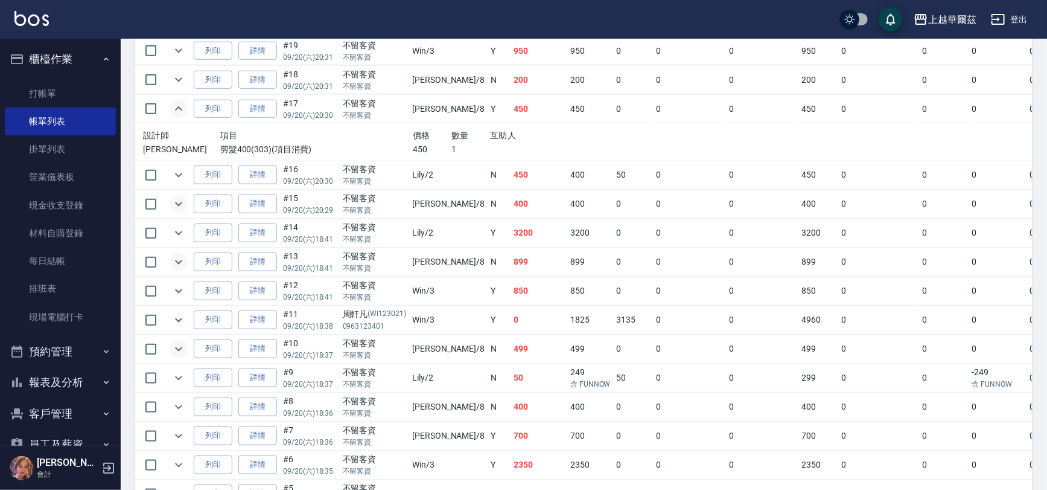
click at [179, 101] on icon "expand row" at bounding box center [178, 108] width 14 height 14
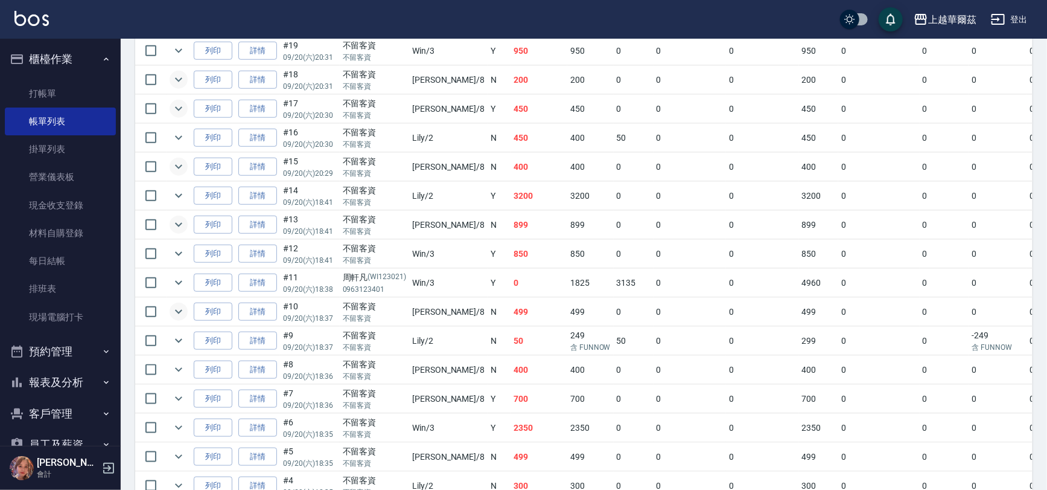
click at [177, 72] on icon "expand row" at bounding box center [178, 79] width 14 height 14
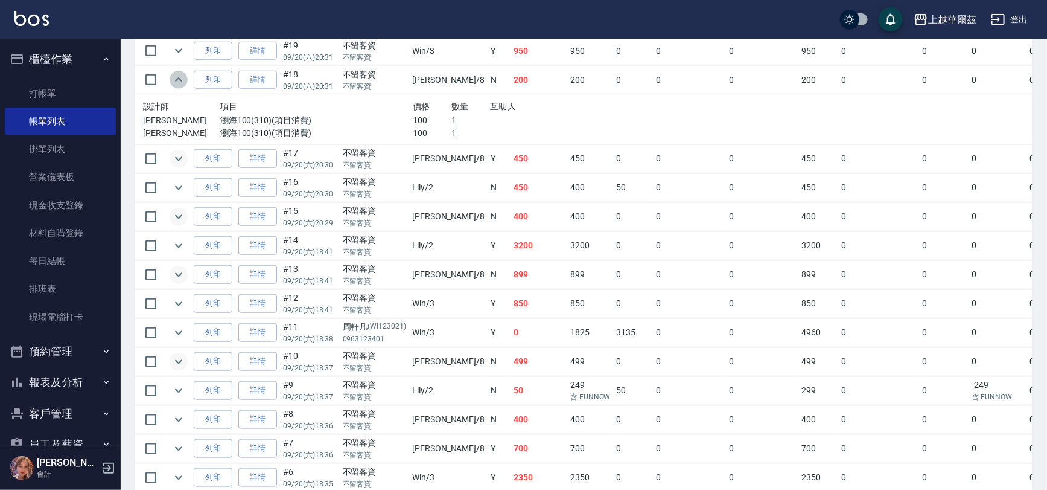
click at [177, 72] on icon "expand row" at bounding box center [178, 79] width 14 height 14
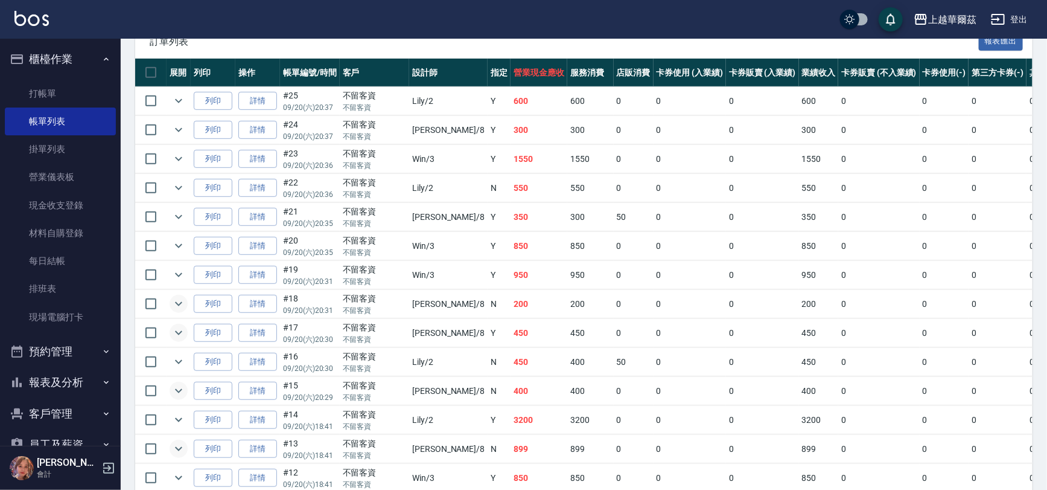
scroll to position [234, 0]
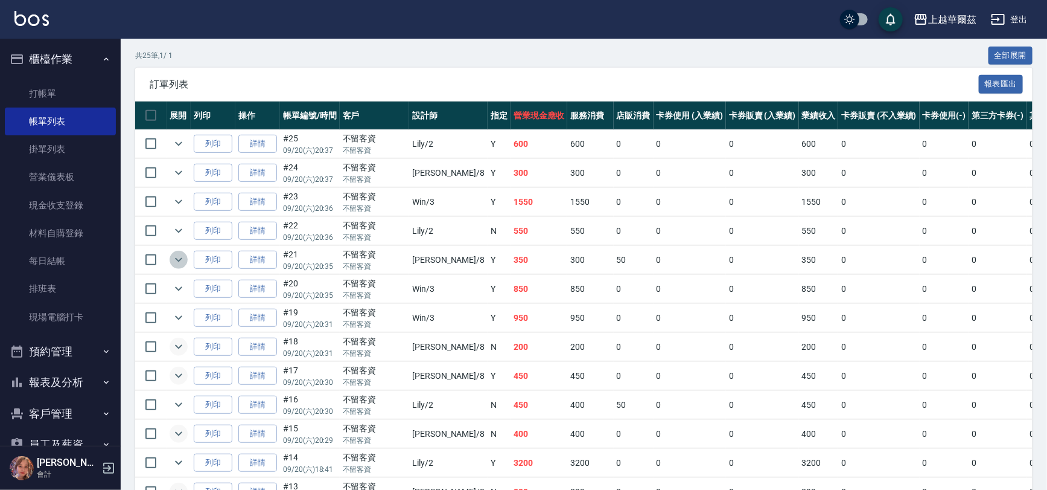
click at [178, 254] on icon "expand row" at bounding box center [178, 259] width 14 height 14
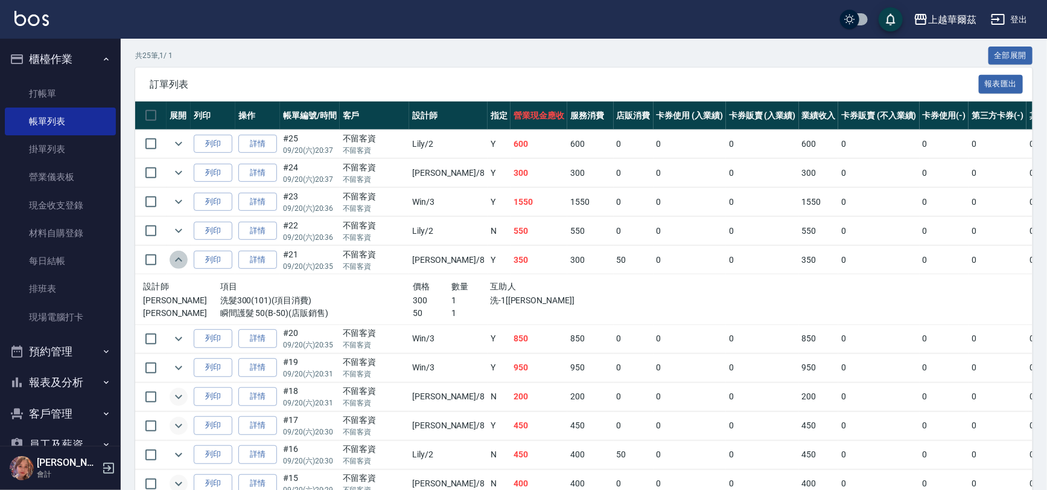
click at [178, 254] on icon "expand row" at bounding box center [178, 259] width 14 height 14
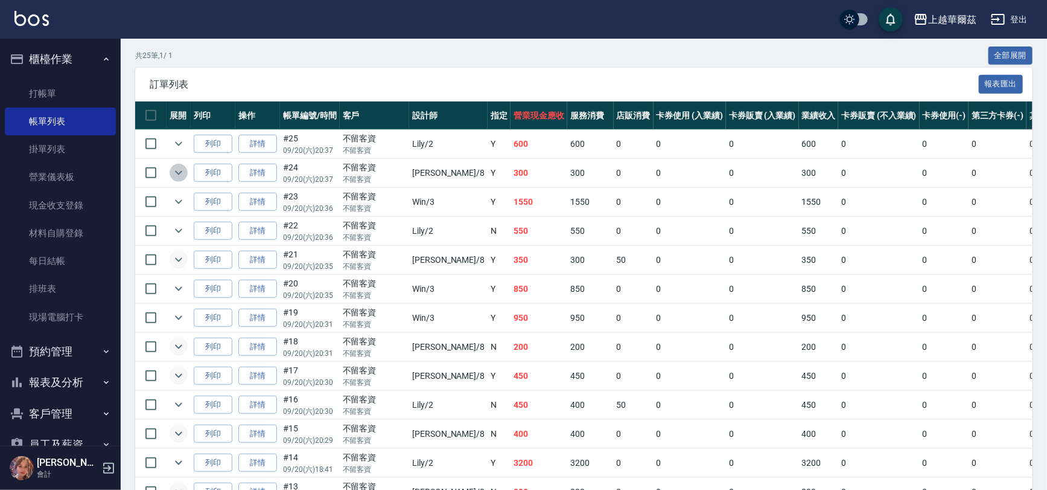
click at [179, 168] on icon "expand row" at bounding box center [178, 172] width 14 height 14
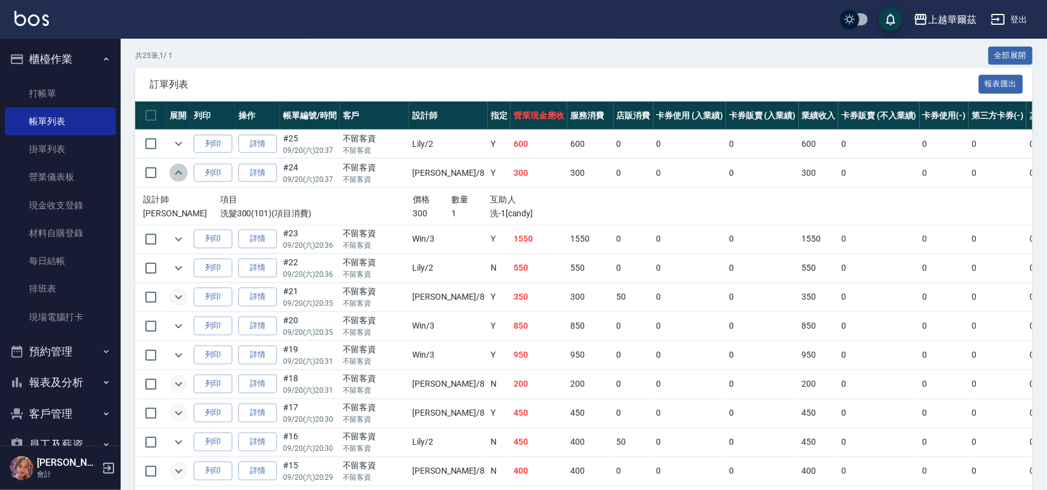
click at [179, 168] on icon "expand row" at bounding box center [178, 172] width 14 height 14
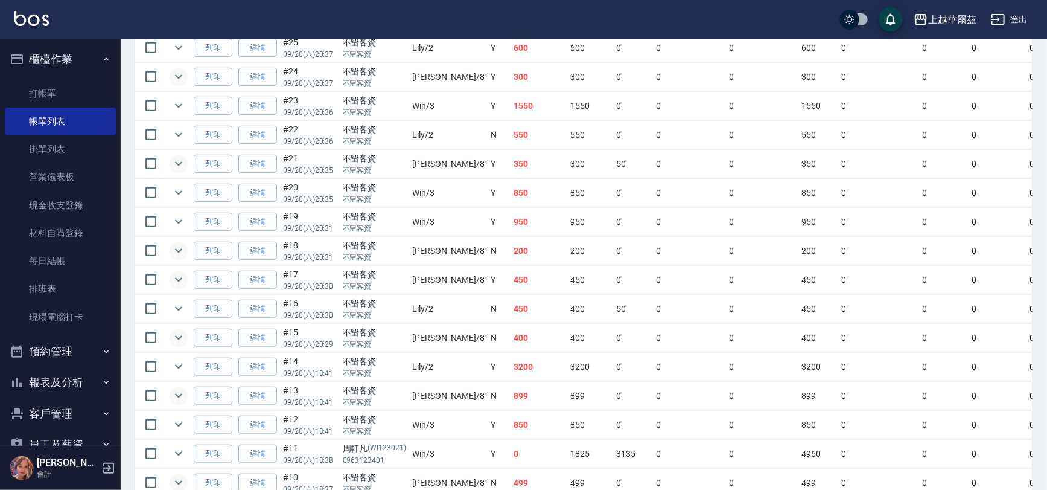
scroll to position [426, 0]
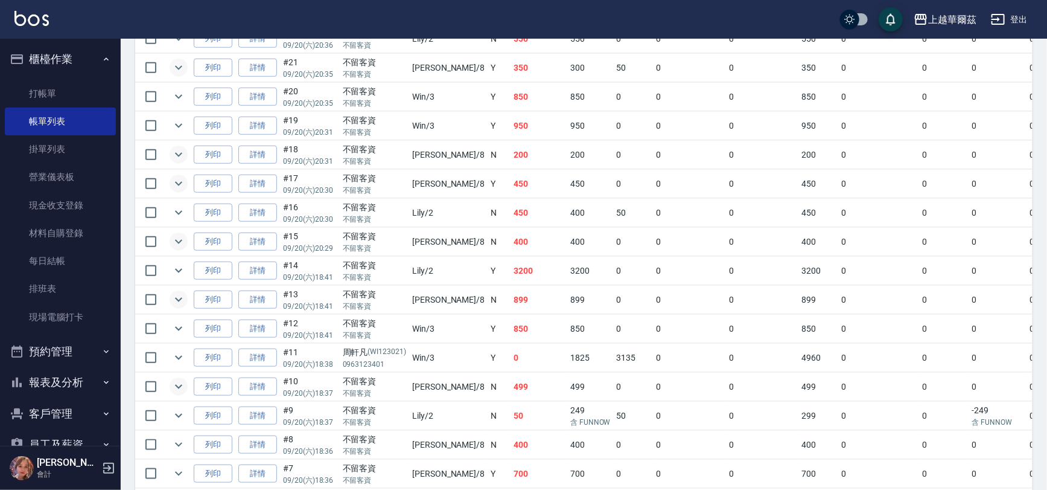
click at [66, 54] on button "櫃檯作業" at bounding box center [60, 58] width 111 height 31
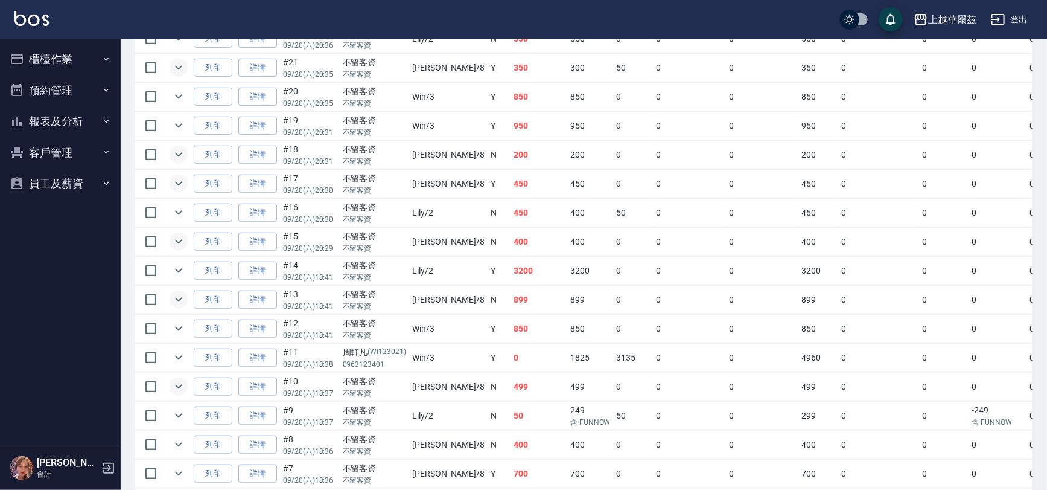
click at [84, 118] on button "報表及分析" at bounding box center [60, 121] width 111 height 31
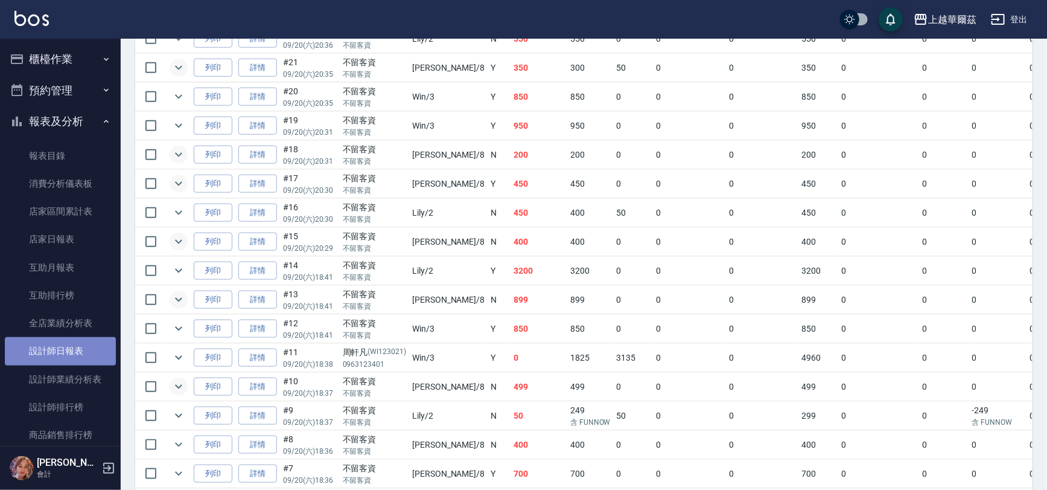
click at [66, 349] on link "設計師日報表" at bounding box center [60, 351] width 111 height 28
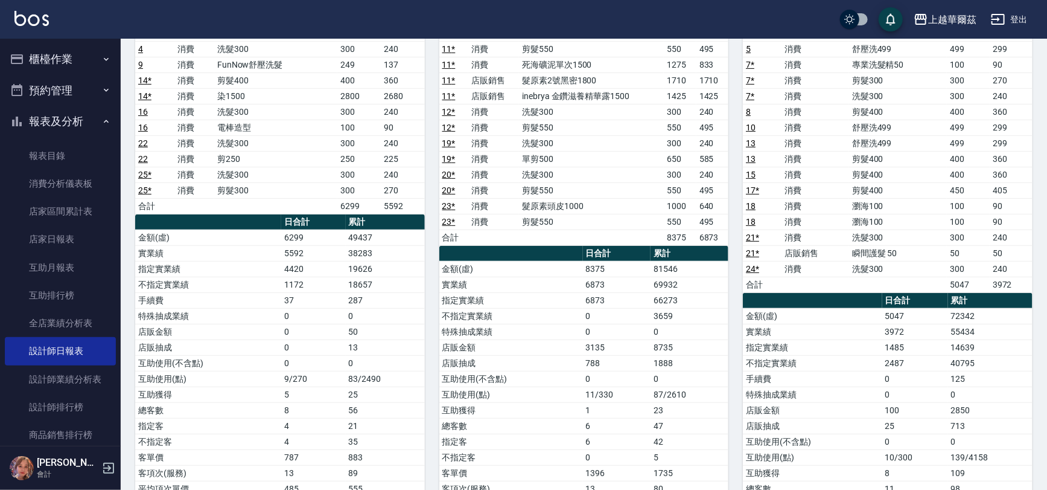
scroll to position [177, 0]
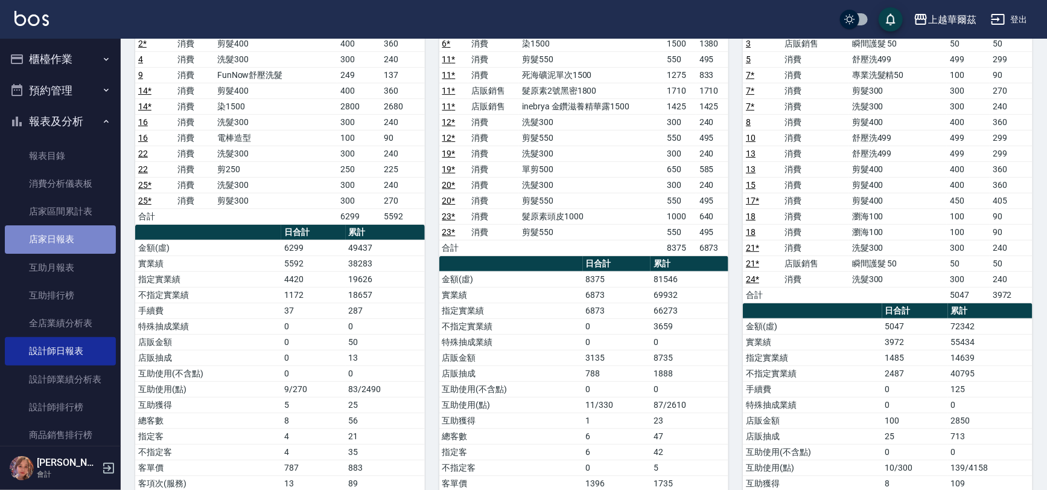
click at [71, 239] on link "店家日報表" at bounding box center [60, 239] width 111 height 28
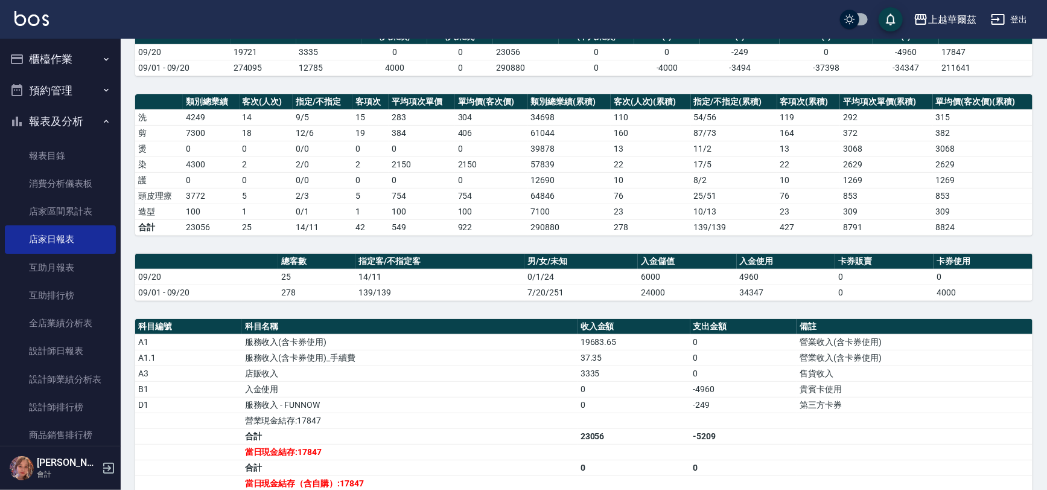
scroll to position [127, 0]
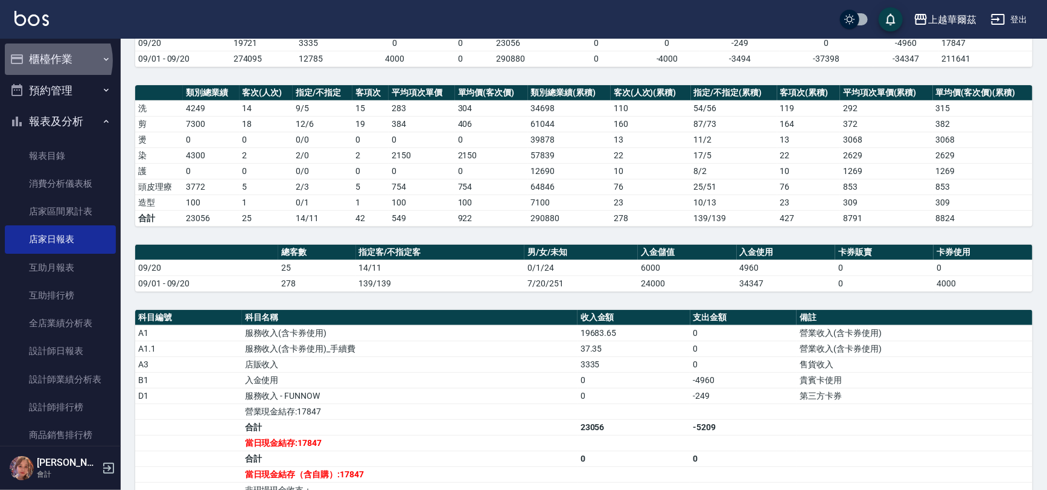
click at [52, 60] on button "櫃檯作業" at bounding box center [60, 58] width 111 height 31
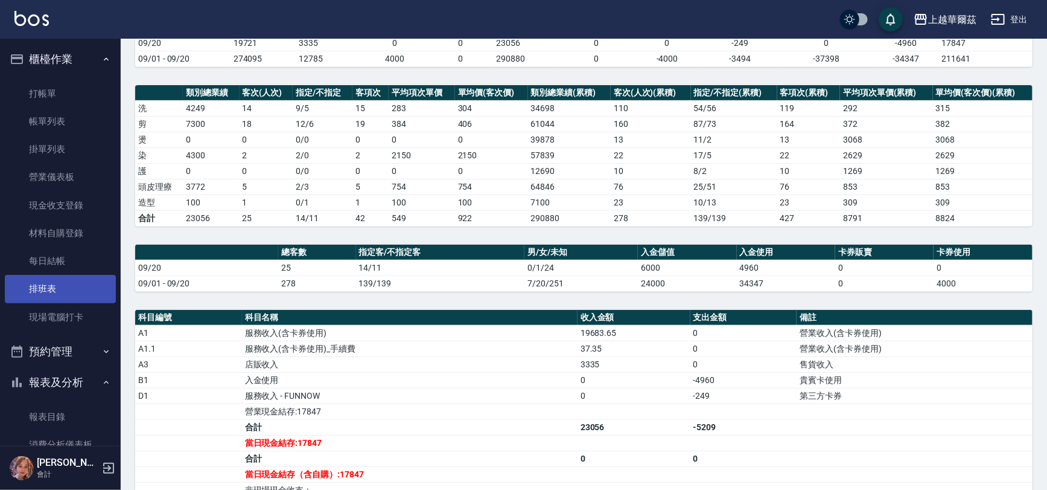
click at [46, 286] on link "排班表" at bounding box center [60, 289] width 111 height 28
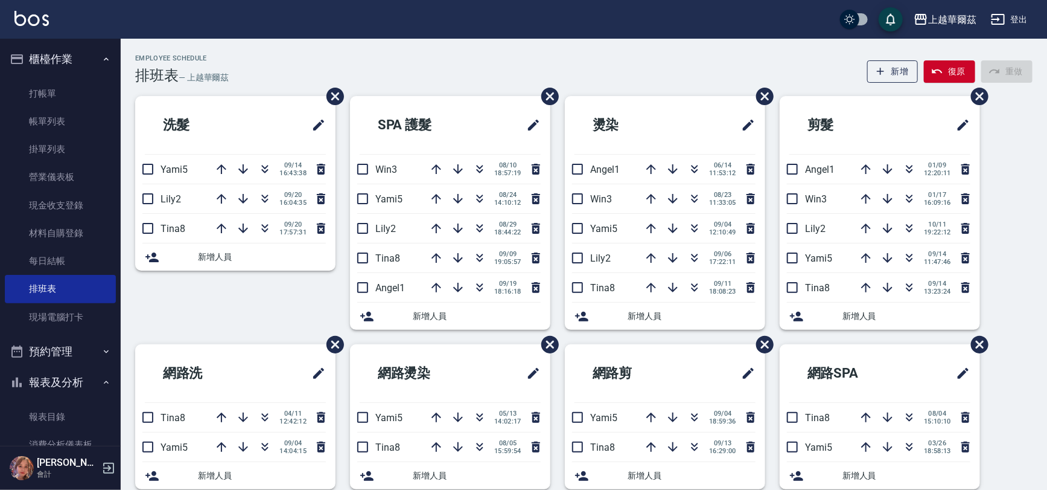
drag, startPoint x: 1053, startPoint y: 93, endPoint x: 703, endPoint y: 54, distance: 351.7
click at [703, 54] on div "Employee Schedule 排班表 — 上越華爾茲 新增 復原 重做" at bounding box center [584, 69] width 898 height 30
click at [74, 55] on button "櫃檯作業" at bounding box center [60, 58] width 111 height 31
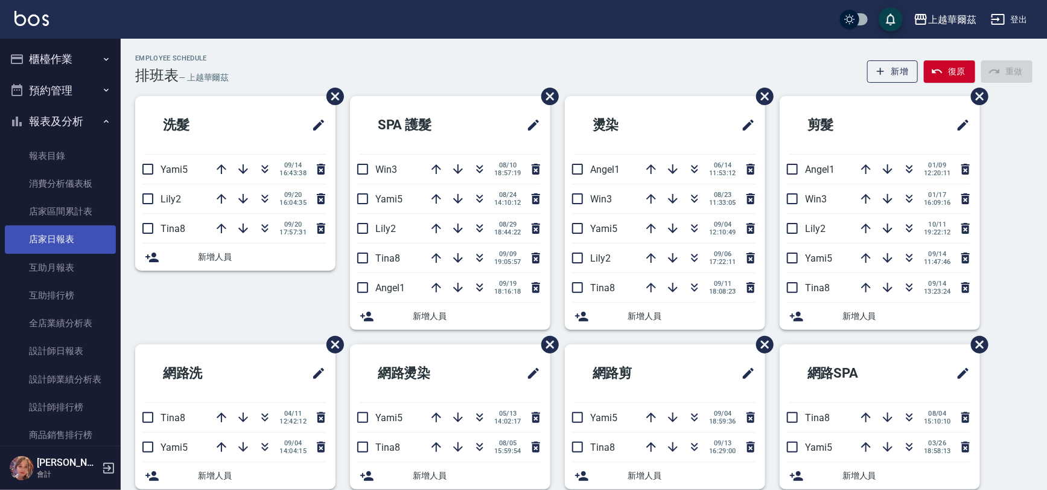
click at [64, 247] on link "店家日報表" at bounding box center [60, 239] width 111 height 28
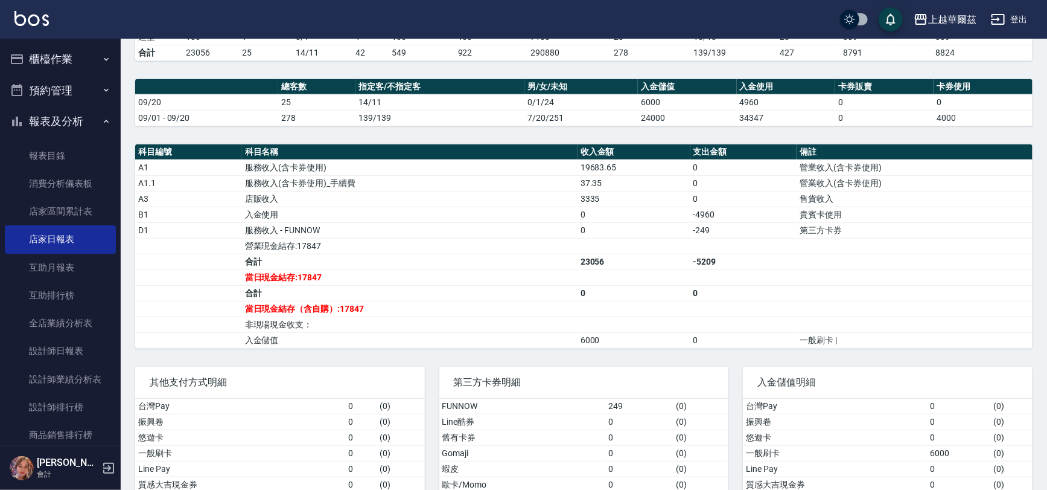
scroll to position [290, 0]
